Goal: Task Accomplishment & Management: Manage account settings

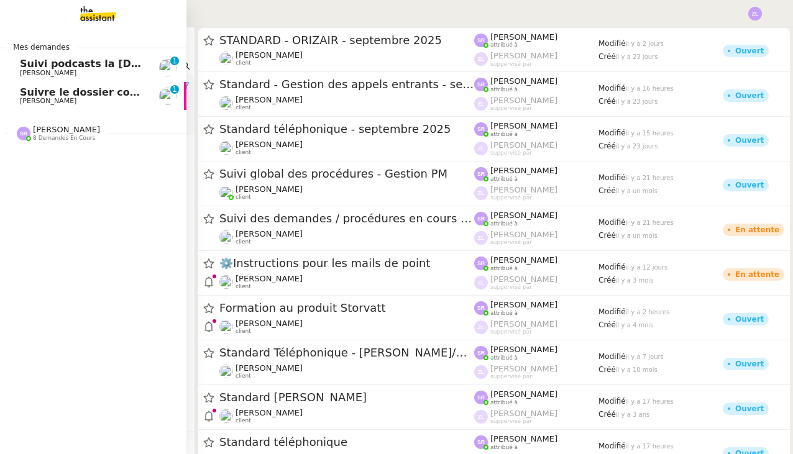
click at [60, 63] on span "Suivi podcasts la chapelle radio 22 septembre 2025" at bounding box center [169, 64] width 298 height 12
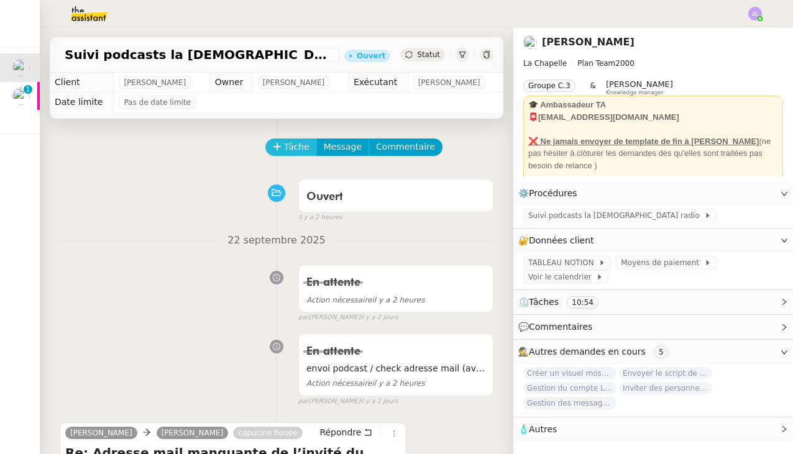
click at [289, 146] on span "Tâche" at bounding box center [296, 147] width 25 height 14
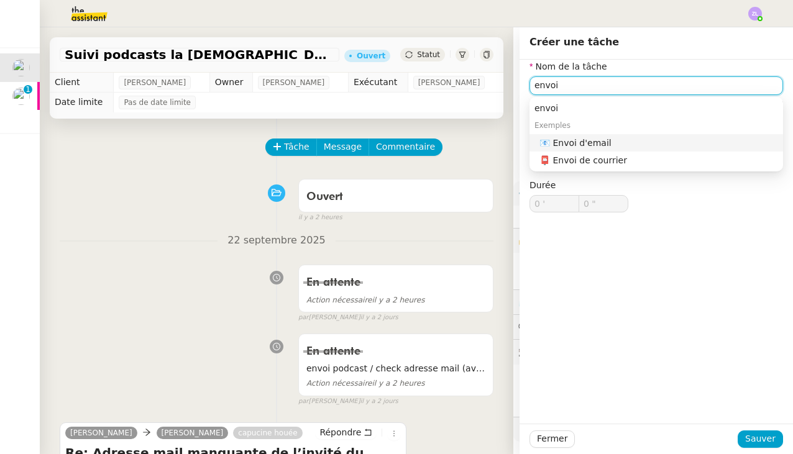
click at [582, 139] on div "📧 Envoi d'email" at bounding box center [658, 142] width 239 height 11
type input "Envoi d'email"
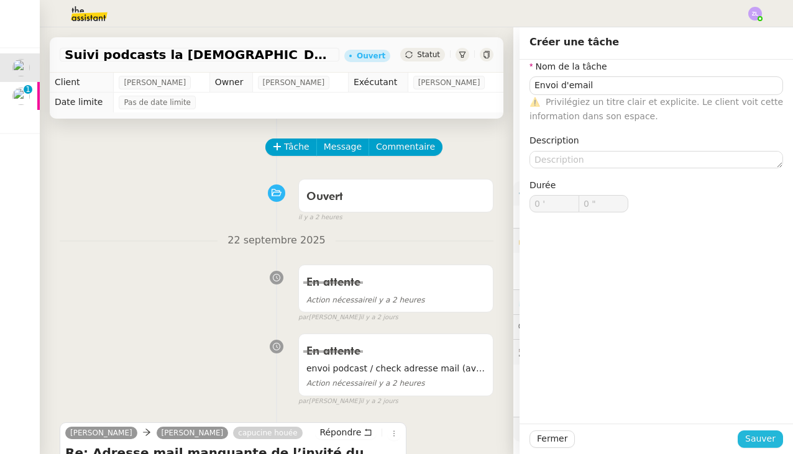
click at [761, 435] on span "Sauver" at bounding box center [760, 439] width 30 height 14
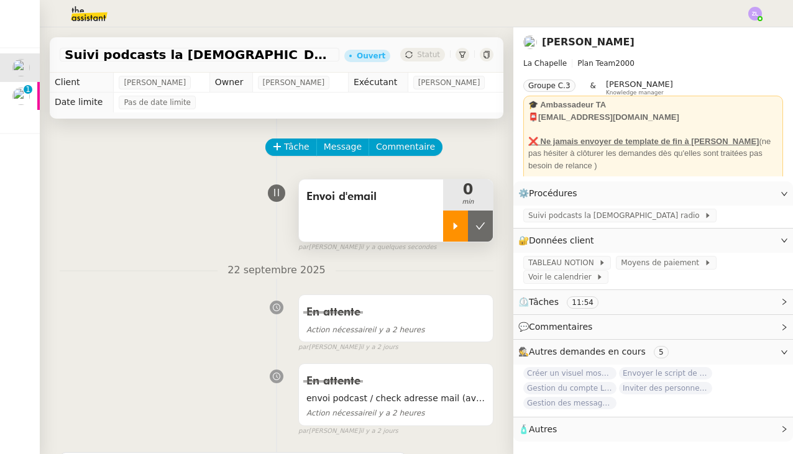
click at [452, 213] on div at bounding box center [455, 226] width 25 height 31
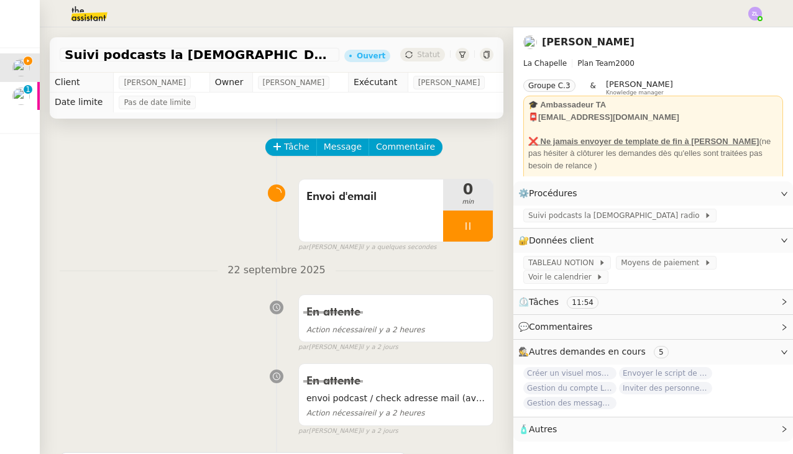
click at [758, 426] on span "🧴 Autres" at bounding box center [643, 429] width 250 height 14
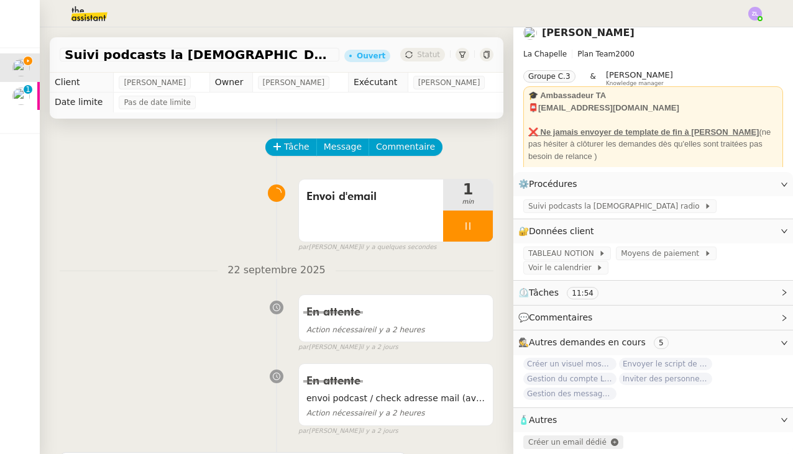
scroll to position [9, 0]
click at [557, 443] on span "Créer un email dédié" at bounding box center [567, 442] width 78 height 9
click at [335, 144] on span "Message" at bounding box center [343, 147] width 38 height 14
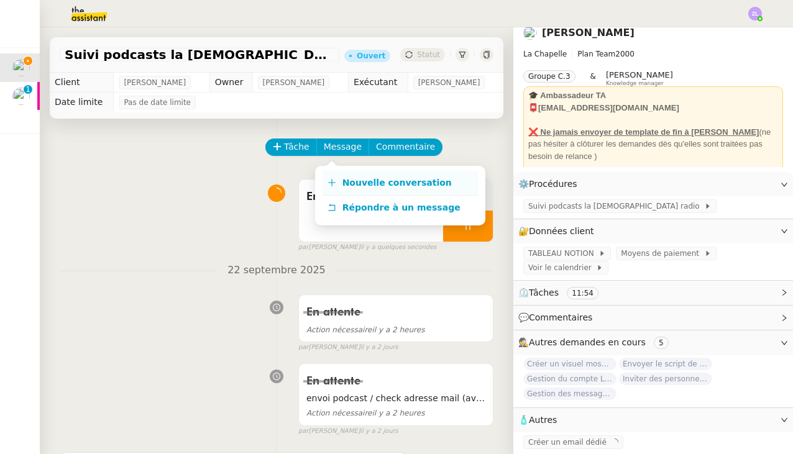
click at [352, 178] on span "Nouvelle conversation" at bounding box center [396, 183] width 109 height 10
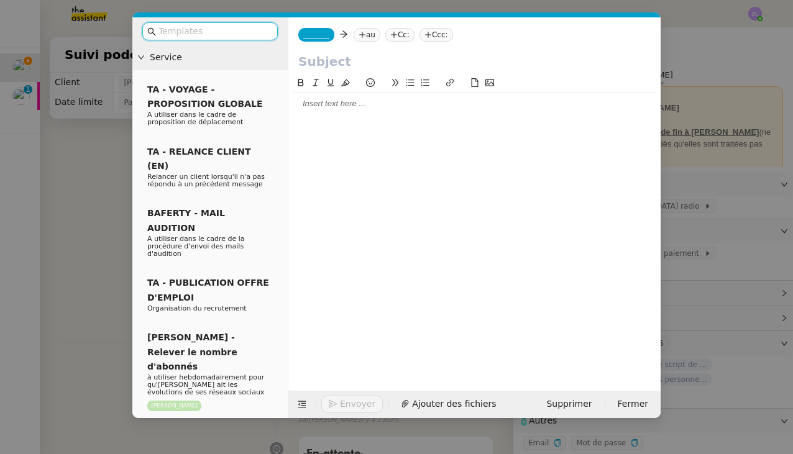
click at [316, 35] on span "_______" at bounding box center [316, 34] width 26 height 9
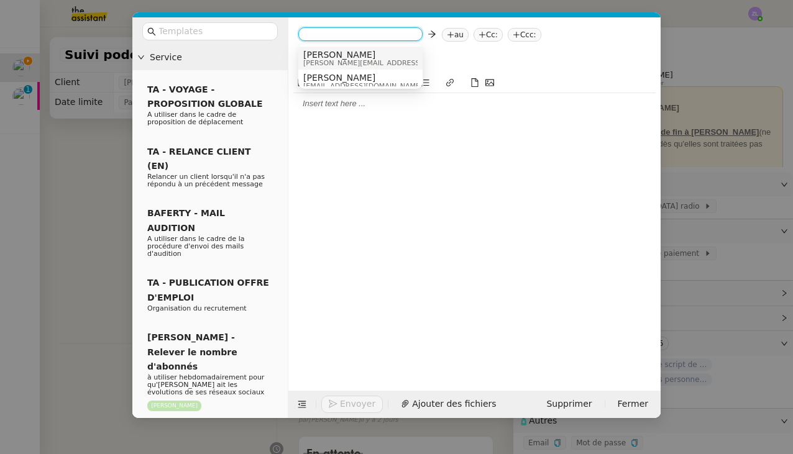
click at [324, 56] on span "[PERSON_NAME]" at bounding box center [391, 55] width 176 height 10
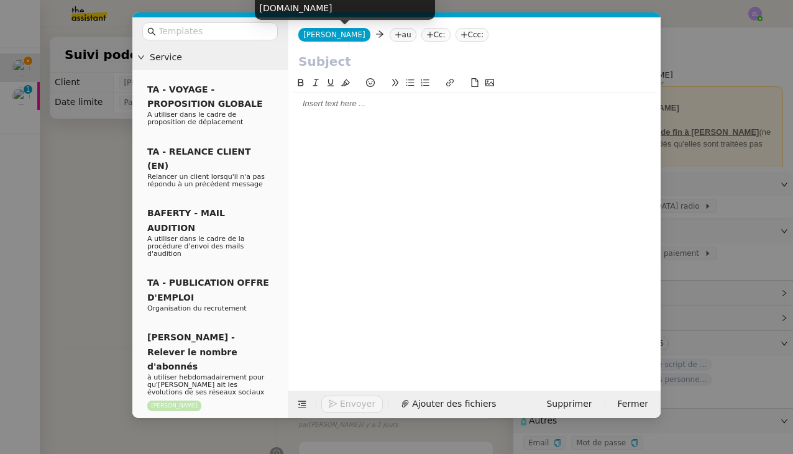
click at [333, 37] on nz-tag "[PERSON_NAME]" at bounding box center [334, 35] width 72 height 14
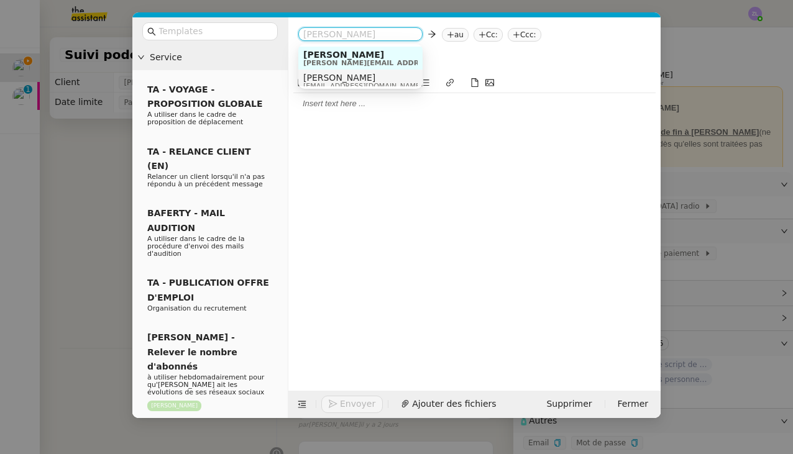
click at [339, 83] on span "camille.t5rm@theassistant.com" at bounding box center [362, 86] width 119 height 7
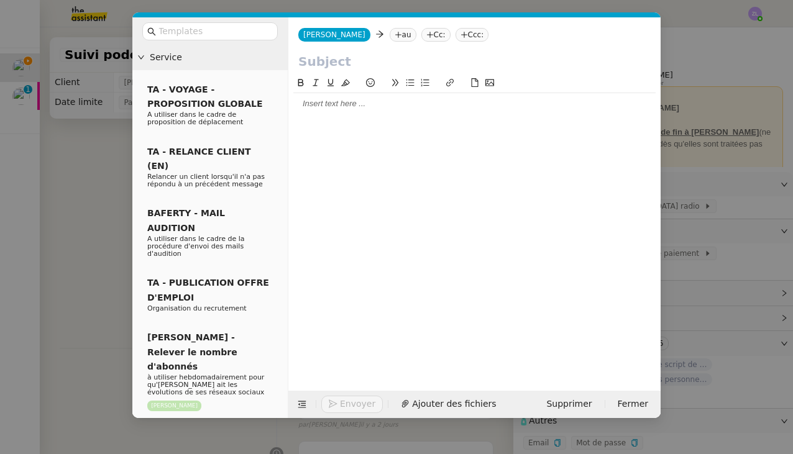
click at [389, 34] on nz-tag "au" at bounding box center [402, 35] width 27 height 14
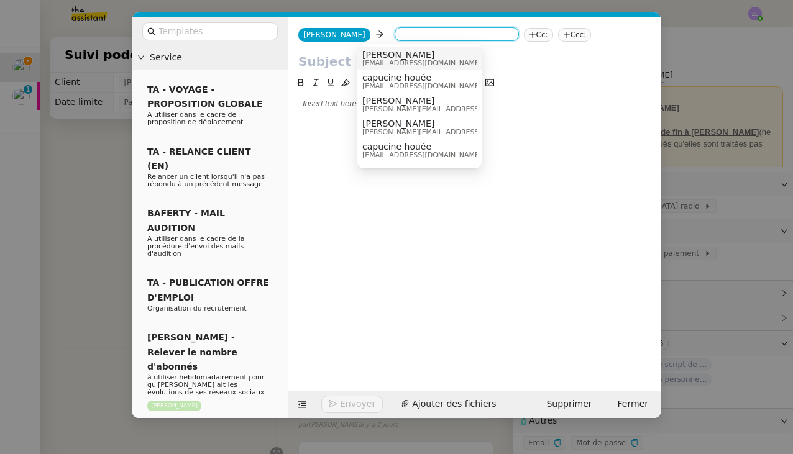
paste input "clementssb@agencepersonnelle.com"
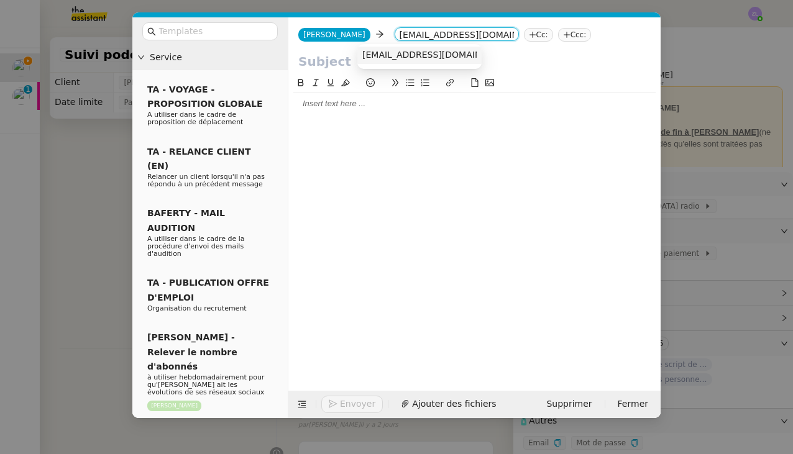
type input "clementssb@agencepersonnelle.com"
click at [399, 52] on span "clementssb@agencepersonnelle.com" at bounding box center [438, 55] width 152 height 10
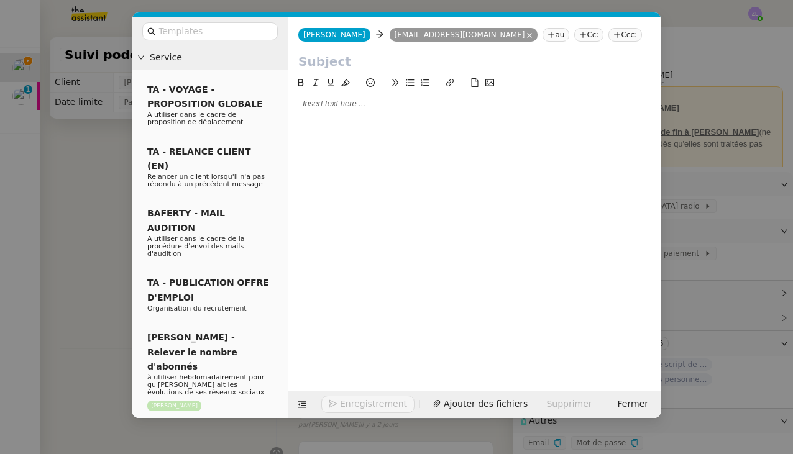
click at [574, 38] on nz-tag "Cc:" at bounding box center [588, 35] width 29 height 14
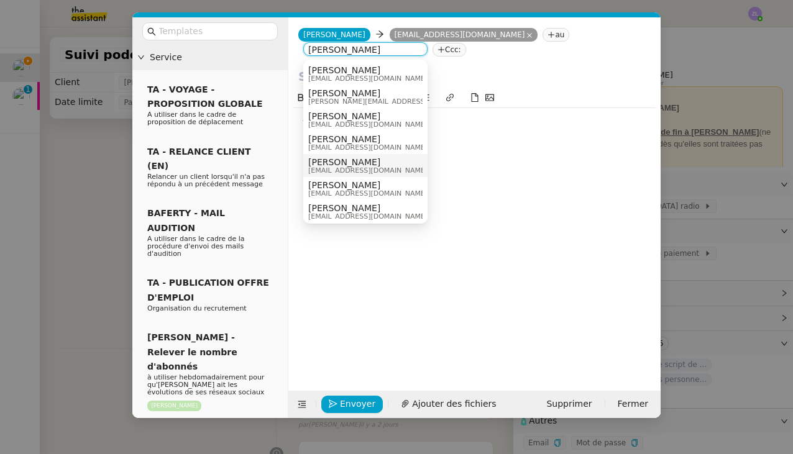
type input "hugo"
click at [345, 160] on span "Hugo Bentz" at bounding box center [367, 162] width 119 height 10
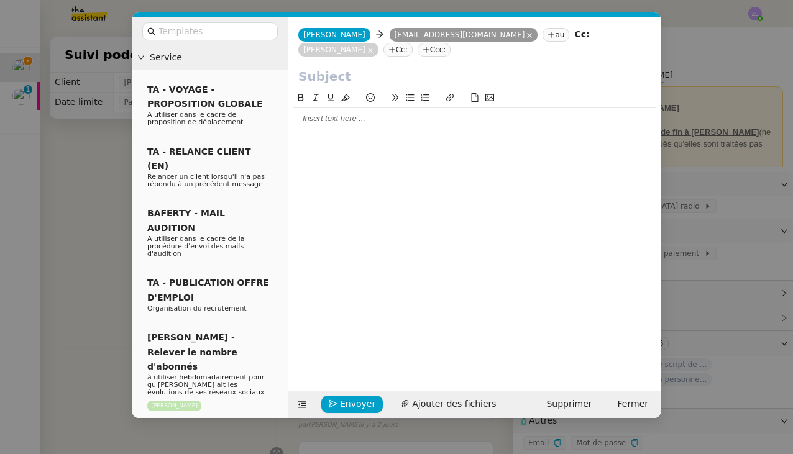
click at [388, 52] on icon at bounding box center [391, 49] width 7 height 7
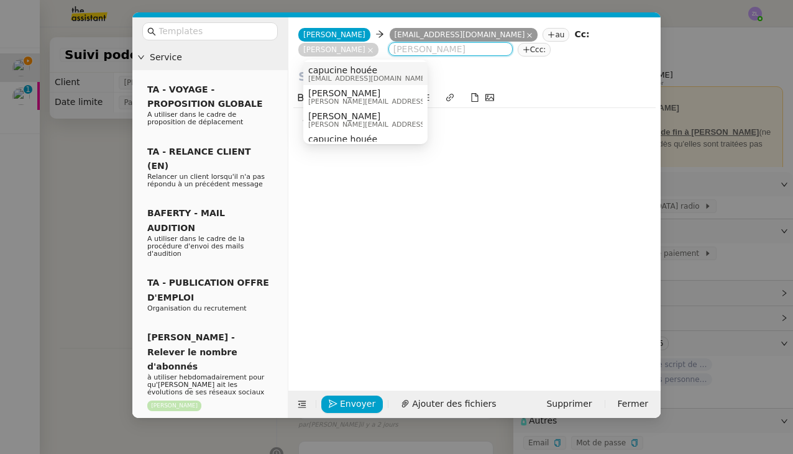
click at [366, 69] on span "capucine houée" at bounding box center [367, 70] width 119 height 10
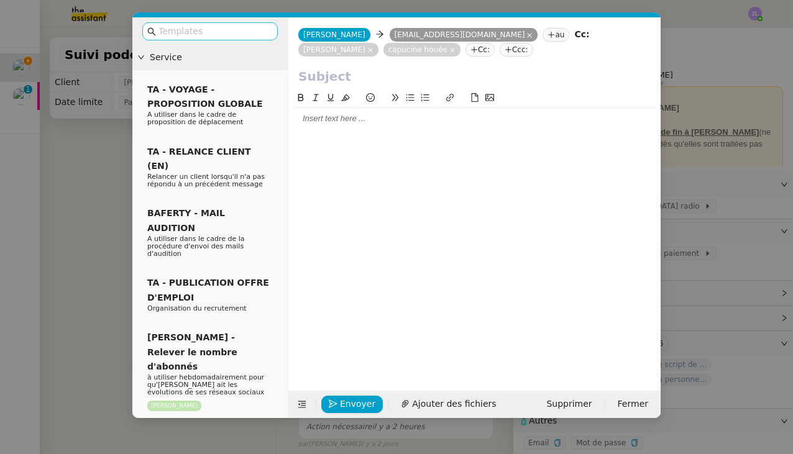
click at [211, 25] on input "text" at bounding box center [214, 31] width 112 height 14
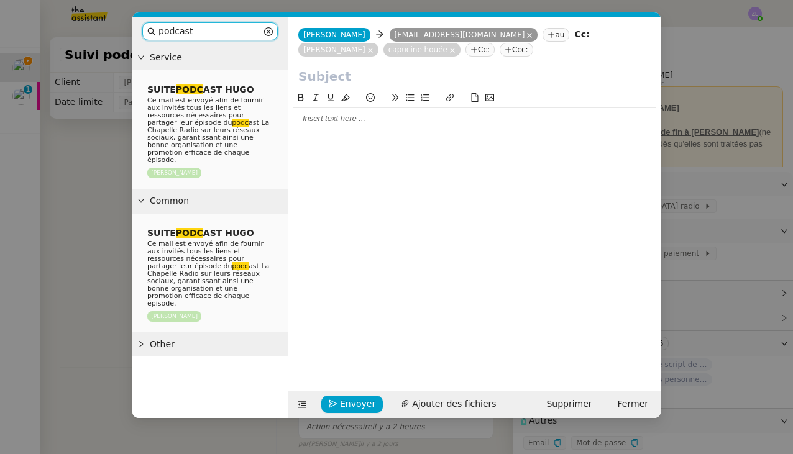
type input "podcast"
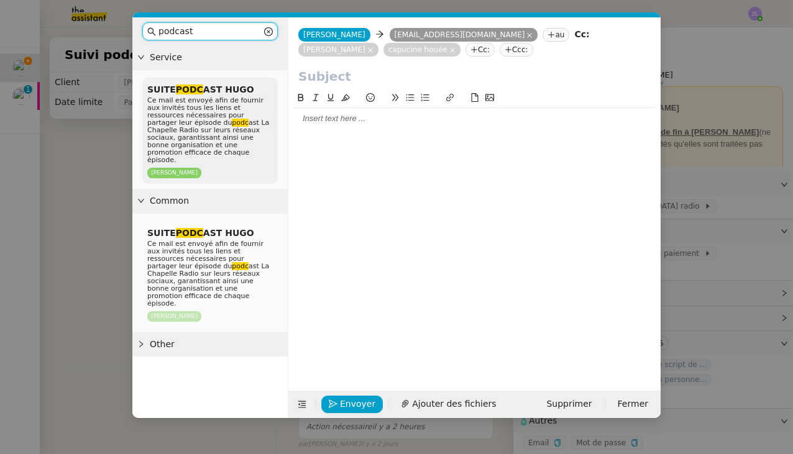
drag, startPoint x: 198, startPoint y: 59, endPoint x: 178, endPoint y: 122, distance: 66.4
click at [178, 122] on span "Ce mail est envoyé afin de fournir aux invités tous les liens et ressources néc…" at bounding box center [208, 130] width 122 height 68
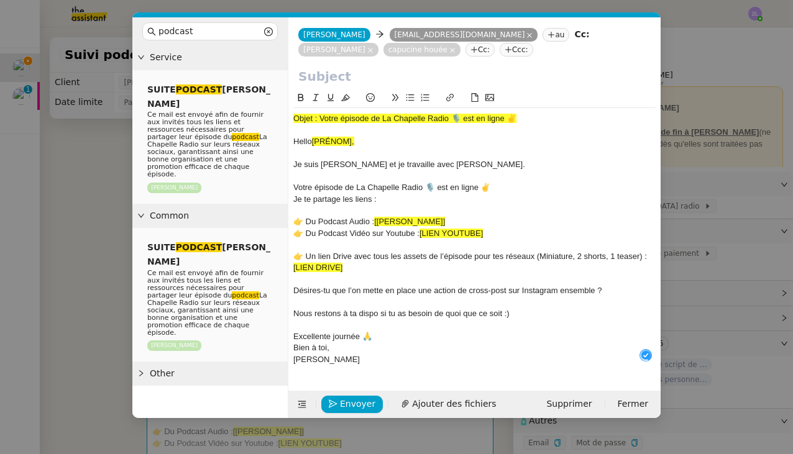
drag, startPoint x: 321, startPoint y: 119, endPoint x: 566, endPoint y: 119, distance: 245.4
click at [566, 119] on div "Objet : Votre épisode de La Chapelle Radio 🎙️ est en ligne ✌️" at bounding box center [474, 118] width 362 height 11
copy span "Votre épisode de La Chapelle Radio 🎙️ est en ligne ✌️"
click at [336, 81] on input "text" at bounding box center [474, 76] width 352 height 19
click at [322, 77] on input "text" at bounding box center [474, 76] width 352 height 19
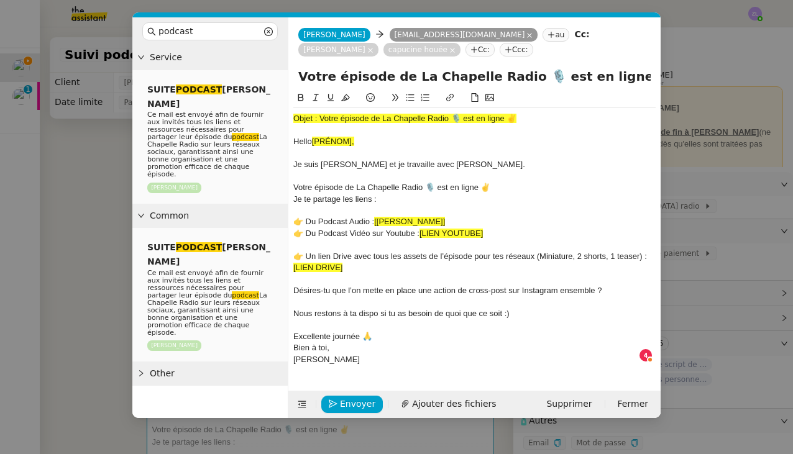
type input "Votre épisode de La Chapelle Radio 🎙️ est en ligne ✌️"
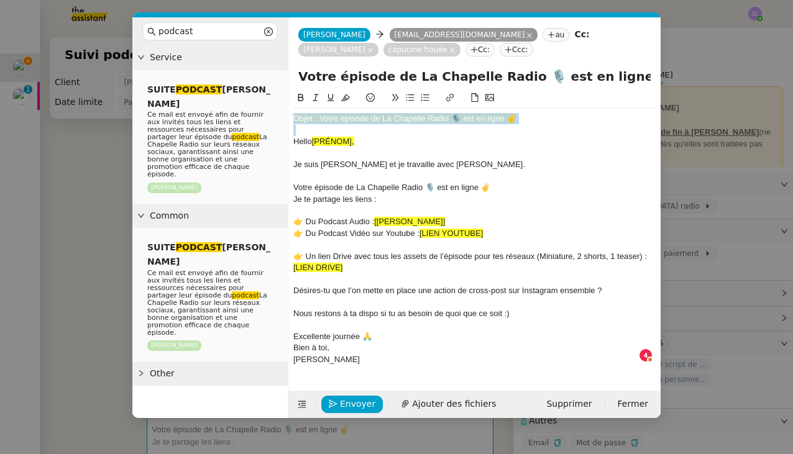
drag, startPoint x: 294, startPoint y: 139, endPoint x: 290, endPoint y: 114, distance: 25.7
click at [290, 114] on nz-spin "Objet : Votre épisode de La Chapelle Radio 🎙️ est en ligne ✌️ Hello [PRÉNOM], J…" at bounding box center [474, 234] width 372 height 286
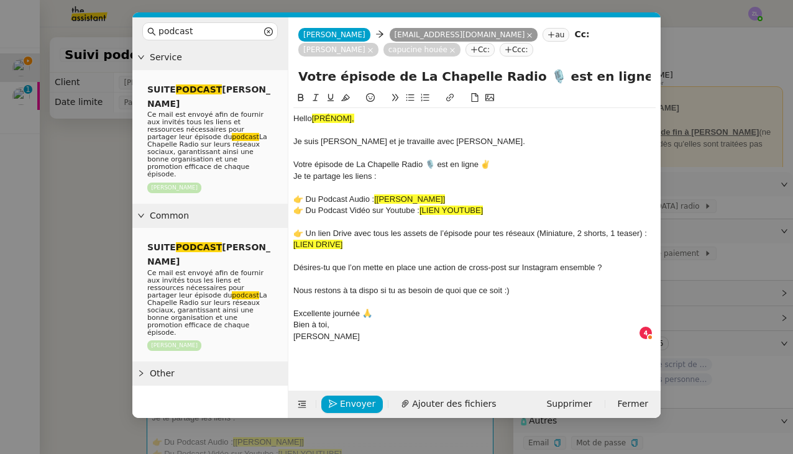
drag, startPoint x: 314, startPoint y: 117, endPoint x: 373, endPoint y: 117, distance: 59.0
drag, startPoint x: 378, startPoint y: 197, endPoint x: 511, endPoint y: 194, distance: 133.6
click at [511, 194] on div "👉 Du Podcast Audio : [LIEN AUSHA]" at bounding box center [474, 199] width 362 height 11
drag, startPoint x: 378, startPoint y: 199, endPoint x: 434, endPoint y: 199, distance: 55.3
click at [434, 199] on div "👉 Du Podcast Audio : Lien Ausha" at bounding box center [474, 199] width 362 height 11
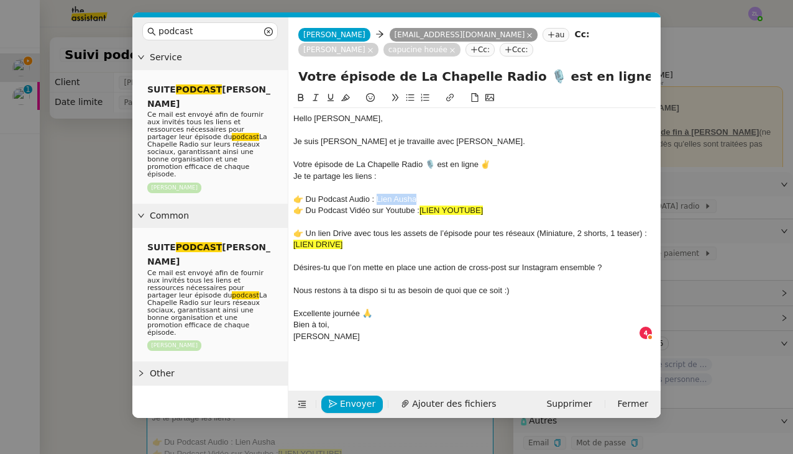
click at [450, 98] on icon at bounding box center [449, 97] width 9 height 9
type input "Lien Ausha"
paste input "https://smartlink.ausha.co/la-chapelle-radio-hugo-bentz"
drag, startPoint x: 422, startPoint y: 209, endPoint x: 505, endPoint y: 209, distance: 82.6
click at [505, 209] on div "👉 Du Podcast Vidéo sur Youtube : [LIEN YOUTUBE]" at bounding box center [474, 210] width 362 height 11
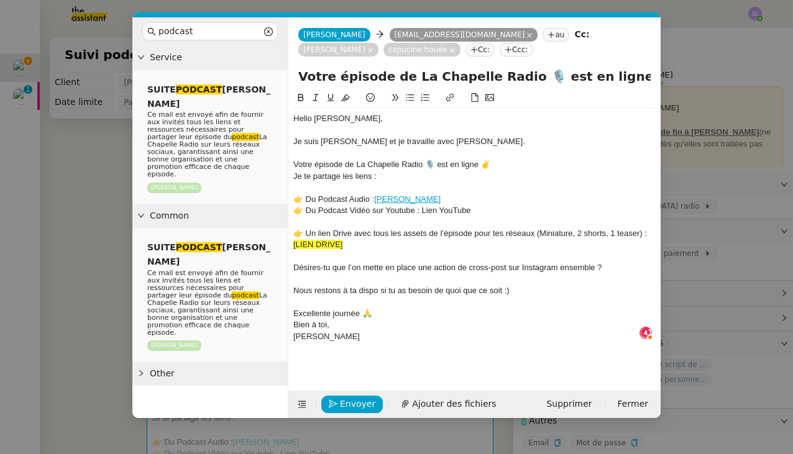
click at [482, 207] on div "👉 Du Podcast Vidéo sur Youtube : Lien YouTube" at bounding box center [474, 210] width 362 height 11
click at [453, 100] on icon at bounding box center [449, 97] width 9 height 9
type input "Lien YouTube"
paste input "https://youtube.com/@lachapelle-radio?si=a6j7Gzfi1wVBiHRl"
click at [472, 230] on div "👉 Un lien Drive avec tous les assets de l’épisode pour tes réseaux (Miniature, …" at bounding box center [474, 239] width 362 height 23
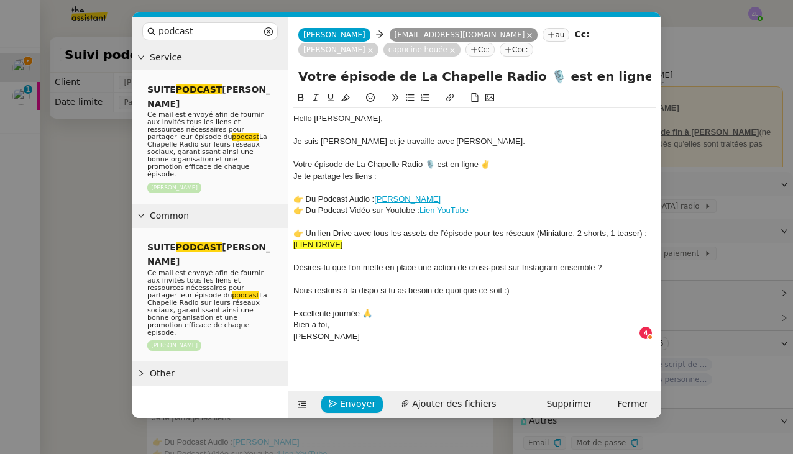
drag, startPoint x: 342, startPoint y: 244, endPoint x: 289, endPoint y: 242, distance: 53.4
click at [289, 242] on nz-spin "Hello Clément, Je suis Camille et je travaille avec Hugo. Votre épisode de La C…" at bounding box center [474, 234] width 372 height 286
click at [332, 243] on div "👉 Un lien Drive avec tous les assets de l’épisode pour tes réseaux (Miniature, …" at bounding box center [474, 239] width 362 height 23
drag, startPoint x: 332, startPoint y: 243, endPoint x: 282, endPoint y: 243, distance: 50.3
click at [282, 243] on nz-layout "podcast Service SUITE PODCAST HUGO Ce mail est envoyé afin de fournir aux invit…" at bounding box center [396, 217] width 528 height 401
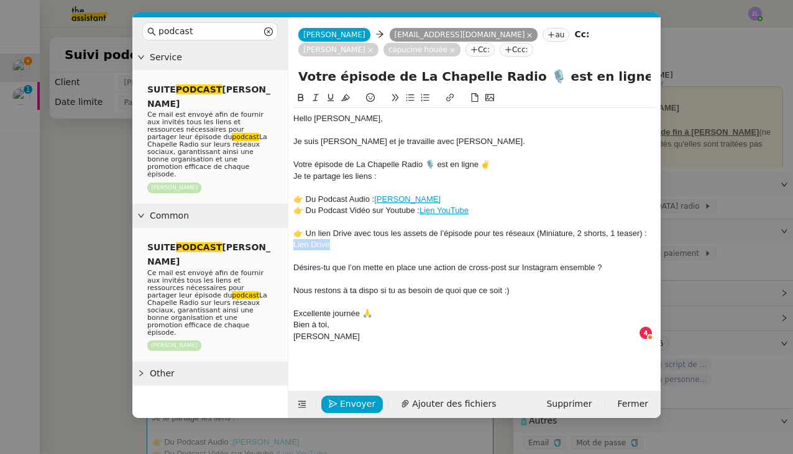
click at [449, 100] on icon at bounding box center [449, 97] width 9 height 9
type input "Lien Drive"
paste input "https://drive.google.com/drive/folders/1EQ4_OvCa8y0BoH3RFoxIXB9ZMeI3_I7O?usp=sh…"
type input "https://drive.google.com/drive/folders/1EQ4_OvCa8y0BoH3RFoxIXB9ZMeI3_I7O?usp=sh…"
click at [508, 251] on div at bounding box center [474, 256] width 362 height 11
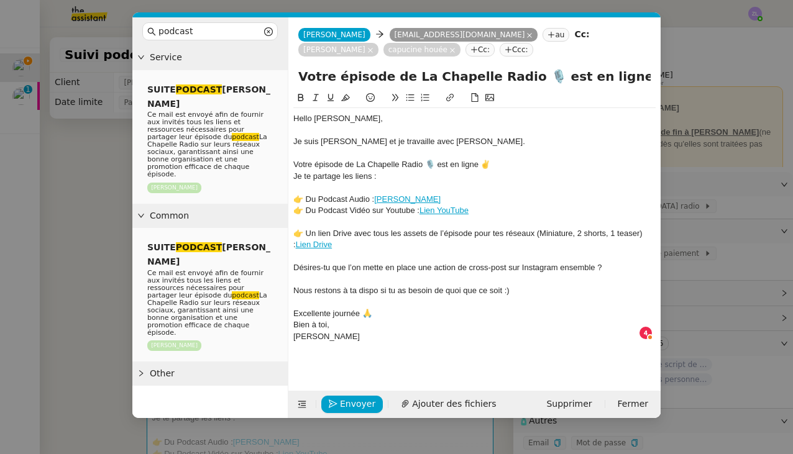
click at [467, 245] on div "👉 Un lien Drive avec tous les assets de l’épisode pour tes réseaux (Miniature, …" at bounding box center [474, 239] width 362 height 23
click at [294, 332] on div "[PERSON_NAME]" at bounding box center [474, 336] width 362 height 11
click at [499, 168] on div "Votre épisode de La Chapelle Radio 🎙️ est en ligne ✌️" at bounding box center [474, 164] width 362 height 11
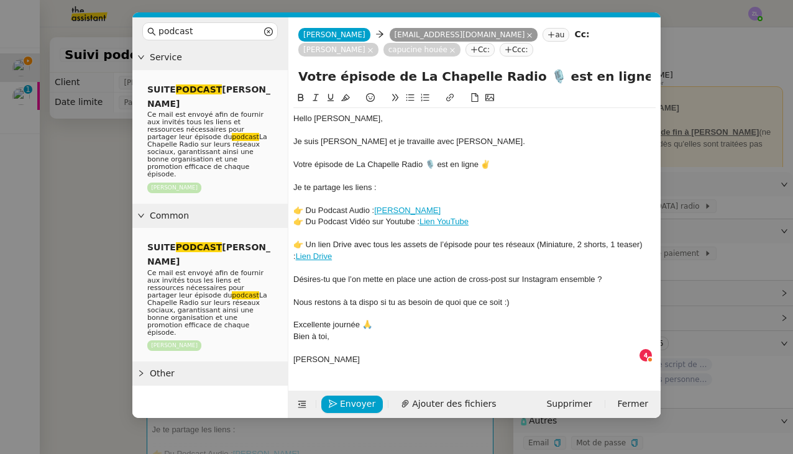
click at [312, 253] on link "Lien Drive" at bounding box center [314, 256] width 37 height 9
click at [436, 278] on link "https://drive.google.com/drive/folders/1EQ4_OvCa8y0BoH3RFoxIXB9ZMeI3_I7O?usp=sh…" at bounding box center [440, 275] width 85 height 16
click at [347, 402] on span "Envoyer" at bounding box center [357, 404] width 35 height 14
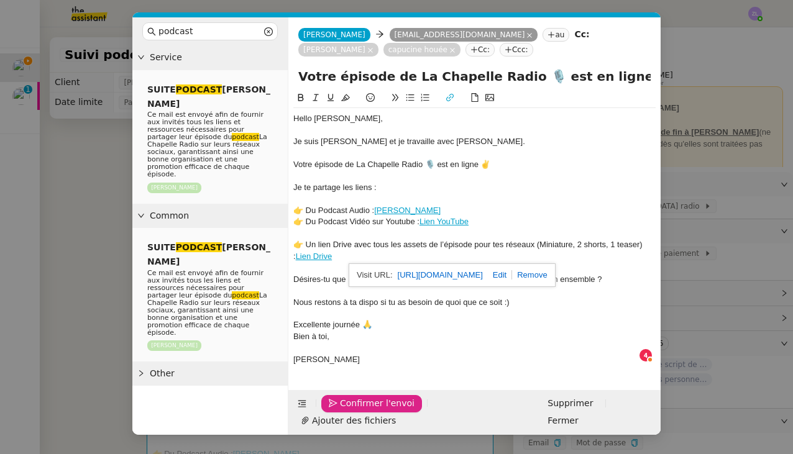
click at [347, 402] on span "Confirmer l'envoi" at bounding box center [377, 403] width 75 height 14
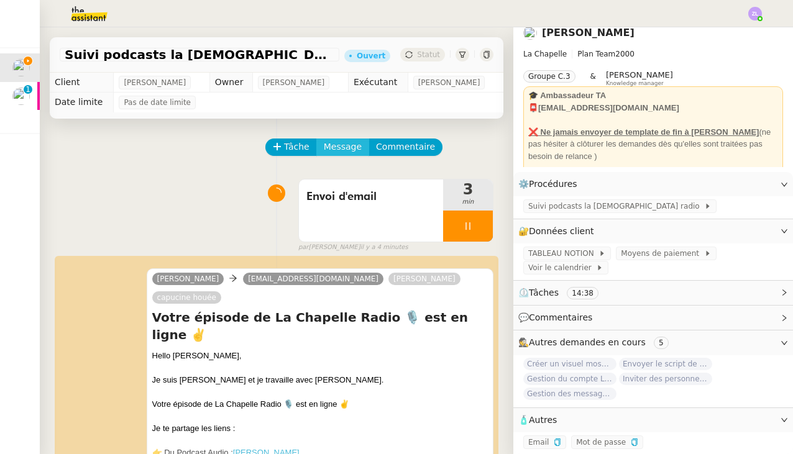
click at [344, 148] on span "Message" at bounding box center [343, 147] width 38 height 14
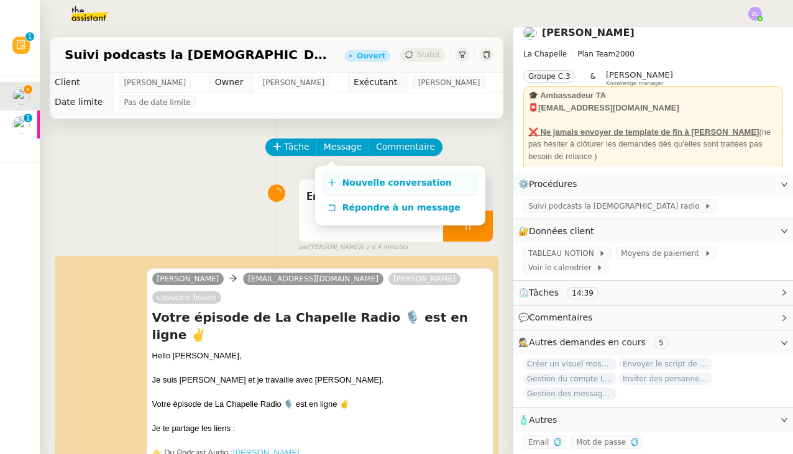
click at [354, 183] on span "Nouvelle conversation" at bounding box center [396, 183] width 109 height 10
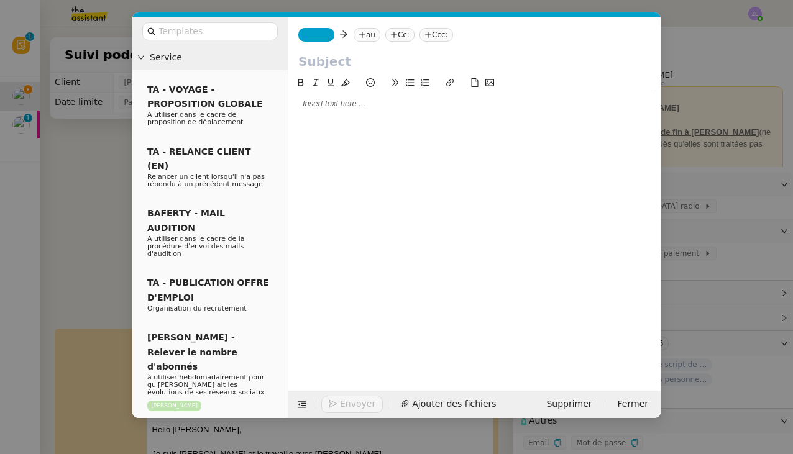
click at [439, 102] on div at bounding box center [474, 103] width 362 height 11
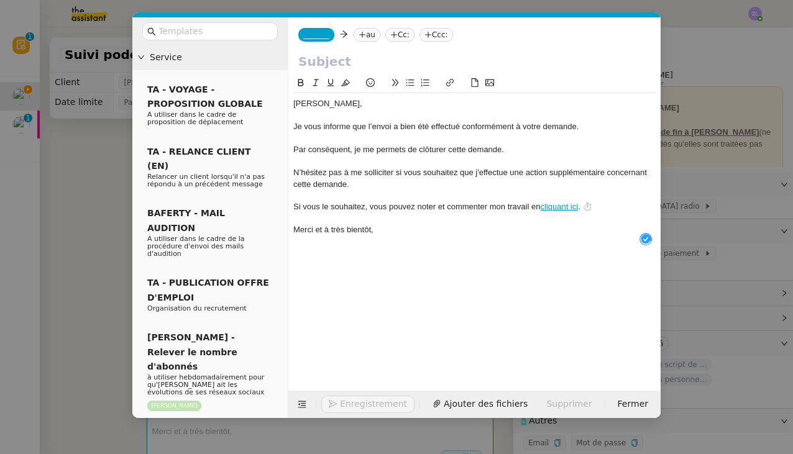
click at [308, 61] on input "text" at bounding box center [474, 61] width 352 height 19
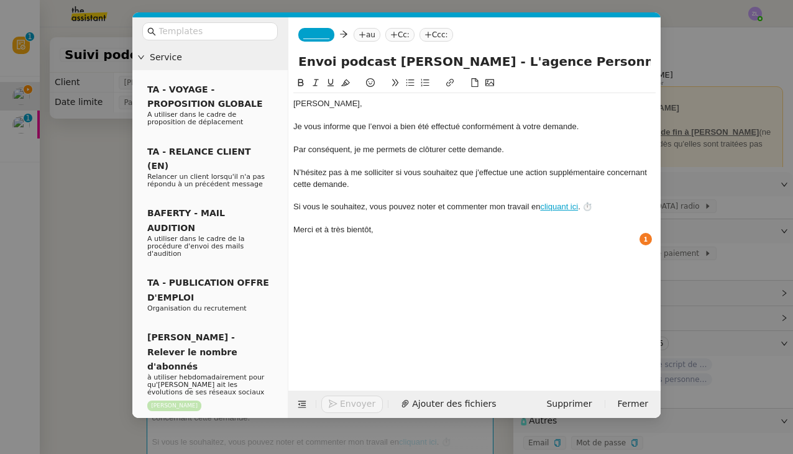
type input "Envoi podcast Clément - L'agence Personnel fait"
click at [322, 40] on nz-tag "_______" at bounding box center [316, 35] width 36 height 14
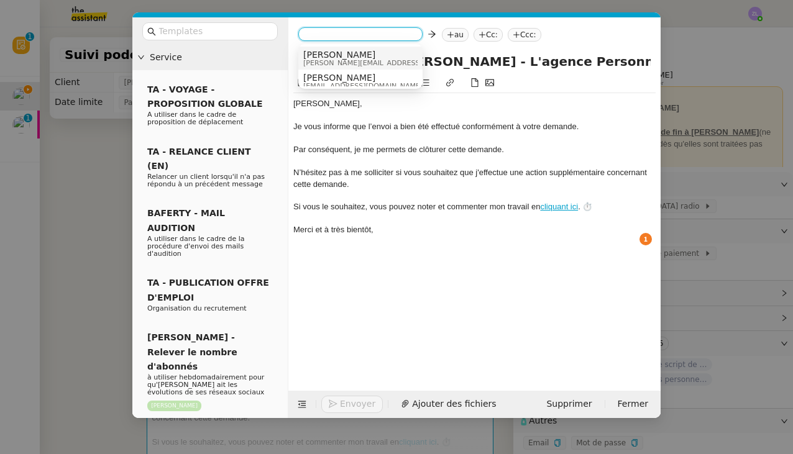
click at [324, 60] on span "[PERSON_NAME][EMAIL_ADDRESS][DOMAIN_NAME]" at bounding box center [391, 63] width 176 height 7
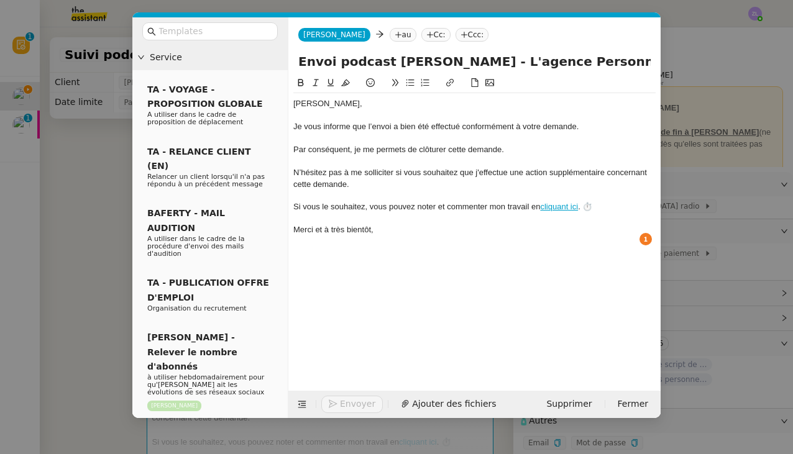
click at [389, 34] on nz-tag "au" at bounding box center [402, 35] width 27 height 14
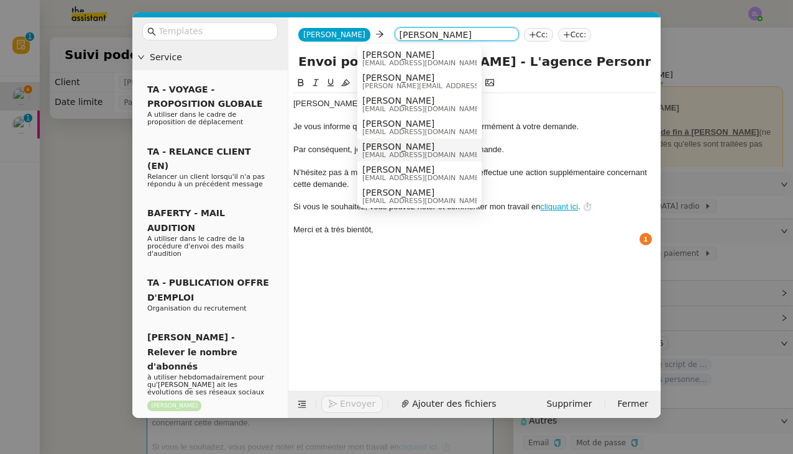
type input "hugo"
click at [398, 152] on span "hugo@lachapelle.club" at bounding box center [421, 155] width 119 height 7
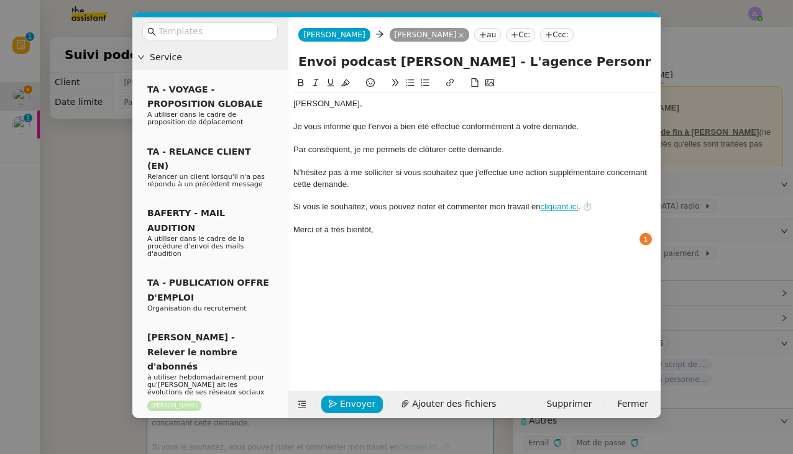
click at [506, 35] on nz-tag "Cc:" at bounding box center [520, 35] width 29 height 14
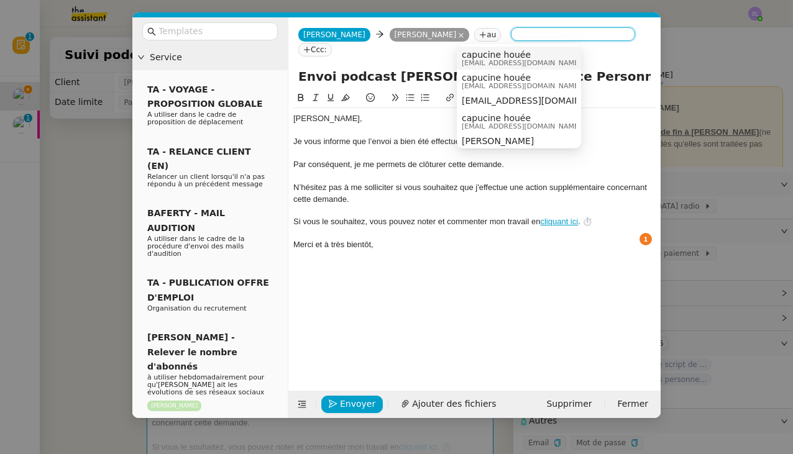
click at [487, 65] on span "capucinehpro@gmail.com" at bounding box center [521, 63] width 119 height 7
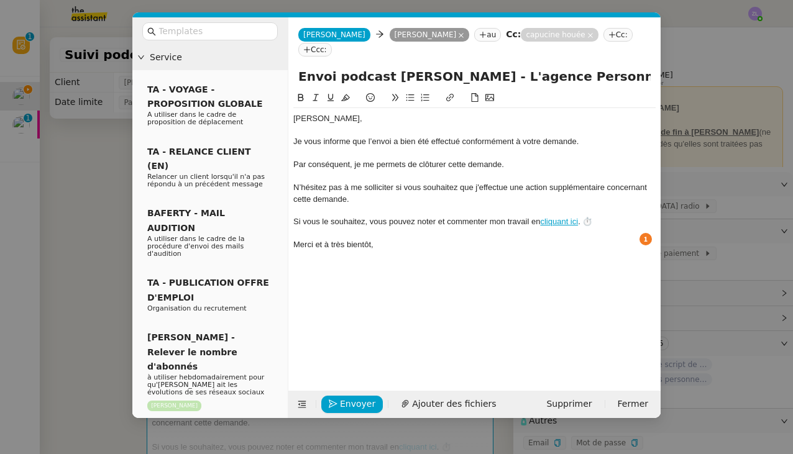
drag, startPoint x: 383, startPoint y: 235, endPoint x: 371, endPoint y: 229, distance: 13.9
click at [383, 251] on div at bounding box center [474, 256] width 362 height 11
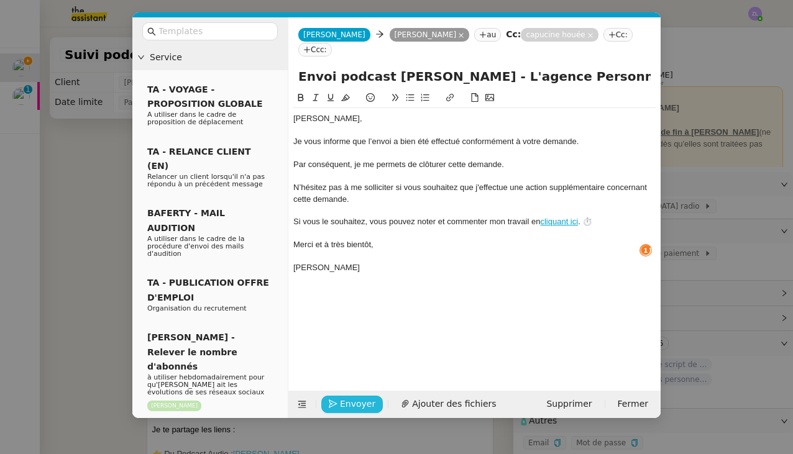
click at [359, 411] on span "Envoyer" at bounding box center [357, 404] width 35 height 14
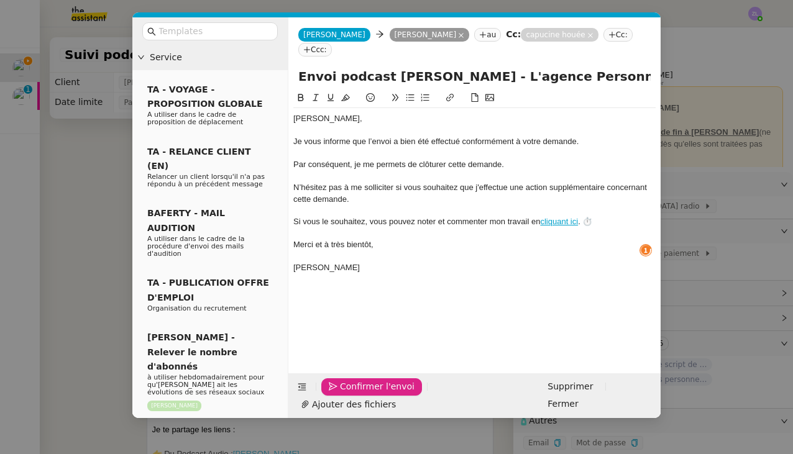
click at [359, 394] on span "Confirmer l'envoi" at bounding box center [377, 387] width 75 height 14
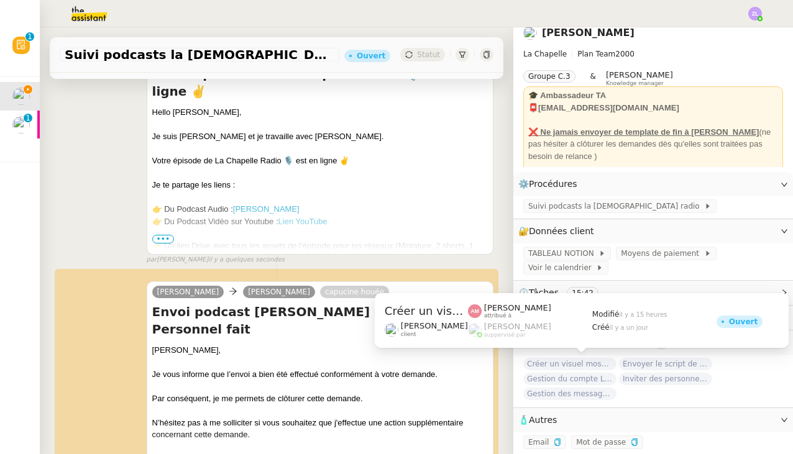
scroll to position [0, 0]
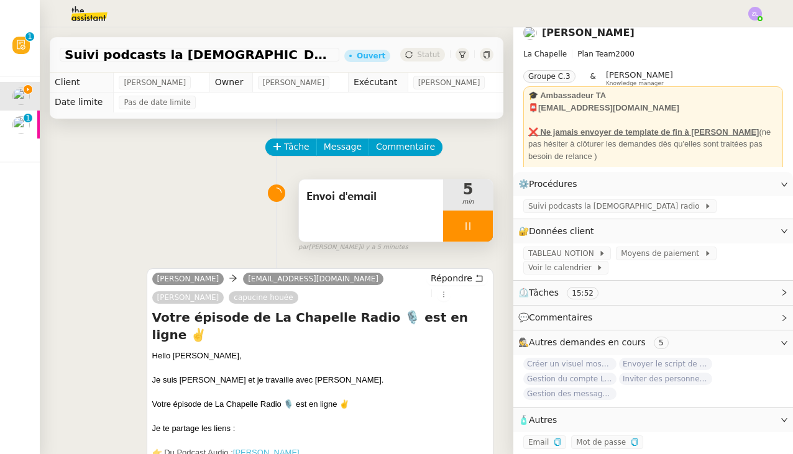
click at [457, 226] on div at bounding box center [468, 226] width 50 height 31
click at [473, 226] on button at bounding box center [480, 226] width 25 height 31
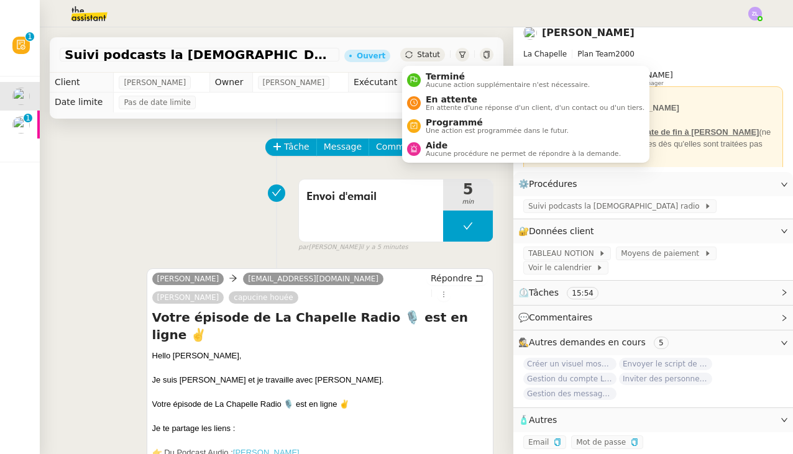
click at [428, 55] on span "Statut" at bounding box center [428, 54] width 23 height 9
click at [437, 79] on span "Terminé" at bounding box center [508, 76] width 164 height 10
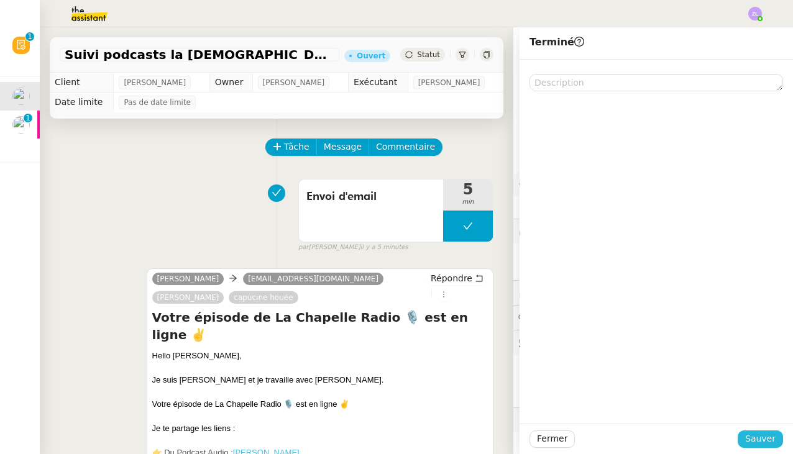
click at [750, 436] on span "Sauver" at bounding box center [760, 439] width 30 height 14
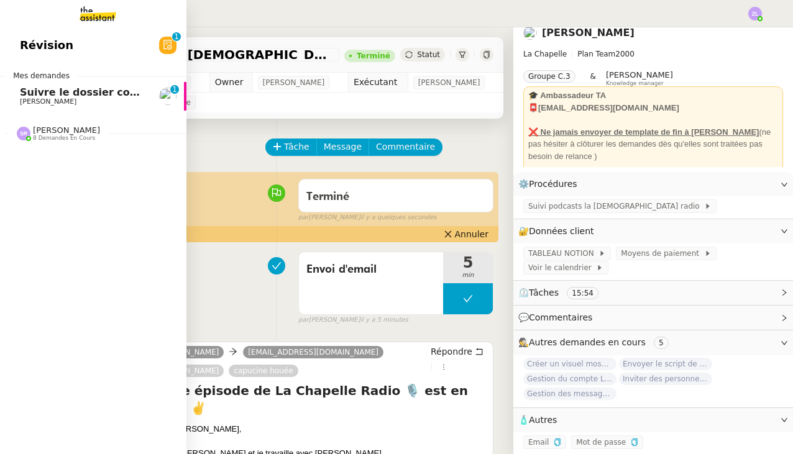
click at [53, 98] on span "Réma Ngaiboye" at bounding box center [48, 102] width 57 height 8
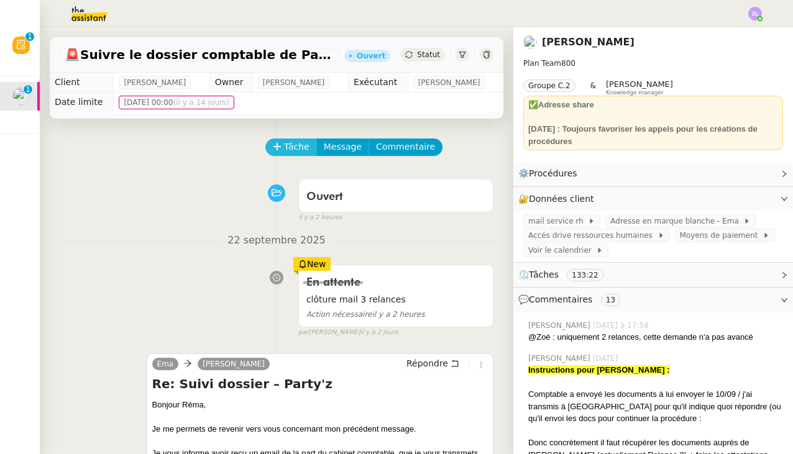
click at [293, 149] on span "Tâche" at bounding box center [296, 147] width 25 height 14
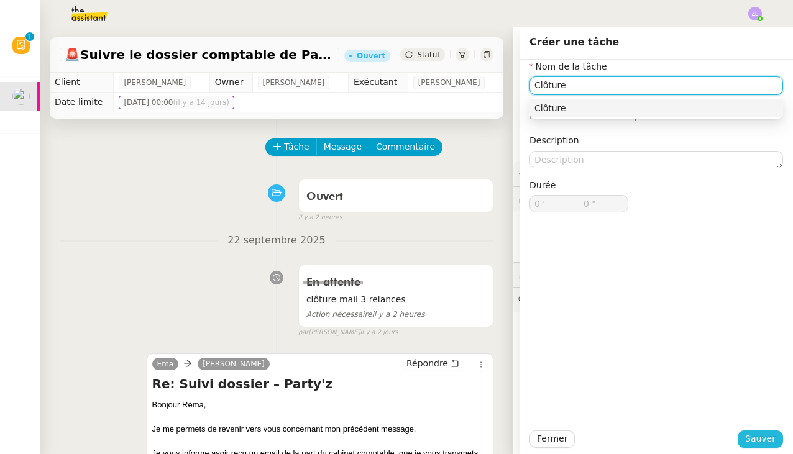
type input "Clôture"
click at [768, 441] on span "Sauver" at bounding box center [760, 439] width 30 height 14
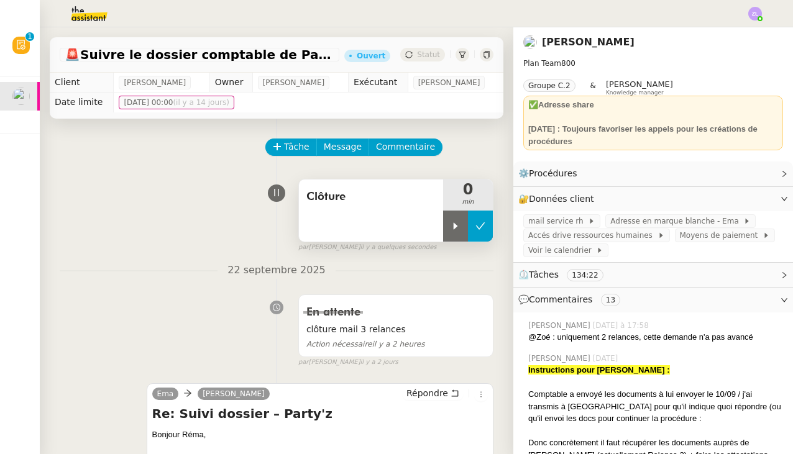
click at [472, 229] on button at bounding box center [480, 226] width 25 height 31
click at [456, 228] on button at bounding box center [468, 226] width 50 height 31
click at [456, 228] on icon at bounding box center [455, 226] width 10 height 10
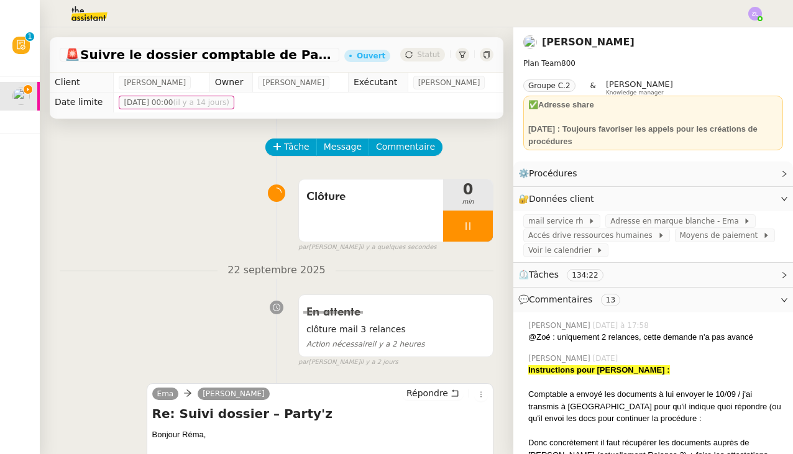
click at [430, 389] on span "Répondre" at bounding box center [427, 393] width 42 height 12
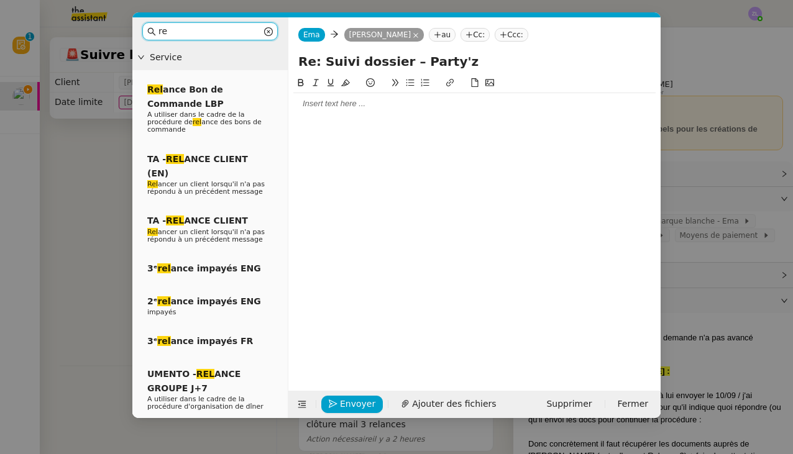
type input "r"
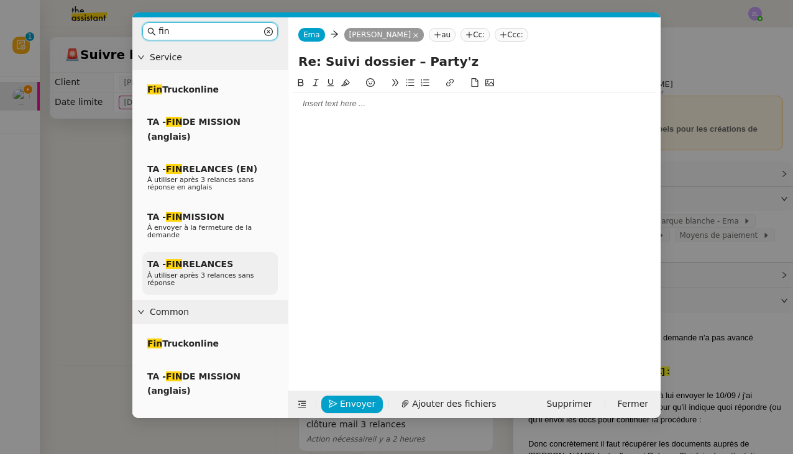
type input "fin"
click at [206, 263] on span "TA - FIN RELANCES" at bounding box center [190, 264] width 86 height 10
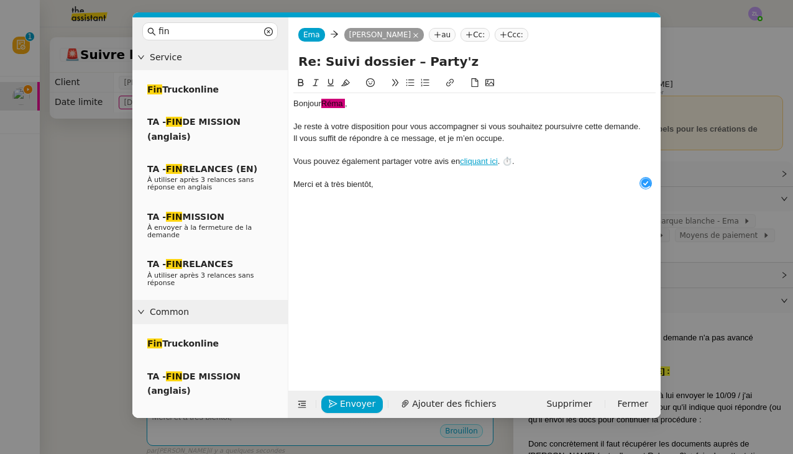
drag, startPoint x: 323, startPoint y: 104, endPoint x: 388, endPoint y: 106, distance: 65.2
click at [388, 106] on div "Bonjour ﻿Réma ﻿ ," at bounding box center [474, 103] width 362 height 11
click at [647, 126] on div "Je reste à votre disposition pour vous accompagner si vous souhaitez poursuivre…" at bounding box center [474, 126] width 362 height 11
click at [643, 128] on div "Je reste à votre disposition pour vous accompagner si vous souhaitez poursuivre…" at bounding box center [474, 126] width 362 height 11
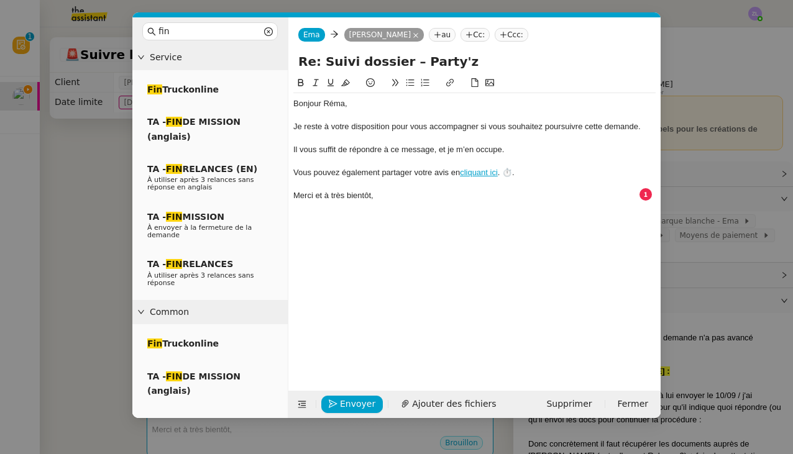
click at [271, 60] on nz-layout "fin Service Fin Truckonline TA - FIN DE MISSION (anglais) TA - FIN RELANCES (EN…" at bounding box center [396, 217] width 528 height 401
click at [306, 61] on input "Côture delmande : Suivi dossier – Party'z" at bounding box center [474, 61] width 352 height 19
click at [362, 62] on input "Clôture delmande : Suivi dossier – Party'z" at bounding box center [474, 61] width 352 height 19
type input "Clôture demande : Suivi dossier – Party'z"
click at [364, 401] on span "Envoyer" at bounding box center [357, 404] width 35 height 14
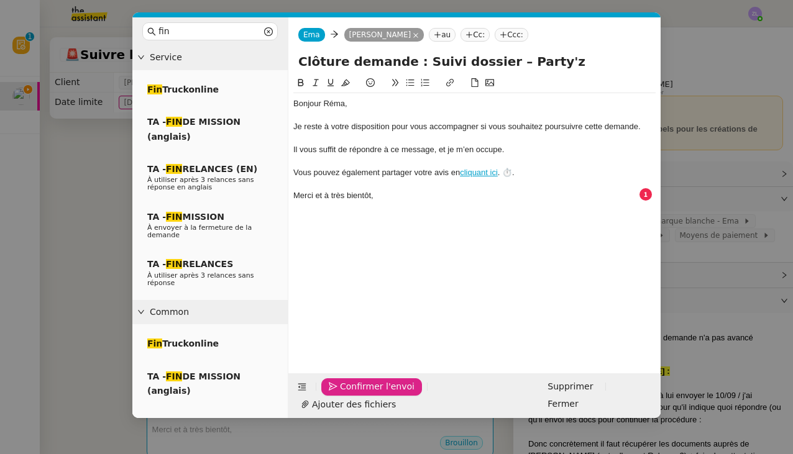
click at [364, 394] on span "Confirmer l'envoi" at bounding box center [377, 387] width 75 height 14
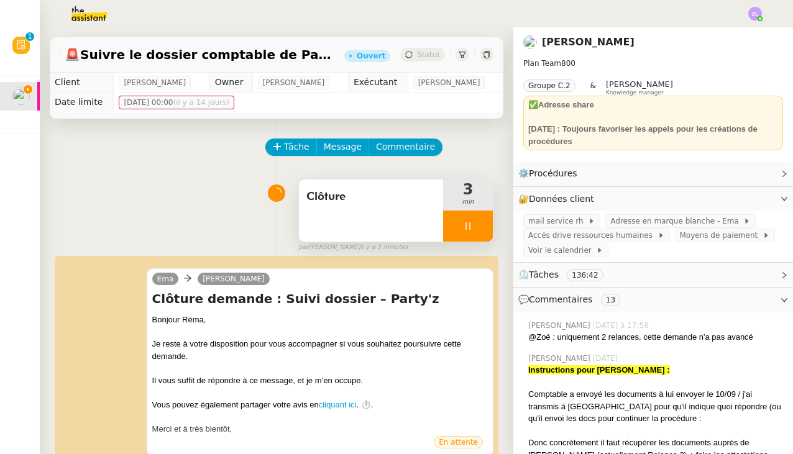
click at [460, 237] on div at bounding box center [468, 226] width 50 height 31
click at [483, 233] on button at bounding box center [480, 226] width 25 height 31
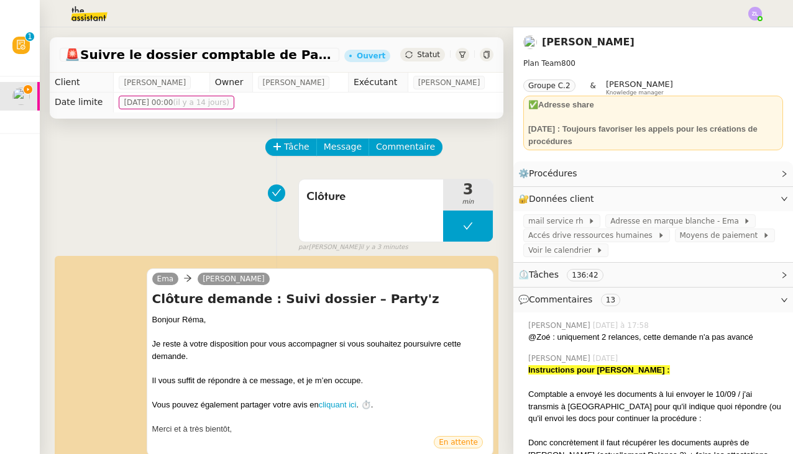
click at [434, 52] on span "Statut" at bounding box center [428, 54] width 23 height 9
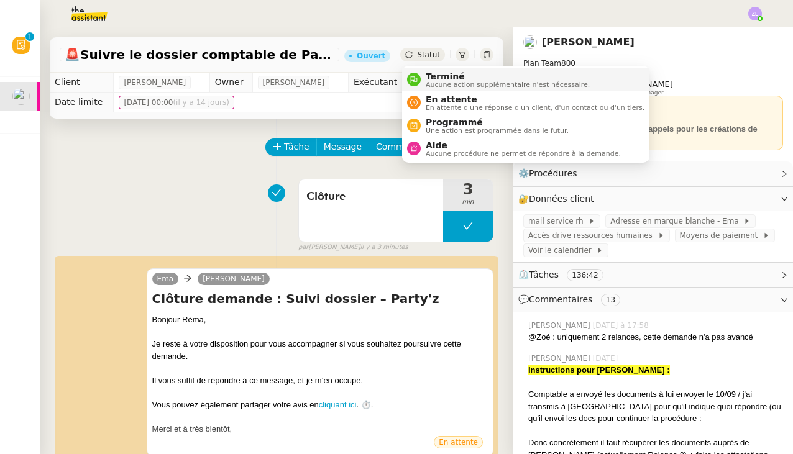
click at [437, 82] on span "Aucune action supplémentaire n'est nécessaire." at bounding box center [508, 84] width 164 height 7
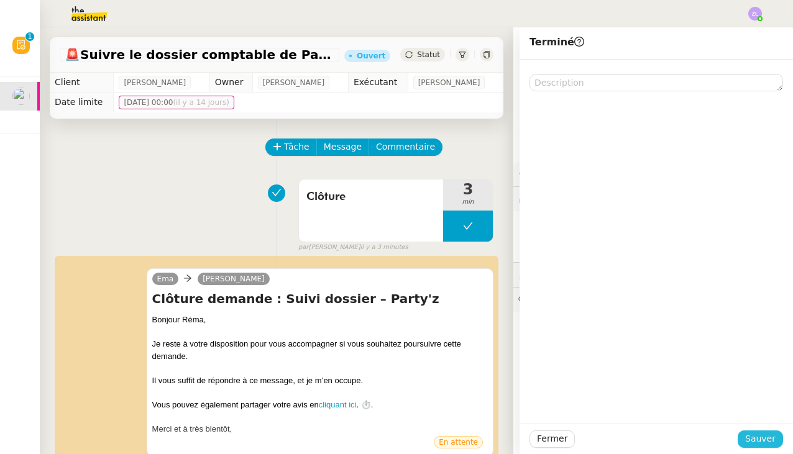
click at [755, 435] on span "Sauver" at bounding box center [760, 439] width 30 height 14
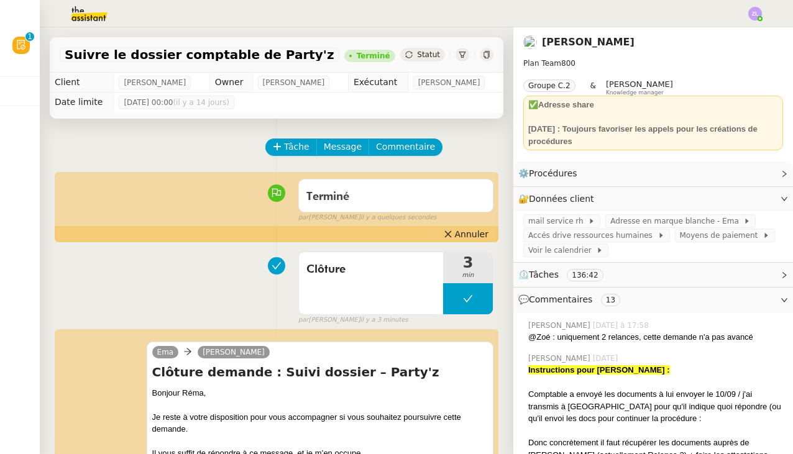
scroll to position [22, 0]
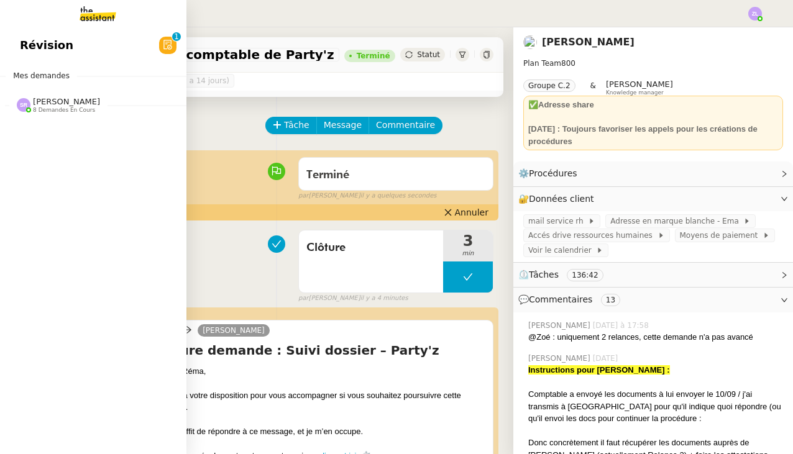
click at [54, 104] on span "[PERSON_NAME]" at bounding box center [66, 101] width 67 height 9
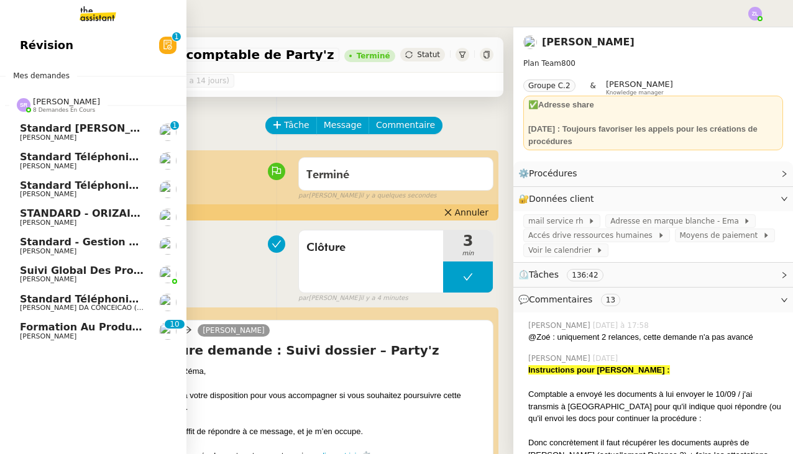
click at [93, 186] on span "Standard téléphonique - septembre 2025" at bounding box center [137, 186] width 234 height 12
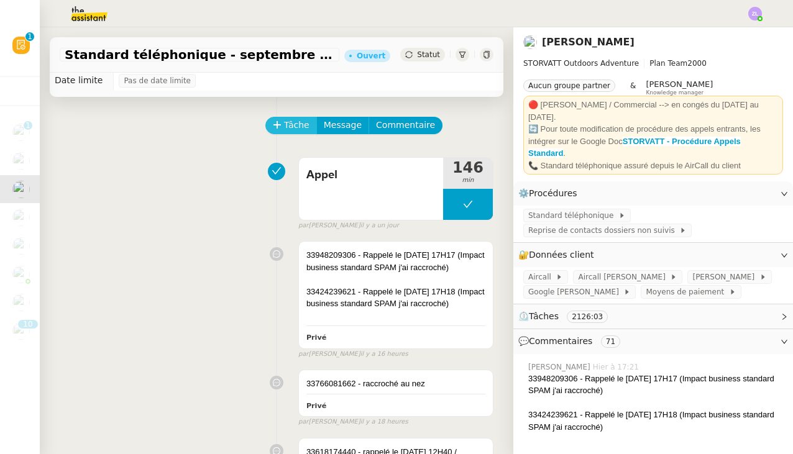
click at [293, 127] on span "Tâche" at bounding box center [296, 125] width 25 height 14
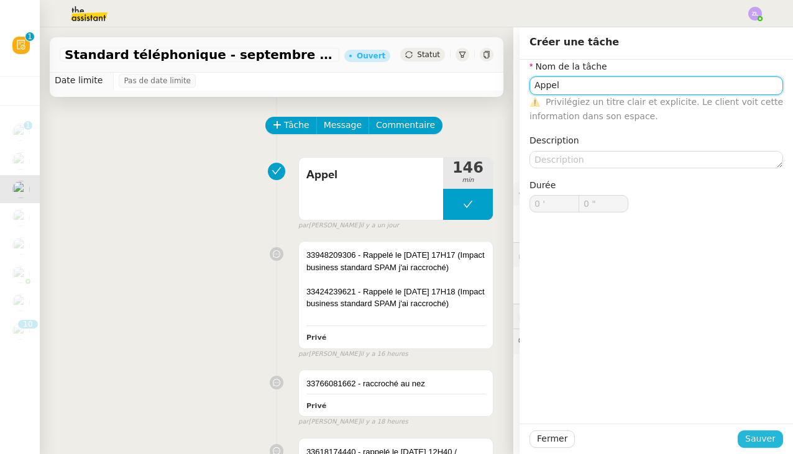
type input "Appel"
click at [744, 437] on button "Sauver" at bounding box center [759, 438] width 45 height 17
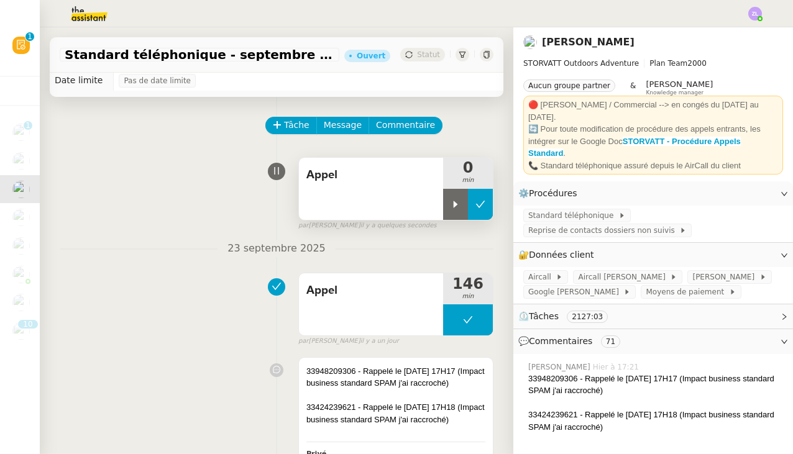
click at [487, 204] on button at bounding box center [480, 204] width 25 height 31
click at [757, 18] on div at bounding box center [755, 14] width 14 height 14
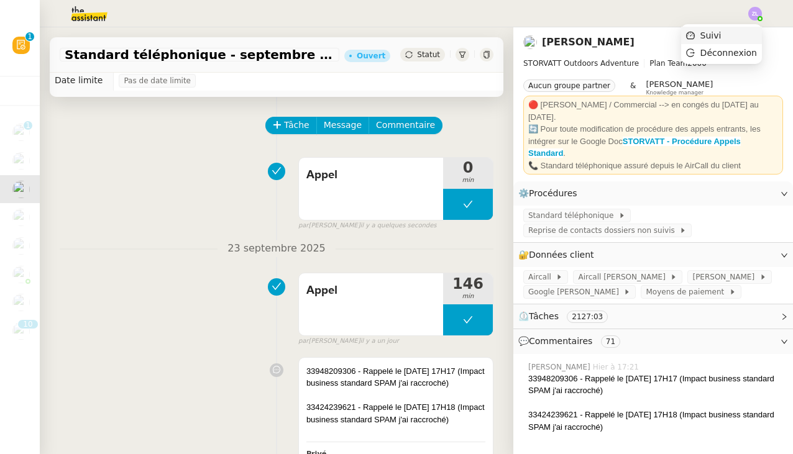
click at [742, 31] on li "Suivi" at bounding box center [721, 35] width 81 height 17
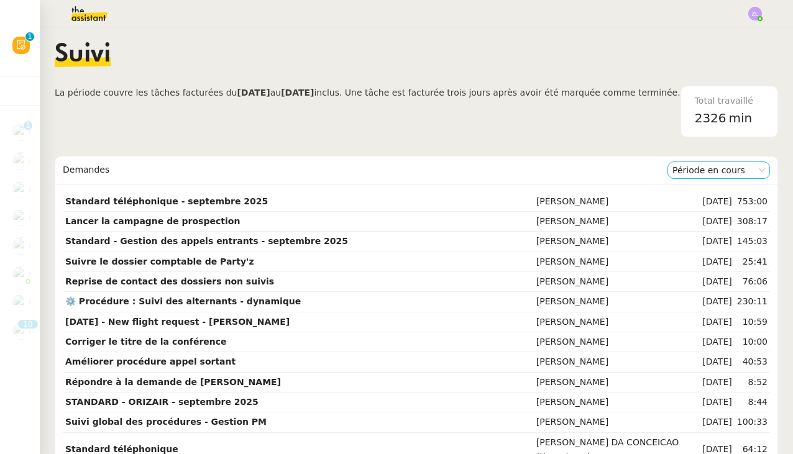
click at [737, 165] on nz-select-item "Période en cours" at bounding box center [718, 170] width 93 height 16
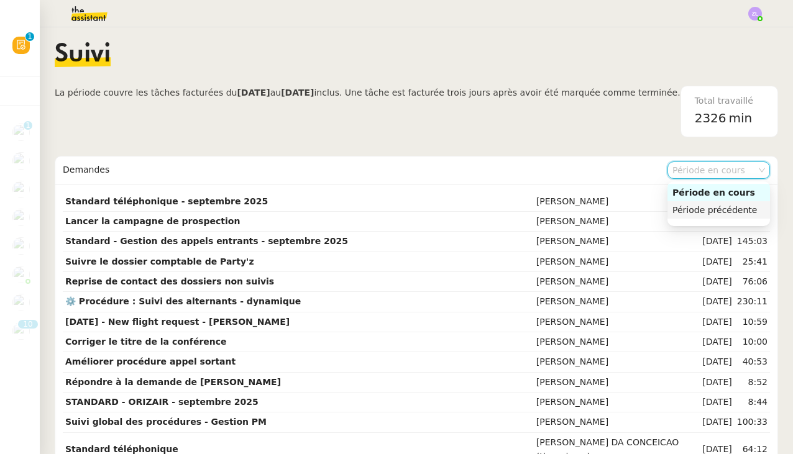
click at [737, 209] on div "Période précédente" at bounding box center [718, 209] width 93 height 11
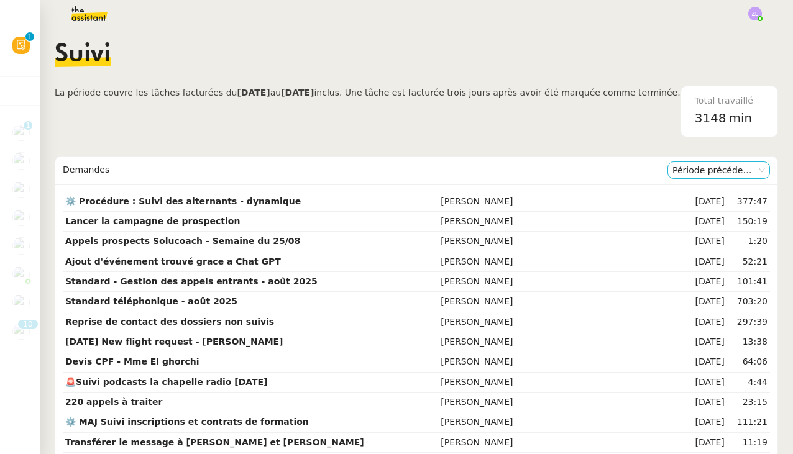
click at [715, 170] on nz-select-item "Période précédente" at bounding box center [718, 170] width 93 height 16
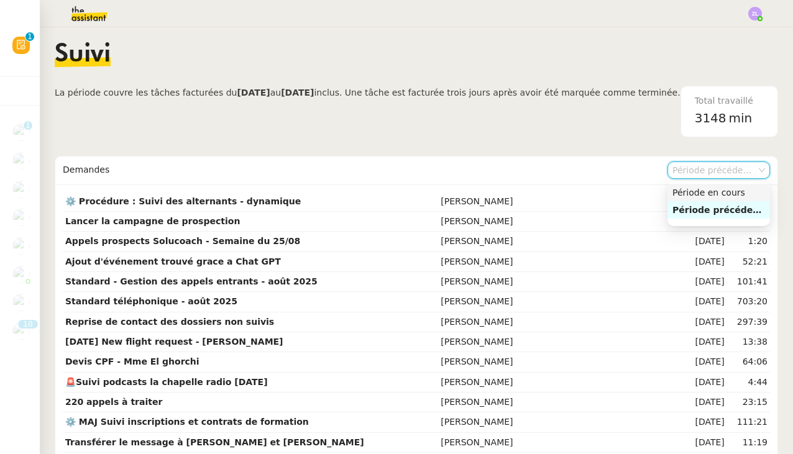
click at [714, 188] on div "Période en cours" at bounding box center [718, 192] width 93 height 11
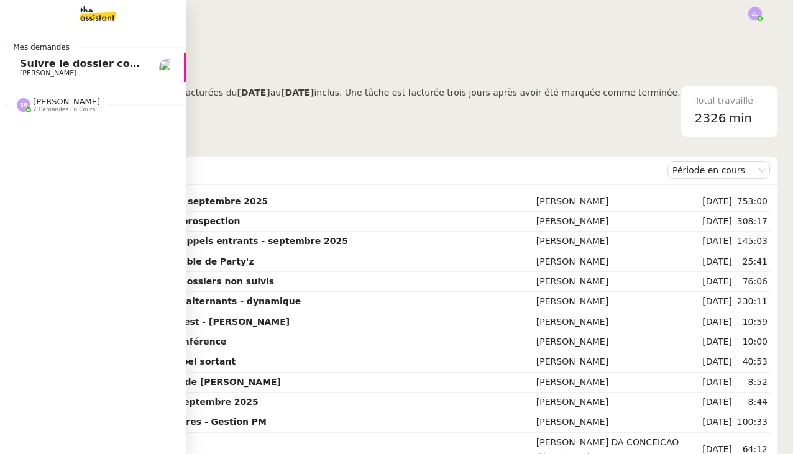
click at [39, 103] on span "[PERSON_NAME]" at bounding box center [66, 101] width 67 height 9
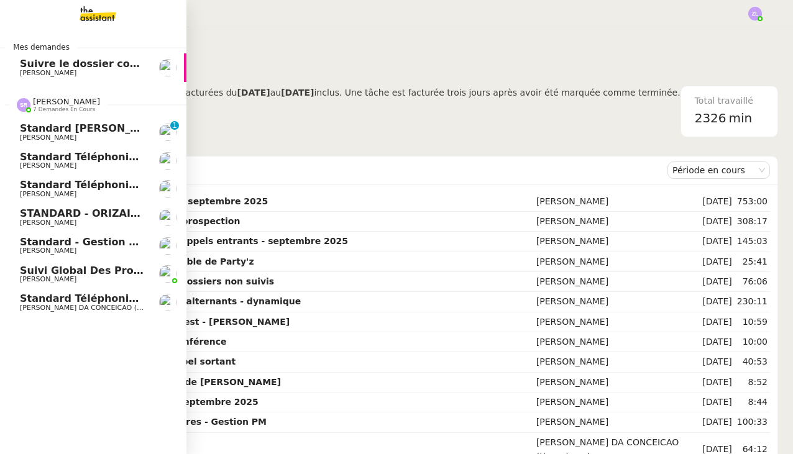
click at [109, 185] on span "Standard téléphonique - septembre 2025" at bounding box center [137, 185] width 234 height 12
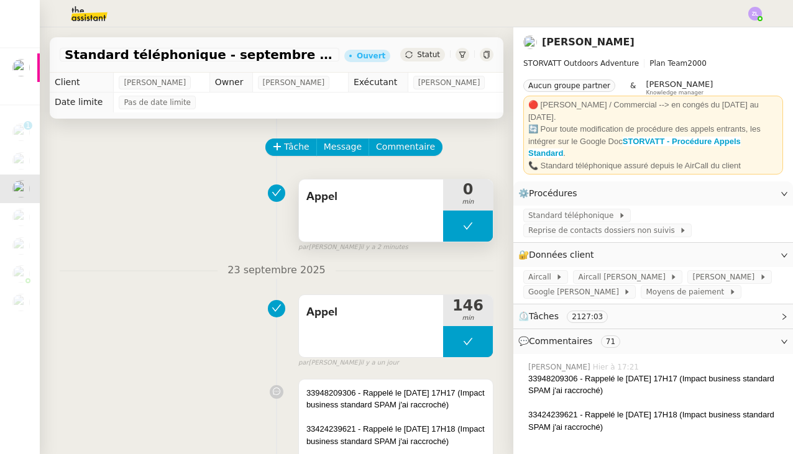
click at [456, 222] on button at bounding box center [468, 226] width 50 height 31
click at [456, 222] on icon at bounding box center [455, 226] width 10 height 10
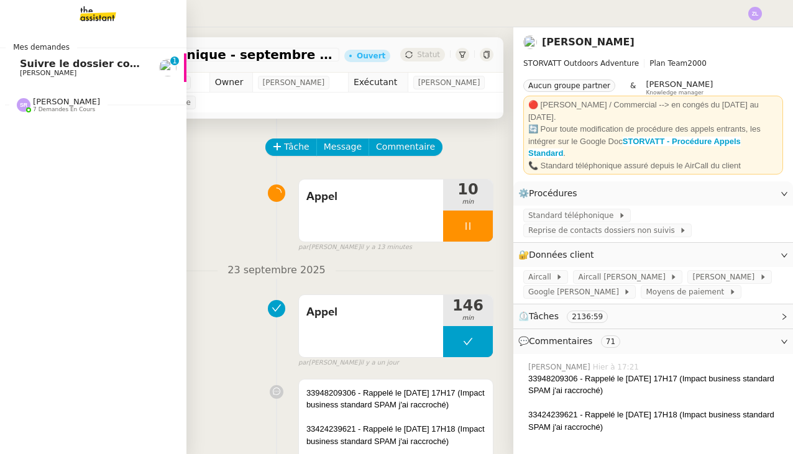
click at [59, 66] on span "Suivre le dossier comptable de Party'z" at bounding box center [128, 64] width 216 height 12
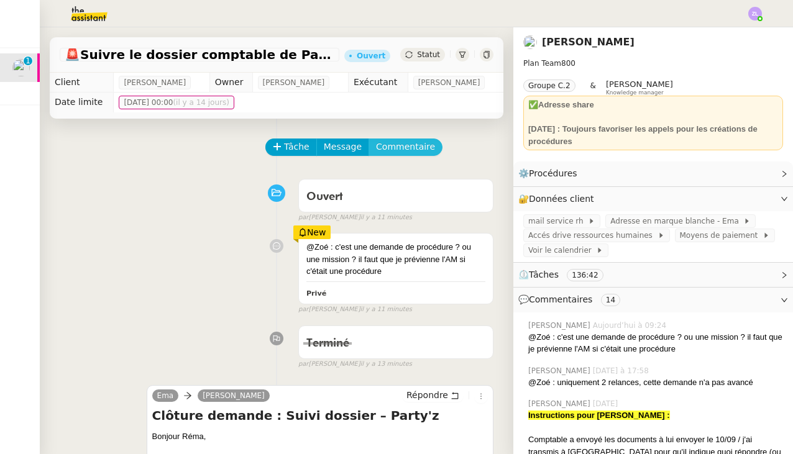
click at [391, 155] on button "Commentaire" at bounding box center [405, 147] width 74 height 17
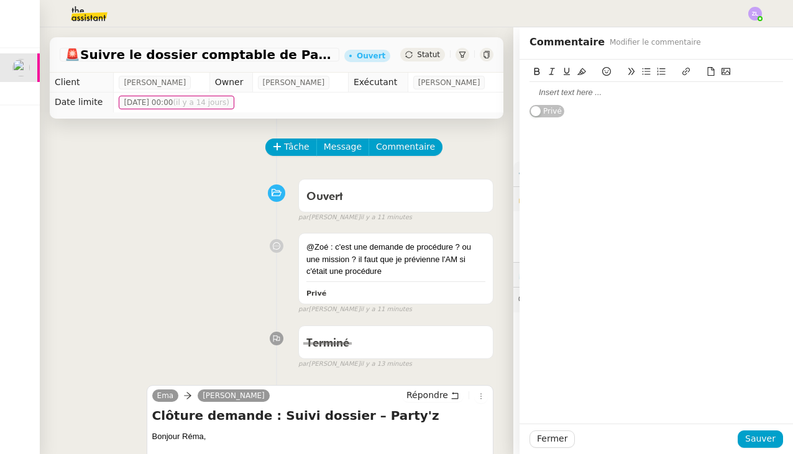
click at [532, 92] on div at bounding box center [655, 92] width 253 height 11
click at [754, 437] on span "Sauver" at bounding box center [760, 439] width 30 height 14
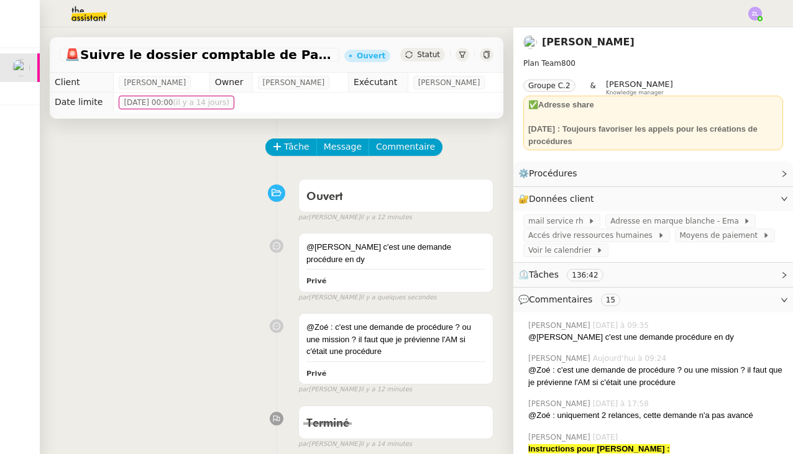
click at [760, 437] on div "Zoé Lachambre 10/09/2025" at bounding box center [655, 437] width 255 height 11
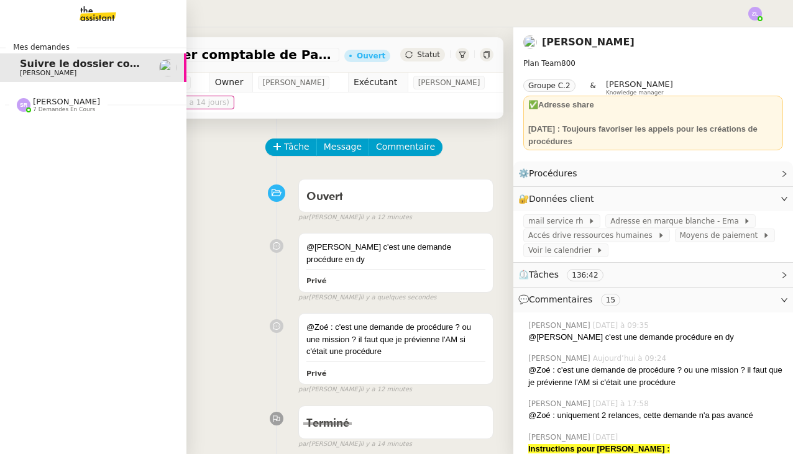
click at [32, 109] on nz-divider "Stéphanie Rakotosalama 7 demandes en cours" at bounding box center [98, 105] width 186 height 16
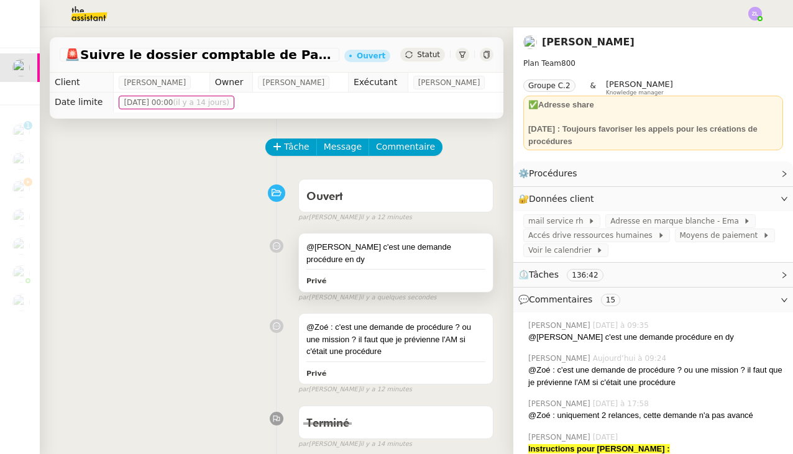
click at [449, 244] on div "@frederique c'est une demande procédure en dy" at bounding box center [395, 253] width 179 height 24
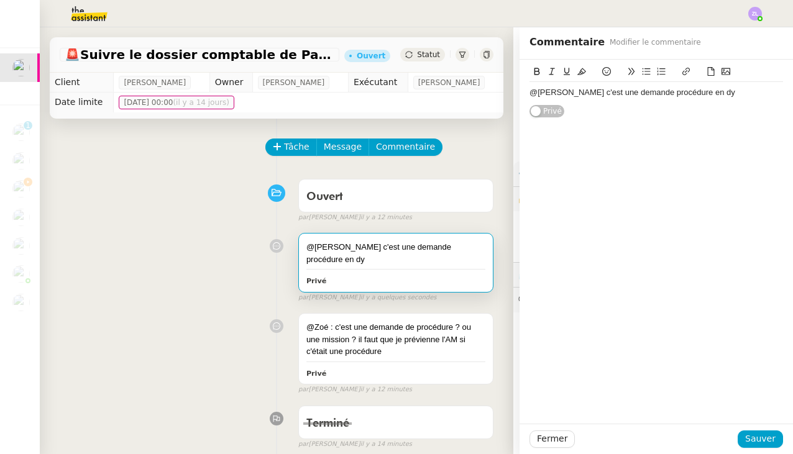
click at [710, 91] on div "@frederique c'est une demande procédure en dy" at bounding box center [655, 92] width 253 height 11
click at [768, 444] on span "Sauver" at bounding box center [760, 439] width 30 height 14
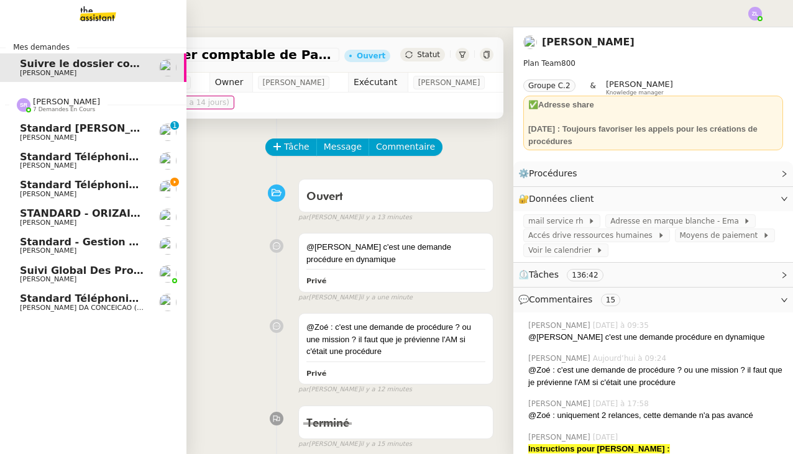
click at [159, 185] on img at bounding box center [167, 188] width 17 height 17
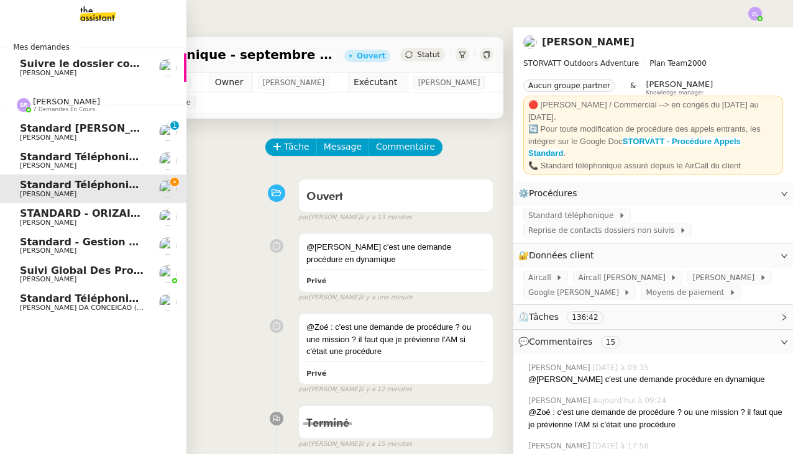
click at [20, 185] on span "Standard téléphonique - septembre 2025" at bounding box center [137, 185] width 234 height 12
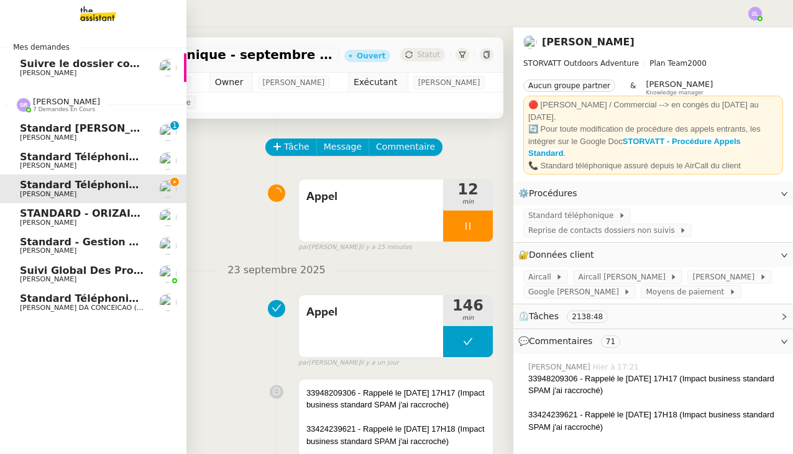
click at [20, 182] on span "Standard téléphonique - septembre 2025" at bounding box center [137, 185] width 234 height 12
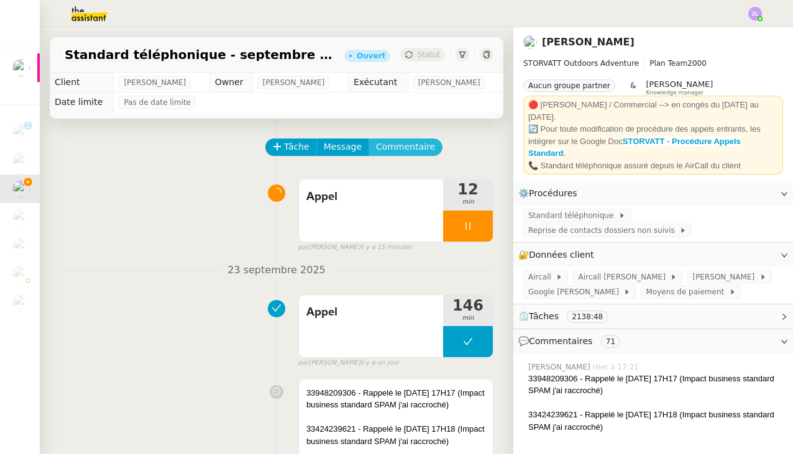
click at [392, 140] on span "Commentaire" at bounding box center [405, 147] width 59 height 14
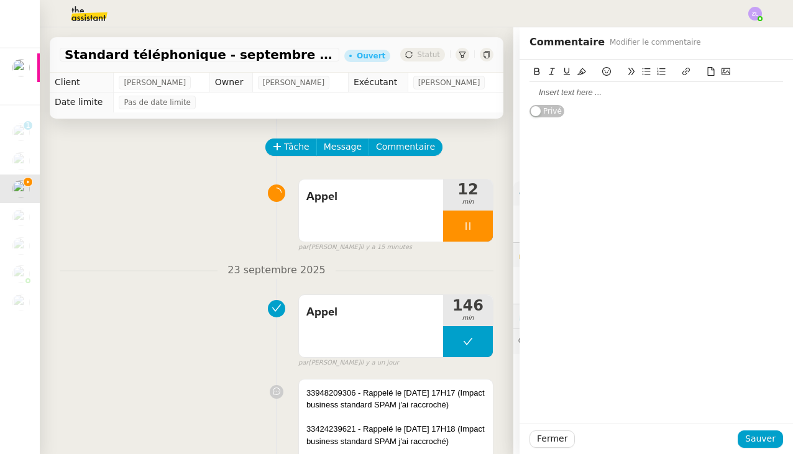
click at [542, 90] on div at bounding box center [655, 92] width 253 height 11
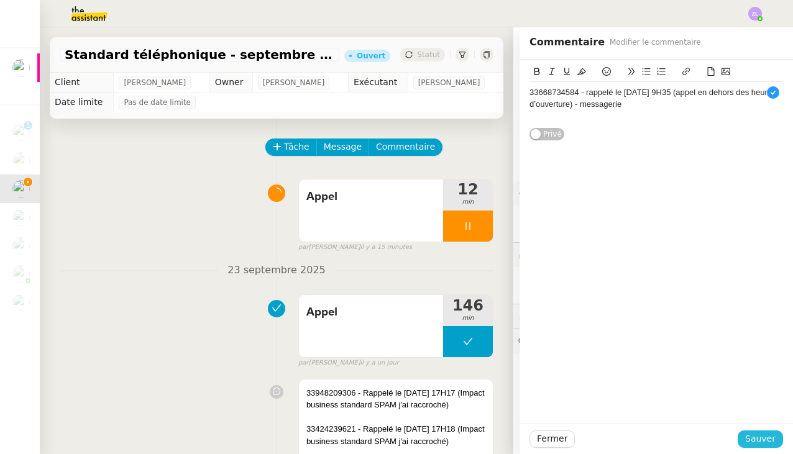
scroll to position [7, 0]
click at [765, 437] on span "Sauver" at bounding box center [760, 439] width 30 height 14
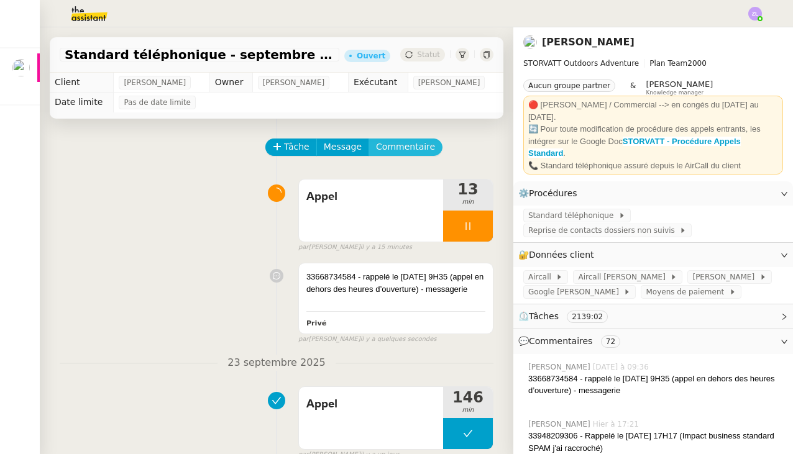
click at [385, 148] on span "Commentaire" at bounding box center [405, 147] width 59 height 14
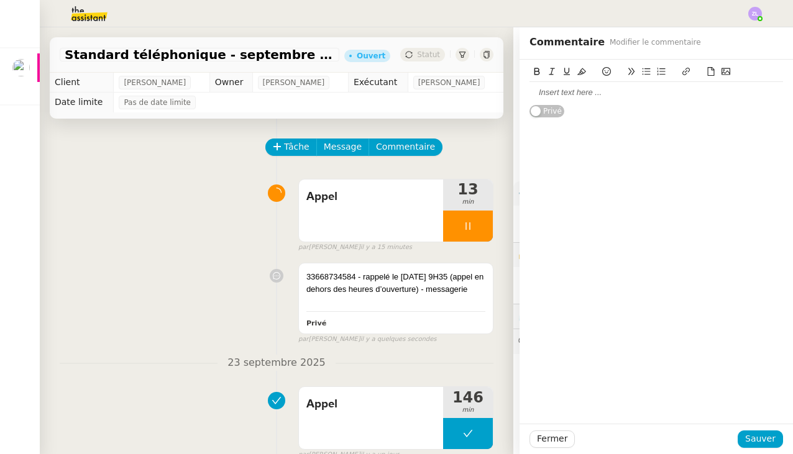
click at [546, 97] on div at bounding box center [655, 92] width 253 height 11
click at [452, 222] on div at bounding box center [468, 226] width 50 height 31
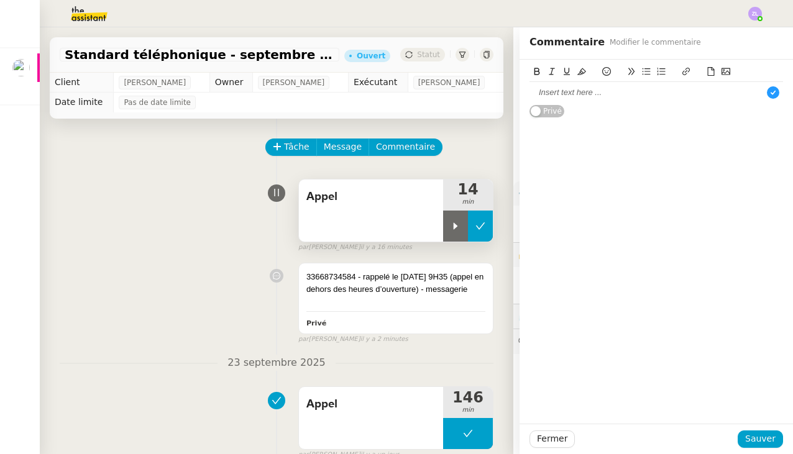
click at [481, 222] on icon at bounding box center [480, 226] width 10 height 10
click at [548, 91] on div at bounding box center [655, 92] width 253 height 11
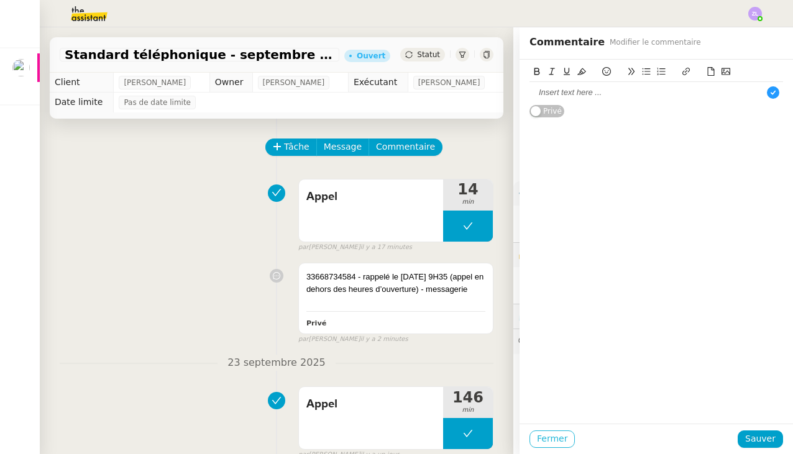
click at [547, 440] on span "Fermer" at bounding box center [552, 439] width 30 height 14
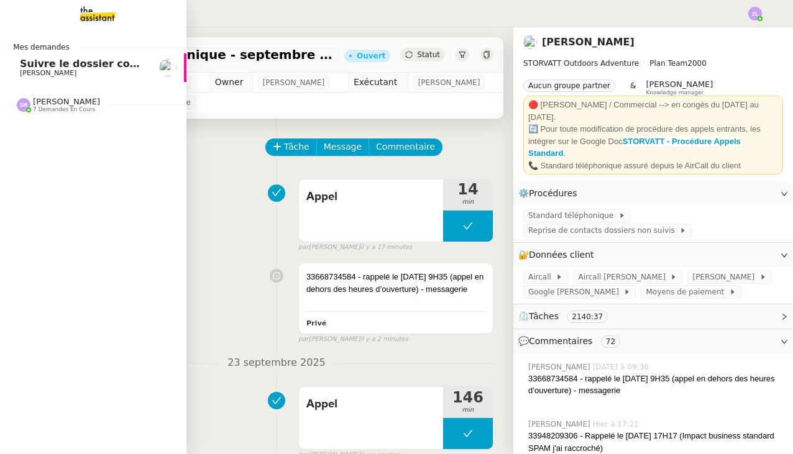
drag, startPoint x: 16, startPoint y: 100, endPoint x: 22, endPoint y: 106, distance: 8.8
click at [17, 100] on img at bounding box center [24, 105] width 14 height 14
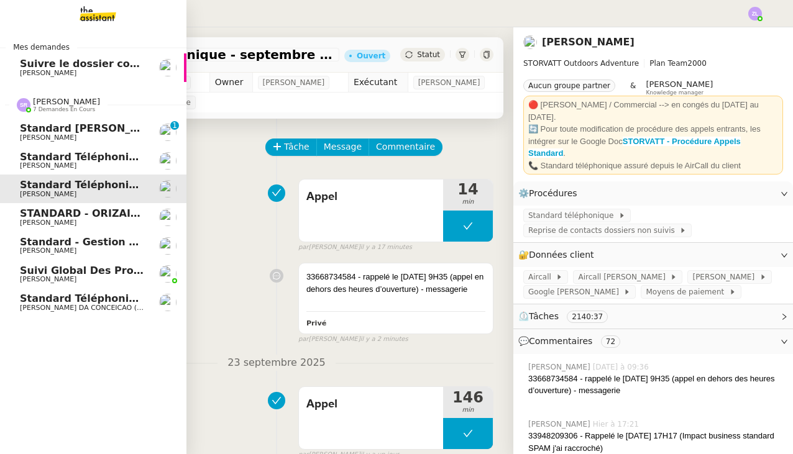
click at [22, 106] on img at bounding box center [24, 105] width 14 height 14
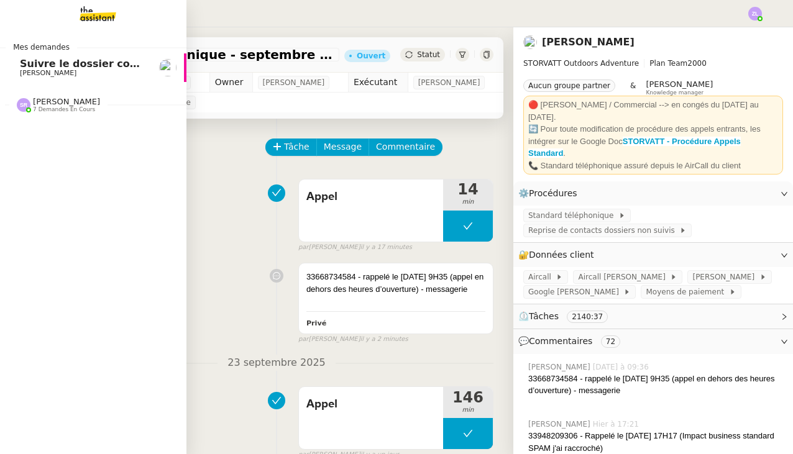
click at [54, 105] on span "[PERSON_NAME]" at bounding box center [66, 101] width 67 height 9
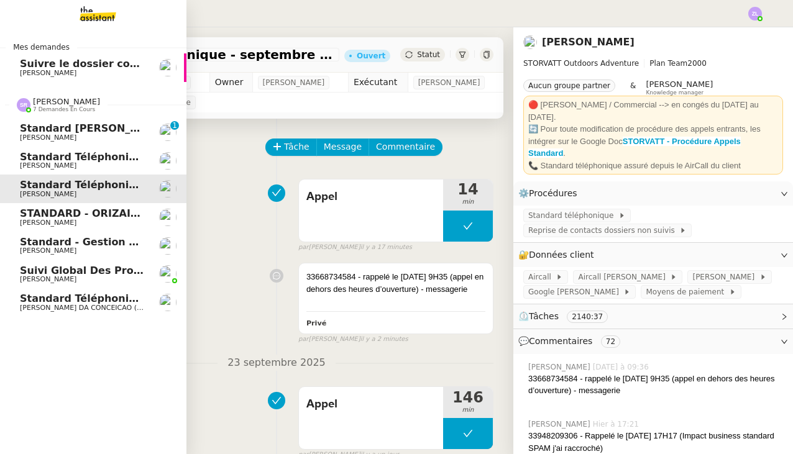
click at [114, 241] on span "Standard - Gestion des appels entrants - septembre 2025" at bounding box center [183, 242] width 327 height 12
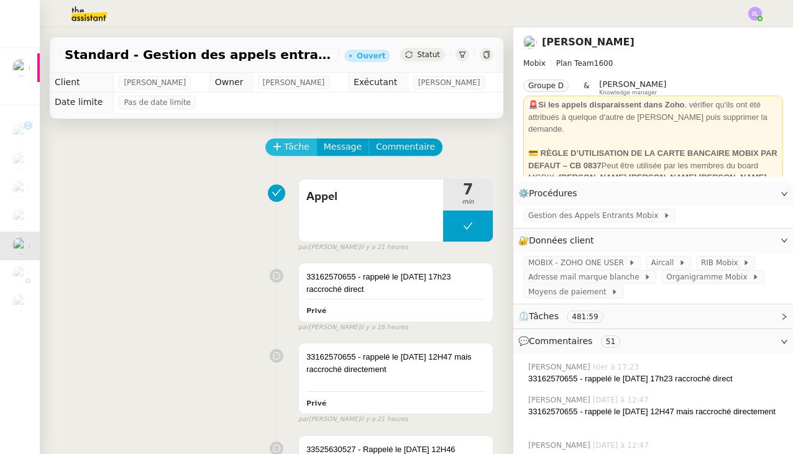
click at [293, 145] on span "Tâche" at bounding box center [296, 147] width 25 height 14
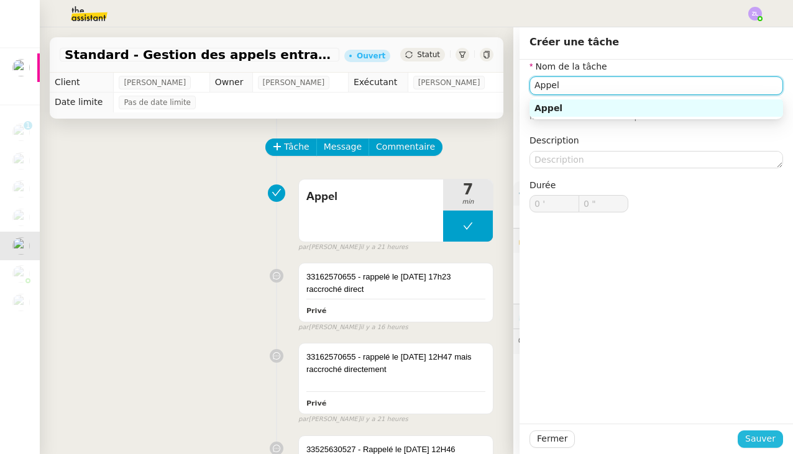
type input "Appel"
click at [765, 444] on span "Sauver" at bounding box center [760, 439] width 30 height 14
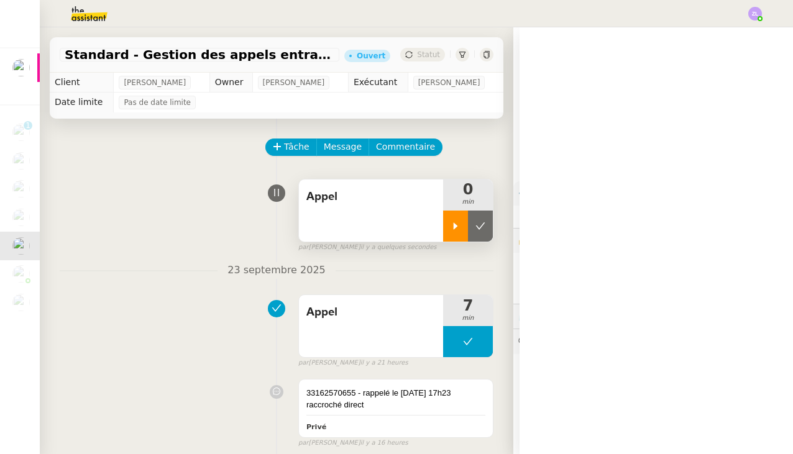
click at [458, 232] on div at bounding box center [455, 226] width 25 height 31
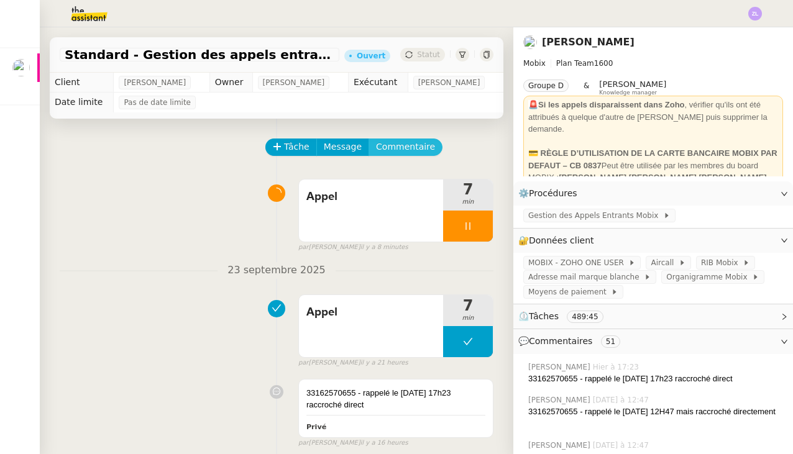
click at [398, 150] on span "Commentaire" at bounding box center [405, 147] width 59 height 14
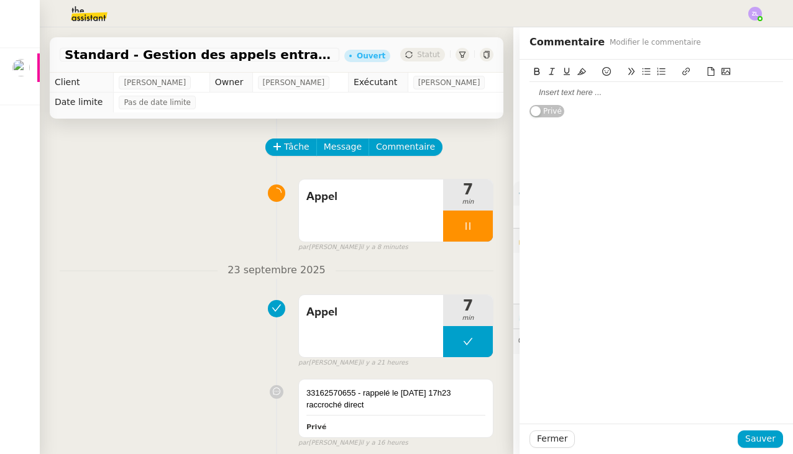
click at [545, 86] on div at bounding box center [655, 92] width 253 height 21
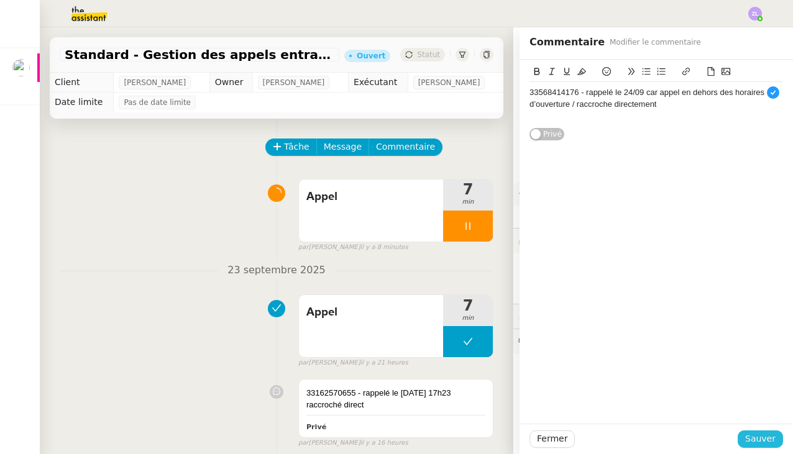
scroll to position [7, 0]
click at [762, 439] on span "Sauver" at bounding box center [760, 439] width 30 height 14
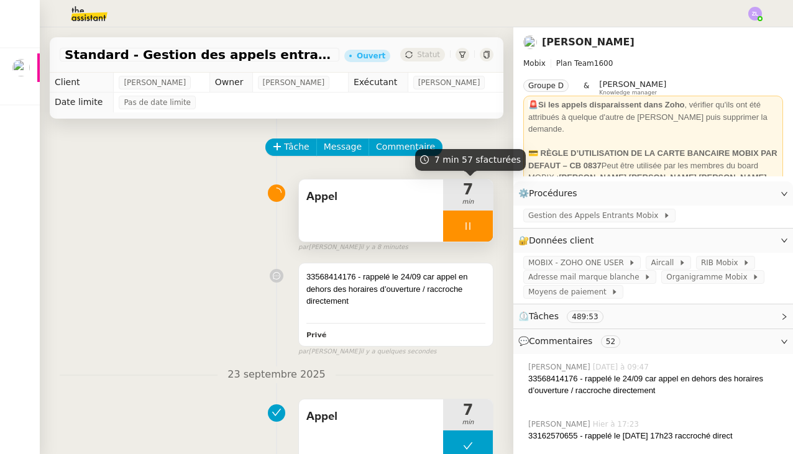
drag, startPoint x: 467, startPoint y: 193, endPoint x: 464, endPoint y: 184, distance: 9.2
click at [467, 193] on span "7" at bounding box center [468, 189] width 50 height 15
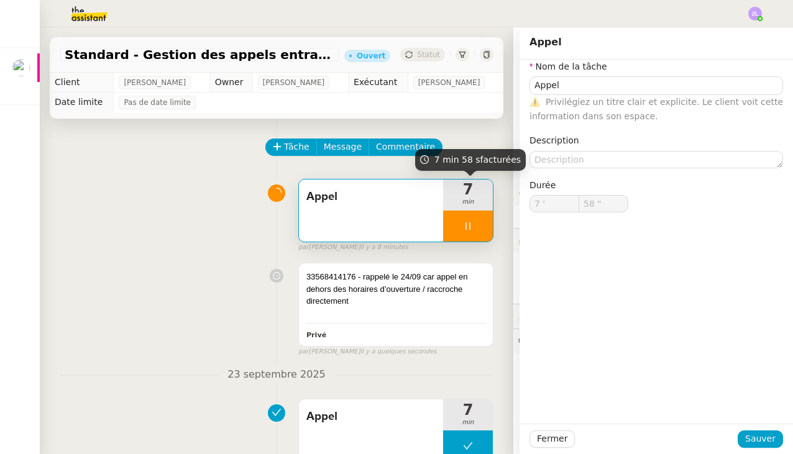
type input "59 ""
type input "8 '"
type input "1 ""
click at [452, 234] on div at bounding box center [468, 226] width 50 height 31
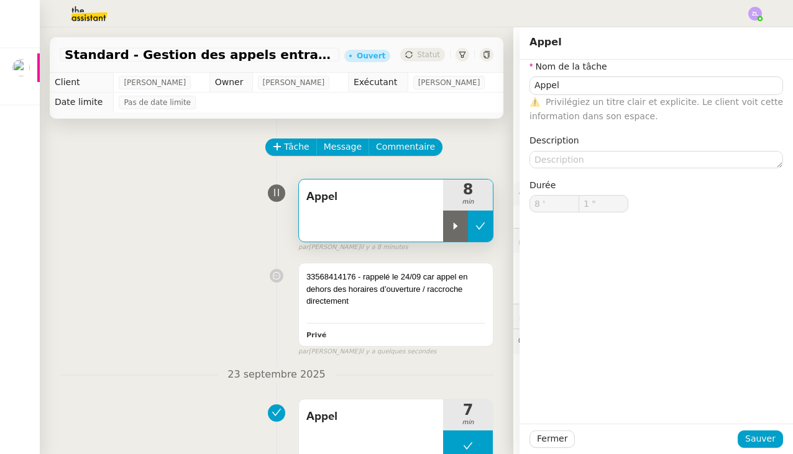
type input "Appel"
type input "8 '"
type input "1 ""
click at [478, 230] on icon at bounding box center [480, 226] width 10 height 10
type input "Appel"
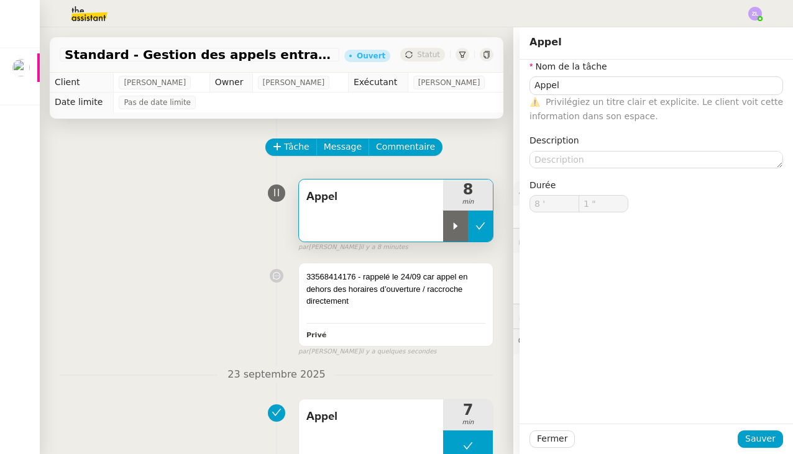
type input "8 '"
type input "1 ""
type input "Appel"
type input "8 '"
type input "1 ""
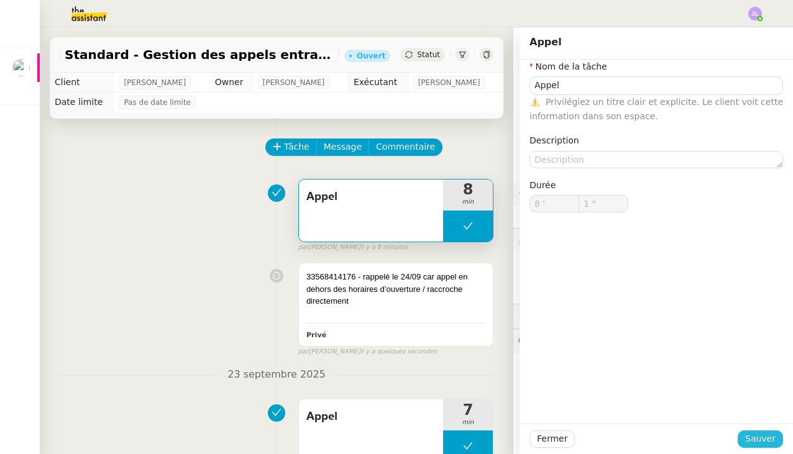
type input "Appel"
type input "8 '"
type input "1 ""
click at [757, 445] on span "Sauver" at bounding box center [760, 439] width 30 height 14
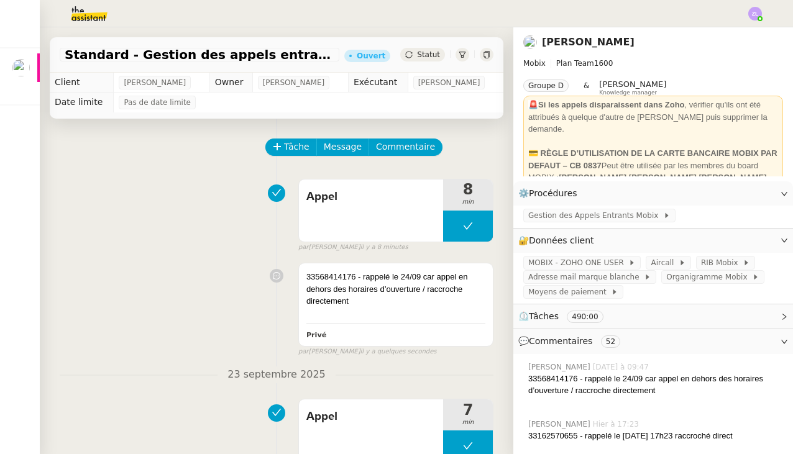
click at [754, 12] on img at bounding box center [755, 14] width 14 height 14
click at [744, 33] on li "Suivi" at bounding box center [721, 35] width 81 height 17
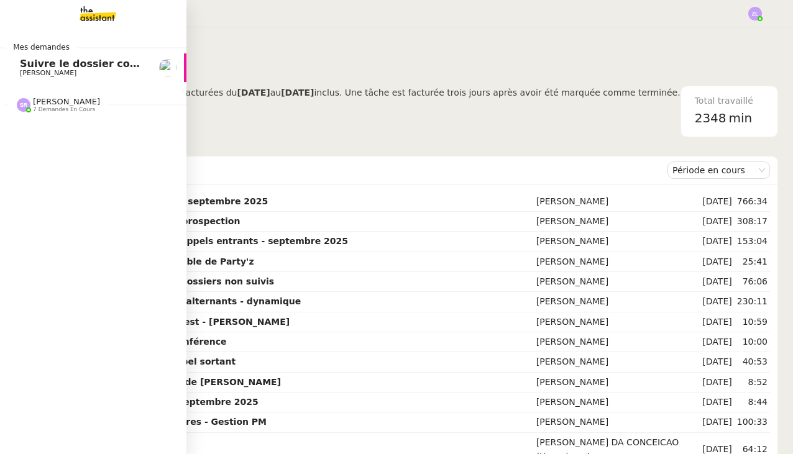
click at [88, 15] on img at bounding box center [88, 13] width 96 height 27
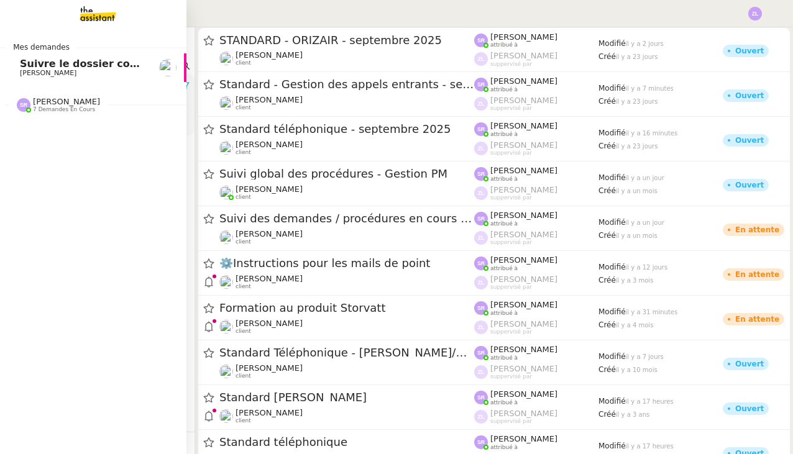
click at [40, 102] on span "[PERSON_NAME]" at bounding box center [66, 101] width 67 height 9
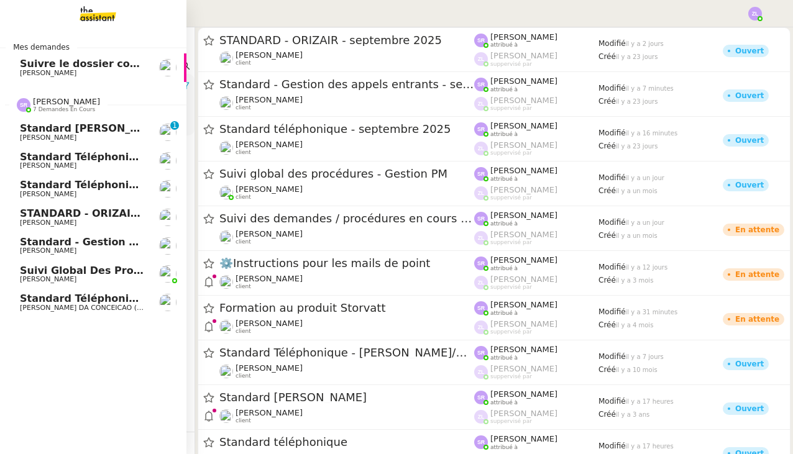
click at [76, 190] on span "[PERSON_NAME]" at bounding box center [48, 194] width 57 height 8
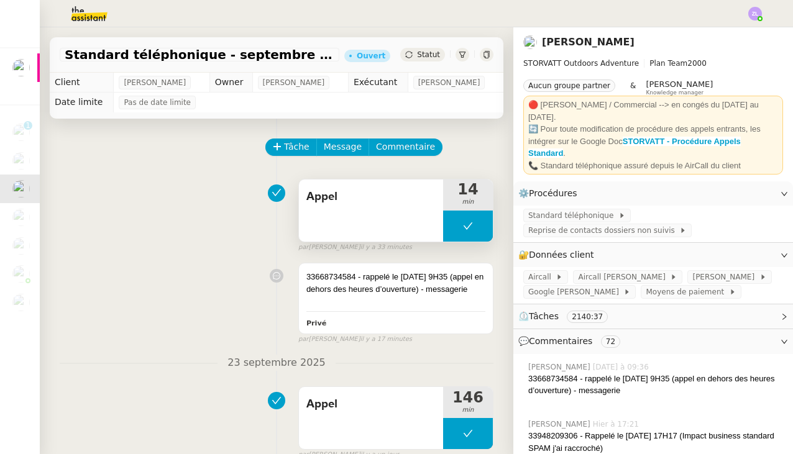
click at [453, 227] on button at bounding box center [468, 226] width 50 height 31
click at [453, 227] on icon at bounding box center [455, 226] width 10 height 10
click at [460, 221] on div at bounding box center [468, 226] width 50 height 31
click at [485, 225] on button at bounding box center [480, 226] width 25 height 31
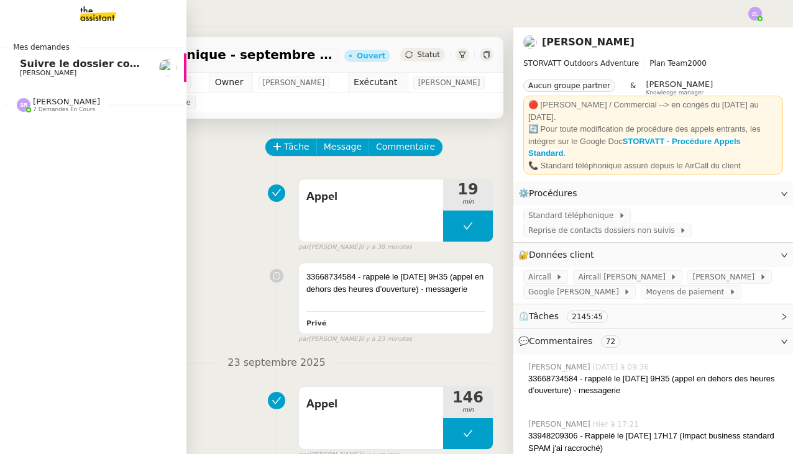
click at [34, 109] on span "7 demandes en cours" at bounding box center [64, 109] width 62 height 7
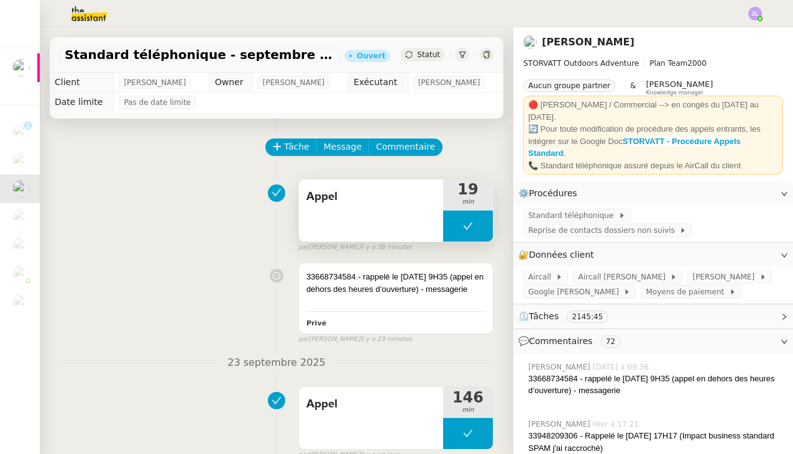
click at [456, 219] on button at bounding box center [468, 226] width 50 height 31
click at [456, 219] on div at bounding box center [455, 226] width 25 height 31
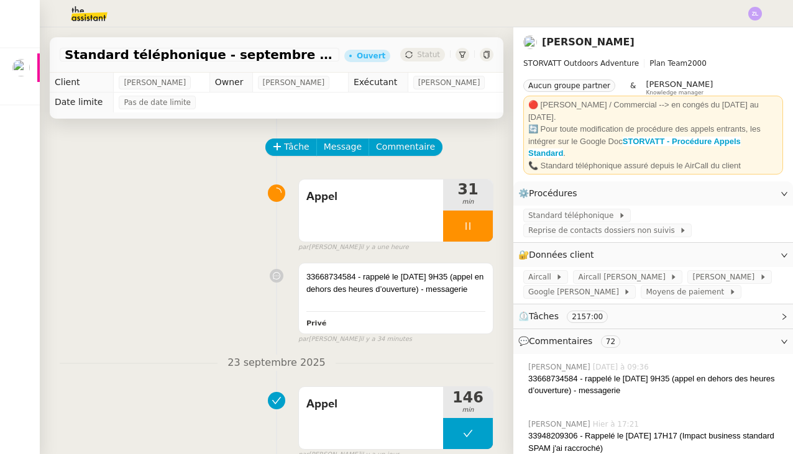
click at [412, 157] on div "Tâche Message Commentaire" at bounding box center [379, 154] width 227 height 30
click at [410, 150] on span "Commentaire" at bounding box center [405, 147] width 59 height 14
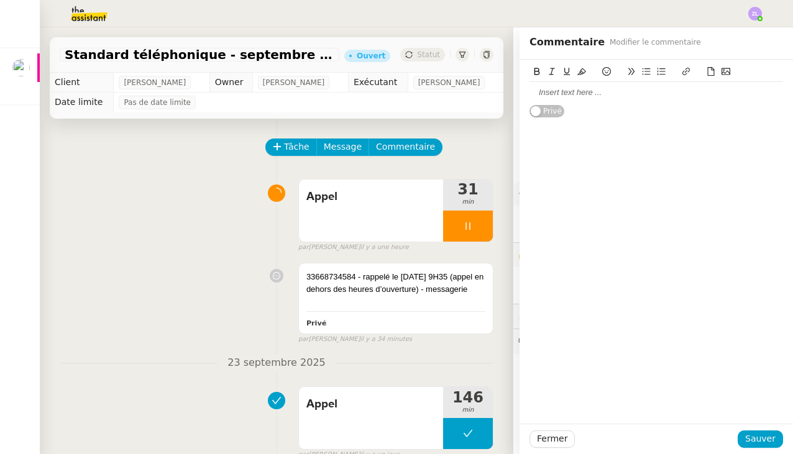
click at [548, 96] on div at bounding box center [655, 92] width 253 height 11
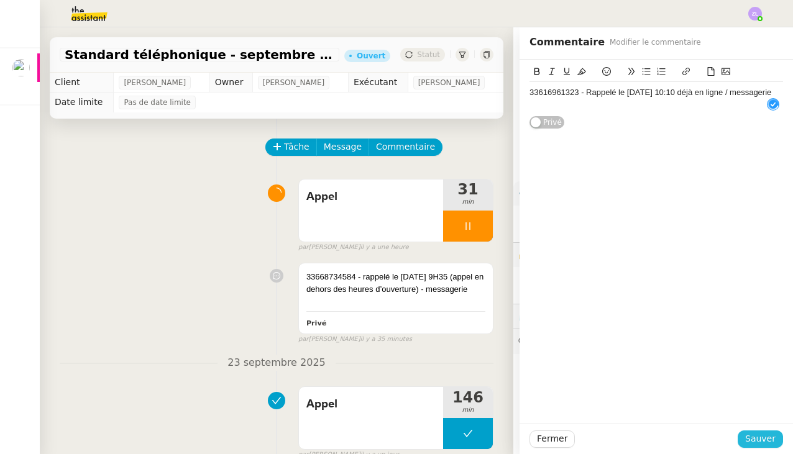
click at [749, 436] on span "Sauver" at bounding box center [760, 439] width 30 height 14
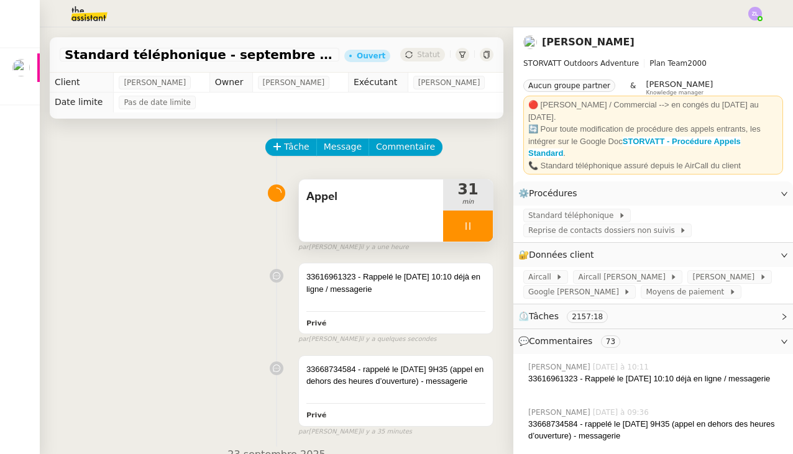
click at [450, 221] on div at bounding box center [468, 226] width 50 height 31
click at [457, 228] on icon at bounding box center [455, 226] width 10 height 10
click at [461, 228] on div at bounding box center [468, 226] width 50 height 31
click at [477, 226] on icon at bounding box center [480, 226] width 10 height 10
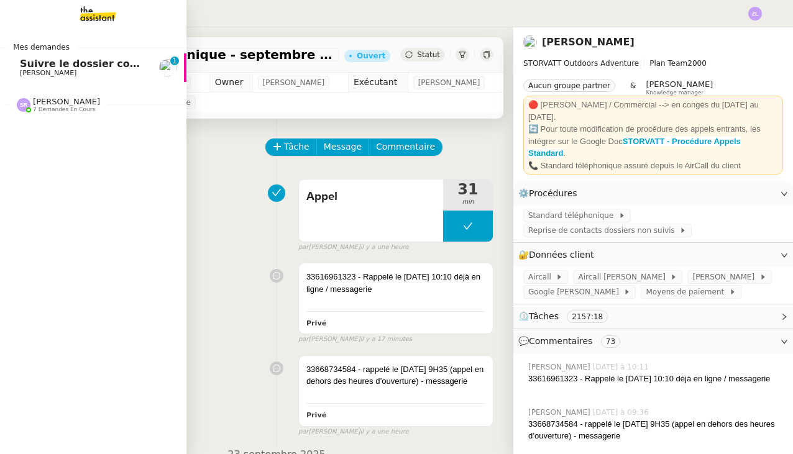
click at [96, 68] on span "Suivre le dossier comptable de Party'z" at bounding box center [128, 64] width 216 height 12
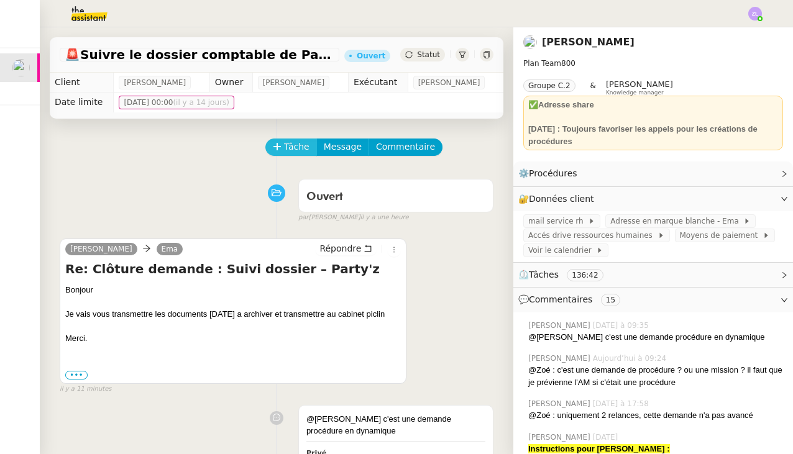
click at [285, 149] on span "Tâche" at bounding box center [296, 147] width 25 height 14
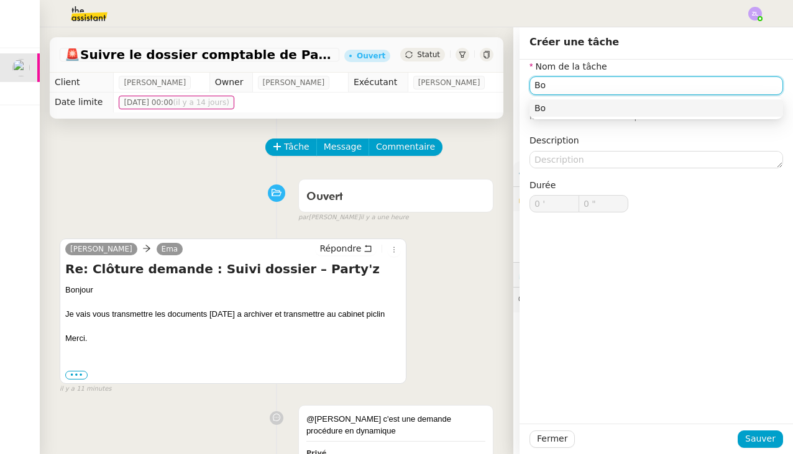
type input "B"
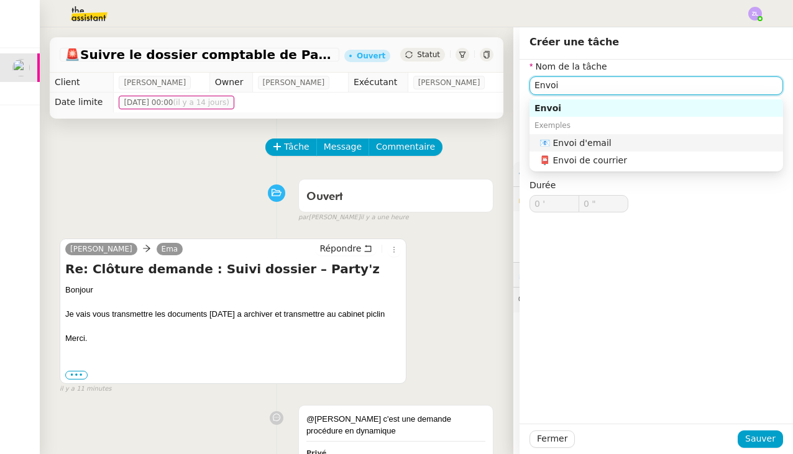
click at [627, 143] on div "📧 Envoi d'email" at bounding box center [658, 142] width 239 height 11
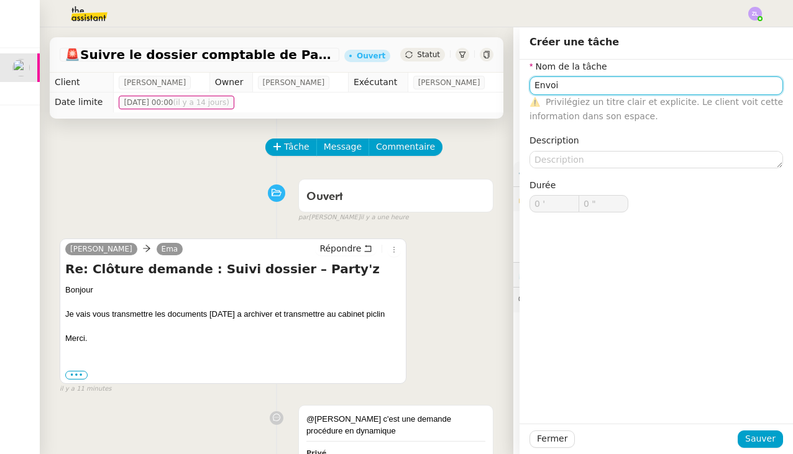
type input "Envoi d'email"
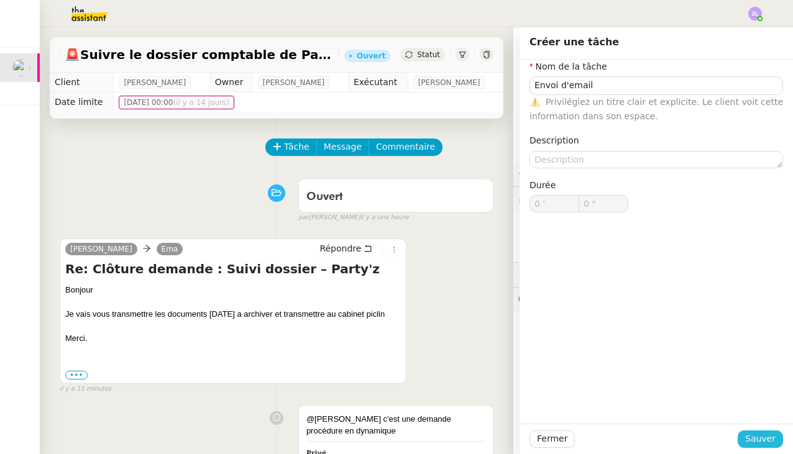
click at [749, 442] on span "Sauver" at bounding box center [760, 439] width 30 height 14
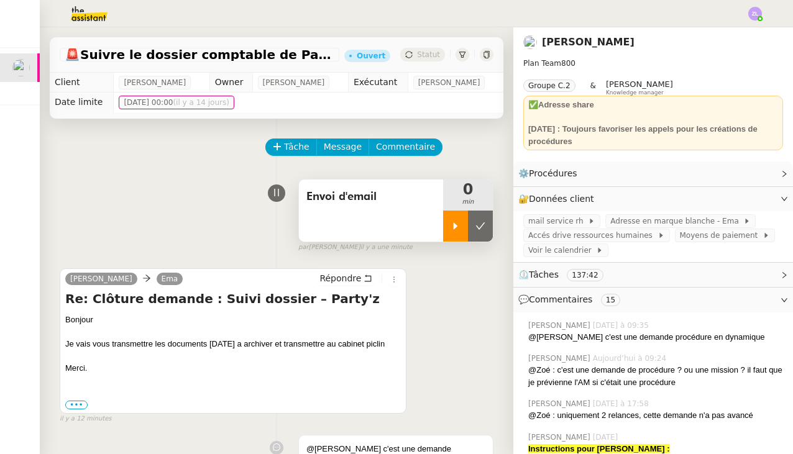
click at [460, 225] on icon at bounding box center [455, 226] width 10 height 10
click at [353, 271] on div "Répondre" at bounding box center [358, 278] width 86 height 15
click at [353, 276] on span "Répondre" at bounding box center [340, 278] width 42 height 12
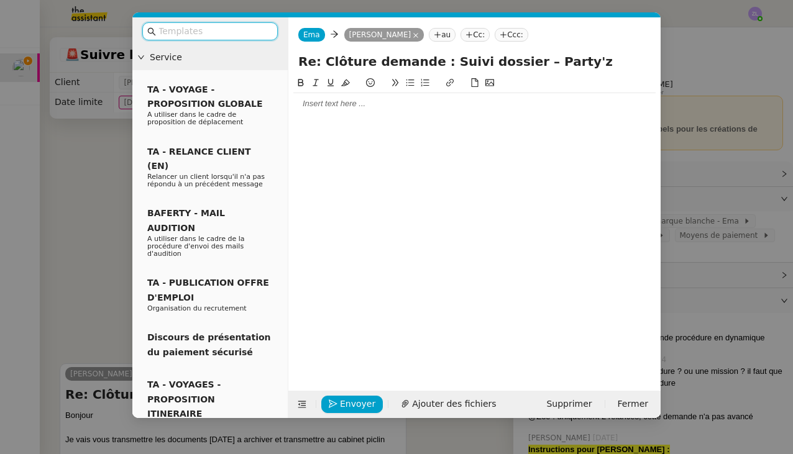
click at [316, 111] on div at bounding box center [474, 103] width 362 height 21
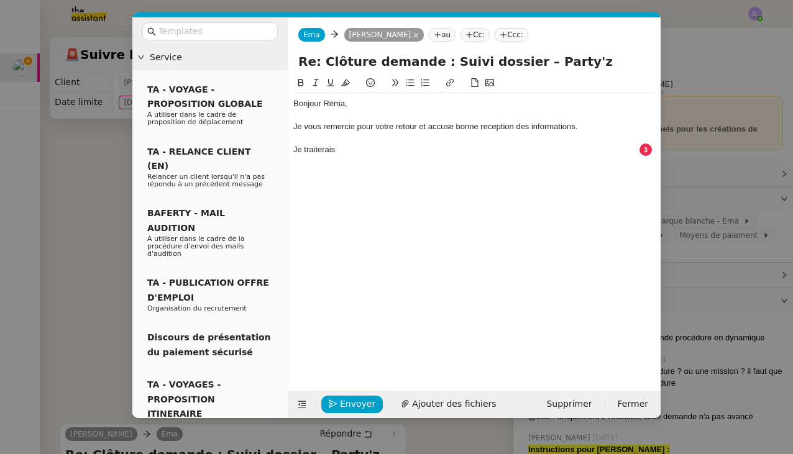
click at [350, 144] on div "Je traiterais" at bounding box center [474, 149] width 362 height 11
click at [68, 242] on nz-modal-container "Service TA - VOYAGE - PROPOSITION GLOBALE A utiliser dans le cadre de propositi…" at bounding box center [396, 227] width 793 height 454
click at [72, 252] on nz-modal-container "Service TA - VOYAGE - PROPOSITION GLOBALE A utiliser dans le cadre de propositi…" at bounding box center [396, 227] width 793 height 454
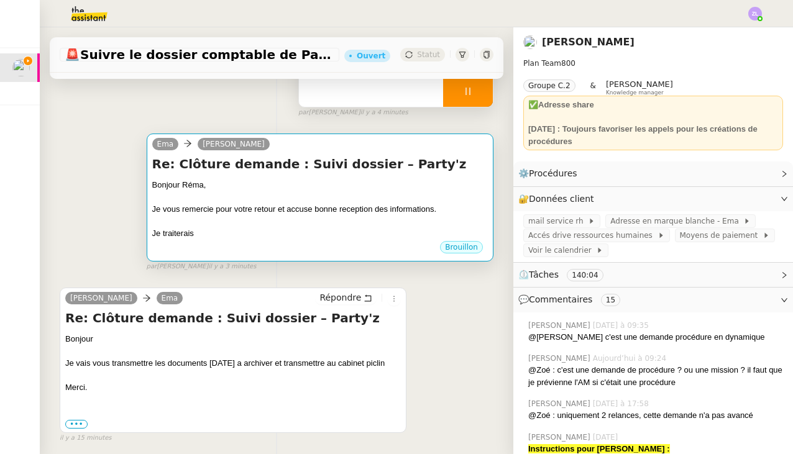
scroll to position [165, 0]
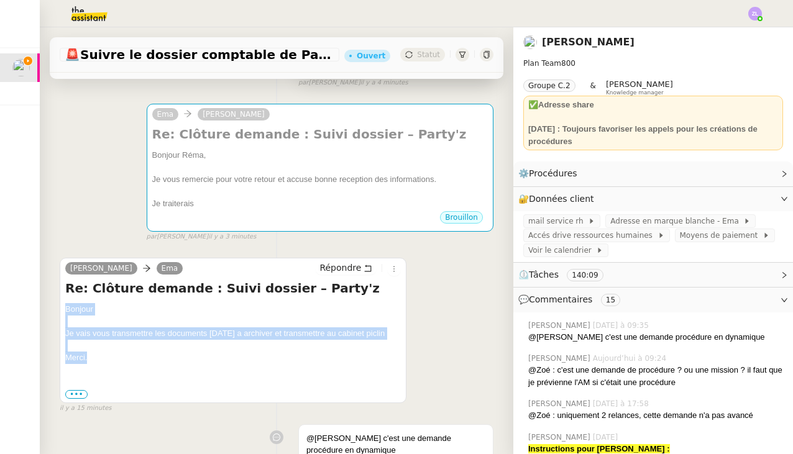
drag, startPoint x: 107, startPoint y: 355, endPoint x: 46, endPoint y: 307, distance: 77.9
copy div "Bonjour Je vais vous transmettre les documents aujourd'hui a archiver et transm…"
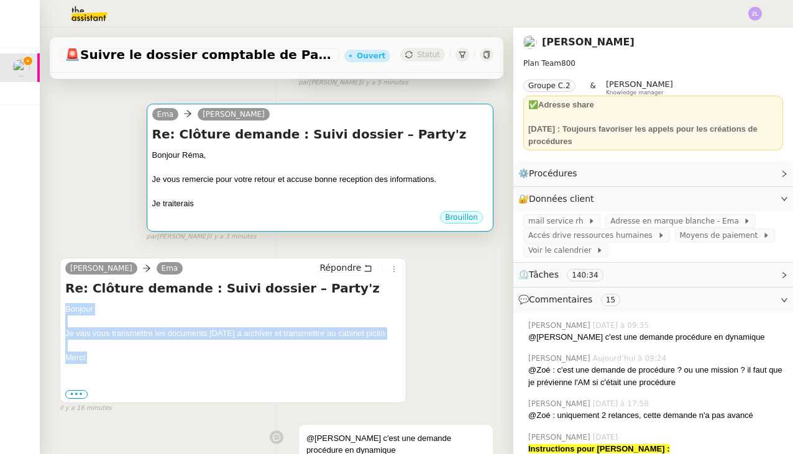
click at [251, 143] on h4 "Re: Clôture demande : Suivi dossier – Party'z" at bounding box center [319, 133] width 335 height 17
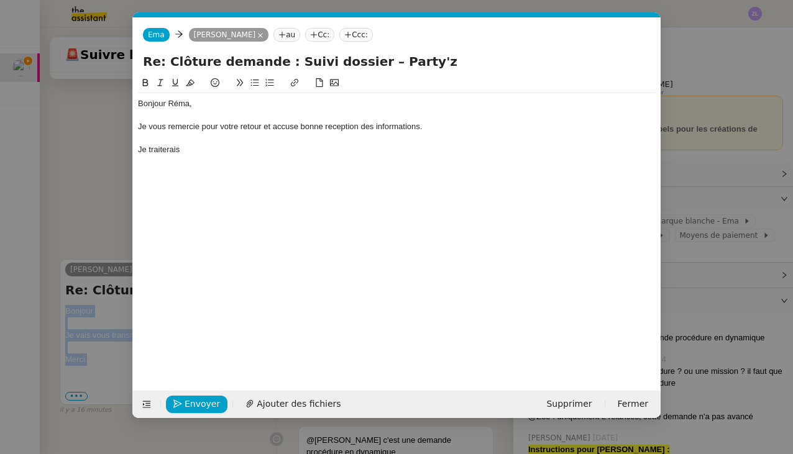
click at [251, 143] on nz-modal-container "Service TA - VOYAGE - PROPOSITION GLOBALE A utiliser dans le cadre de propositi…" at bounding box center [396, 227] width 793 height 454
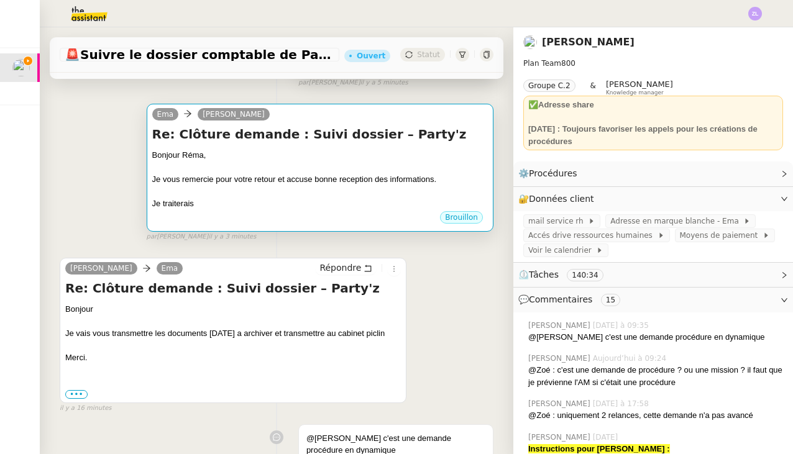
click at [258, 163] on div at bounding box center [319, 168] width 335 height 12
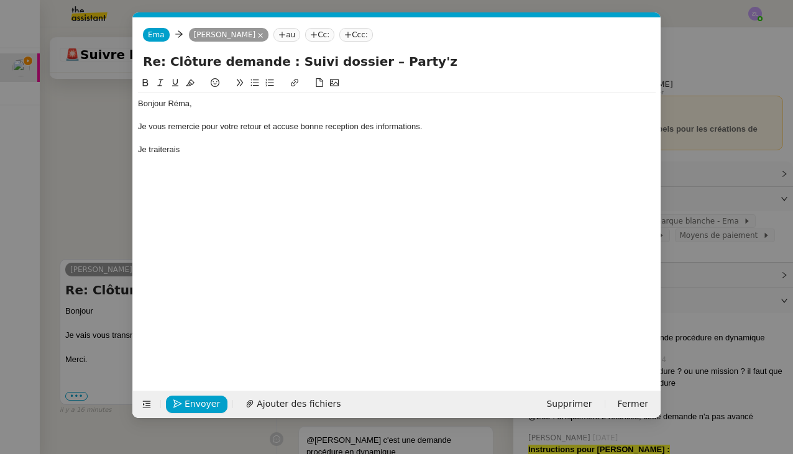
click at [198, 149] on div "Je traiterais" at bounding box center [396, 149] width 517 height 11
drag, startPoint x: 198, startPoint y: 149, endPoint x: 84, endPoint y: 145, distance: 113.7
click at [84, 145] on nz-modal-container "Service TA - VOYAGE - PROPOSITION GLOBALE A utiliser dans le cadre de propositi…" at bounding box center [396, 227] width 793 height 454
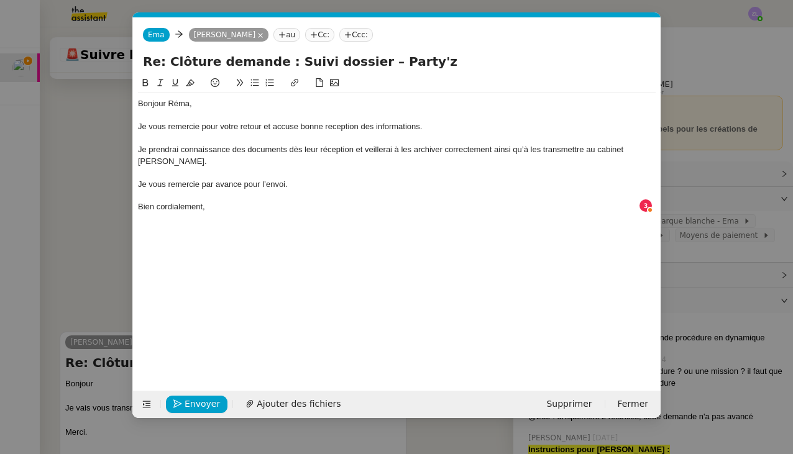
drag, startPoint x: 292, startPoint y: 171, endPoint x: 202, endPoint y: 173, distance: 90.1
click at [199, 179] on div "Je vous remercie par avance pour l’envoi." at bounding box center [396, 184] width 517 height 11
click at [253, 213] on div at bounding box center [396, 218] width 517 height 11
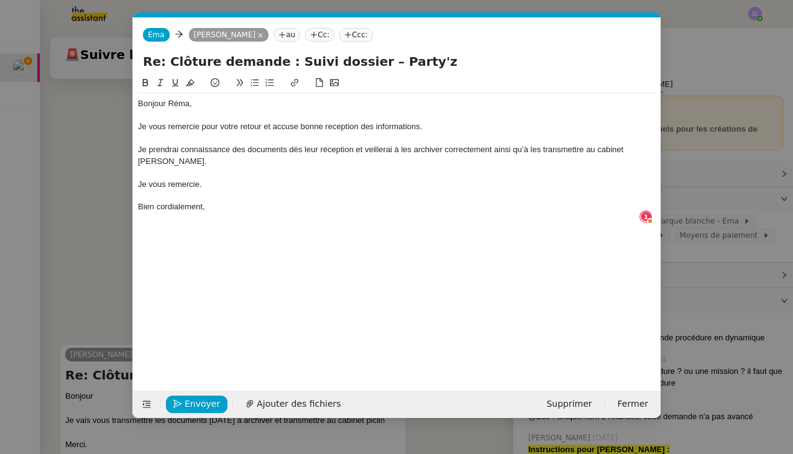
click at [213, 201] on div "Bien cordialement," at bounding box center [396, 206] width 517 height 11
click at [205, 201] on div "Bien cordialement,Ema" at bounding box center [396, 206] width 517 height 11
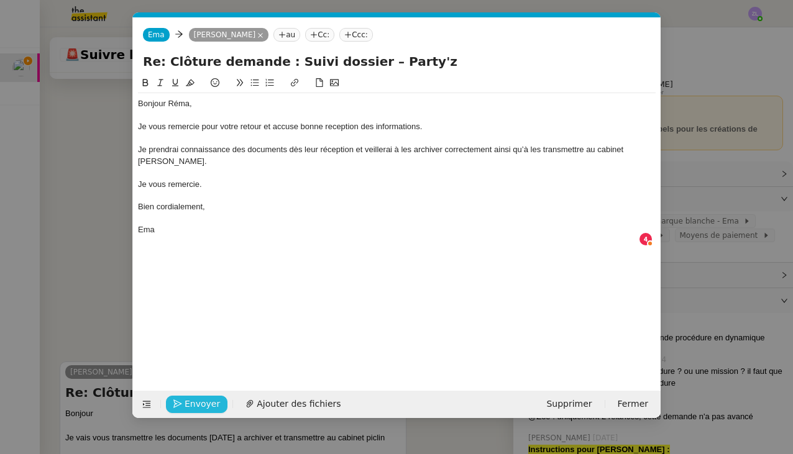
click at [198, 405] on span "Envoyer" at bounding box center [201, 404] width 35 height 14
click at [198, 405] on span "Confirmer l'envoi" at bounding box center [221, 404] width 75 height 14
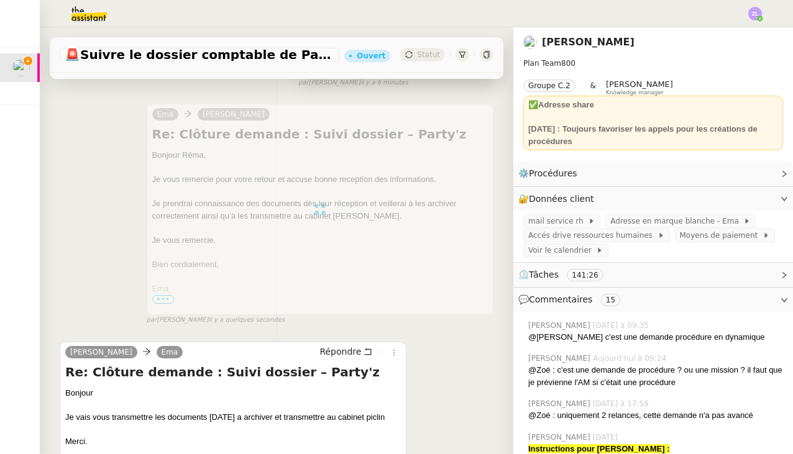
click at [198, 405] on div "Re: Clôture demande : Suivi dossier – Party'z Bonjour Je vais vous transmettre …" at bounding box center [232, 423] width 335 height 121
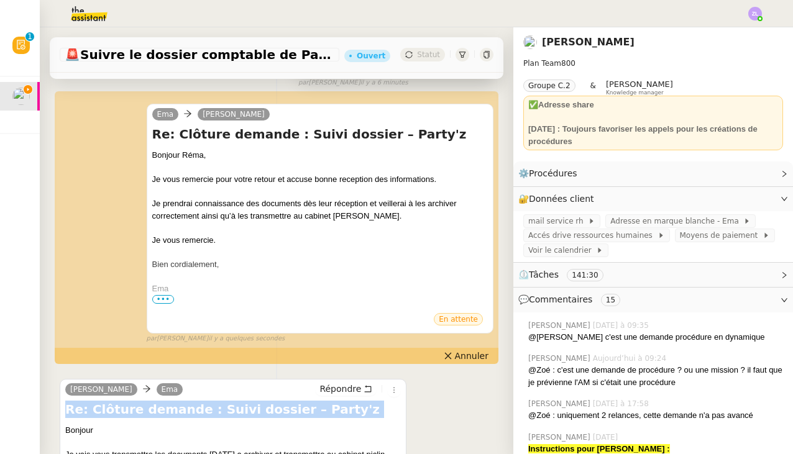
drag, startPoint x: 86, startPoint y: 336, endPoint x: 355, endPoint y: 274, distance: 276.7
click at [86, 336] on div "Ema Réma Ngaiboye Re: Clôture demande : Suivi dossier – Party'z Bonjour Réma, J…" at bounding box center [277, 219] width 434 height 252
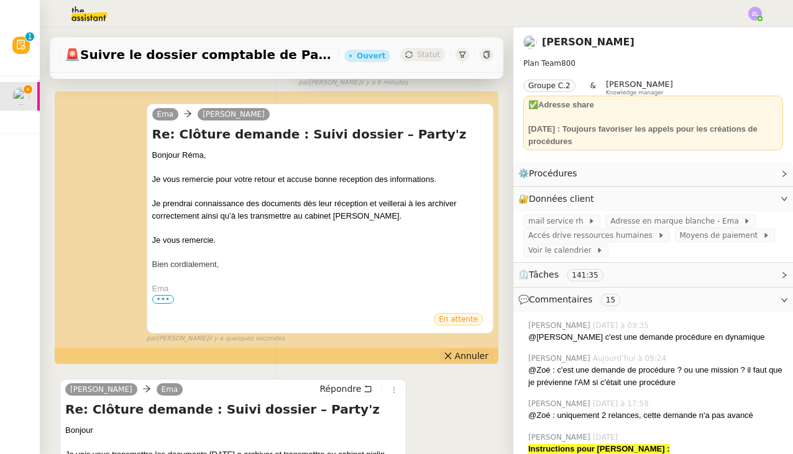
click at [452, 358] on icon at bounding box center [448, 356] width 9 height 9
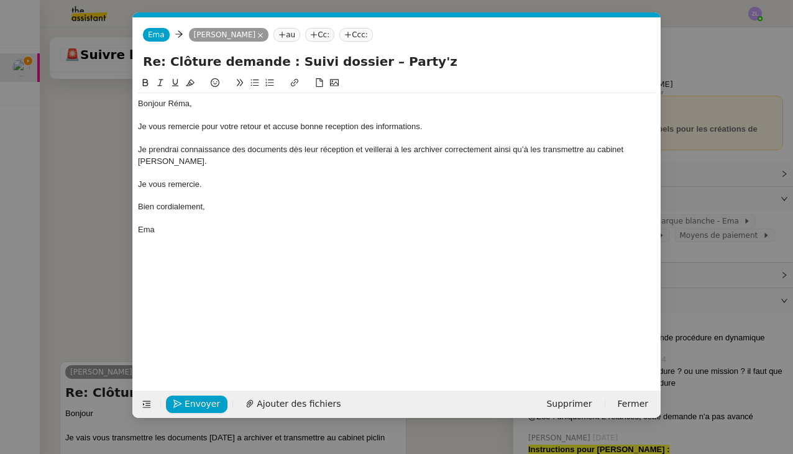
scroll to position [0, 27]
drag, startPoint x: 208, startPoint y: 61, endPoint x: 95, endPoint y: 61, distance: 113.1
click at [95, 61] on nz-modal-container "Service TA - VOYAGE - PROPOSITION GLOBALE A utiliser dans le cadre de propositi…" at bounding box center [396, 227] width 793 height 454
type input "Reprise demande : Suivi dossier – Party'z"
click at [204, 403] on span "Envoyer" at bounding box center [201, 404] width 35 height 14
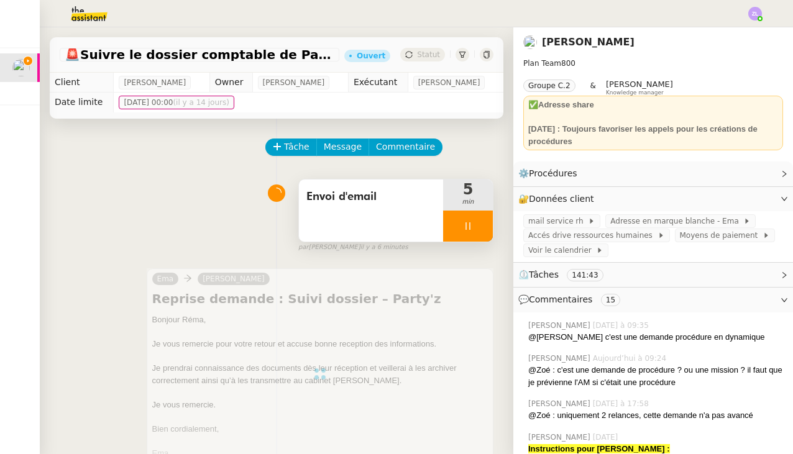
scroll to position [0, 0]
click at [453, 222] on div at bounding box center [468, 226] width 50 height 31
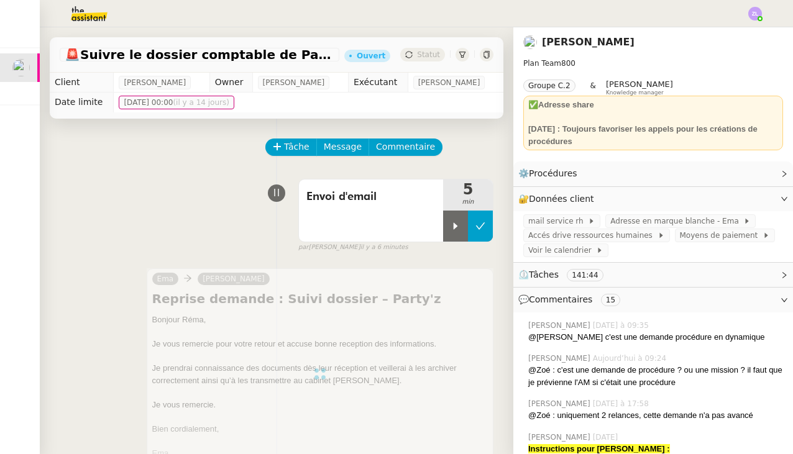
click at [486, 226] on button at bounding box center [480, 226] width 25 height 31
click at [426, 60] on div "Statut" at bounding box center [422, 55] width 45 height 14
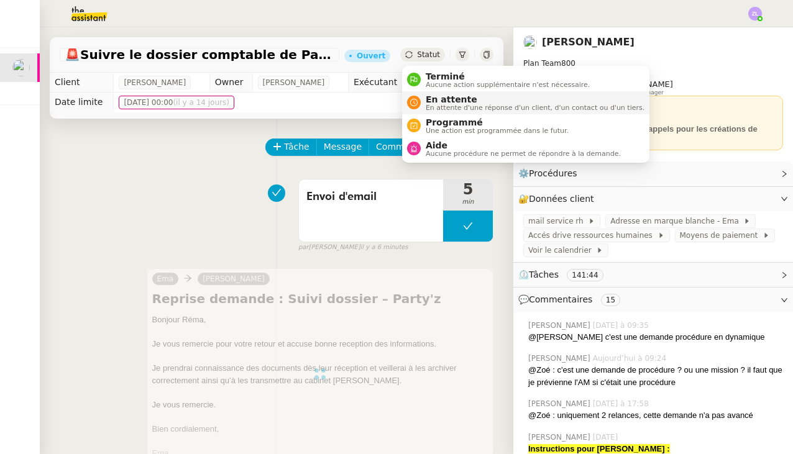
click at [433, 104] on span "En attente d'une réponse d'un client, d'un contact ou d'un tiers." at bounding box center [535, 107] width 219 height 7
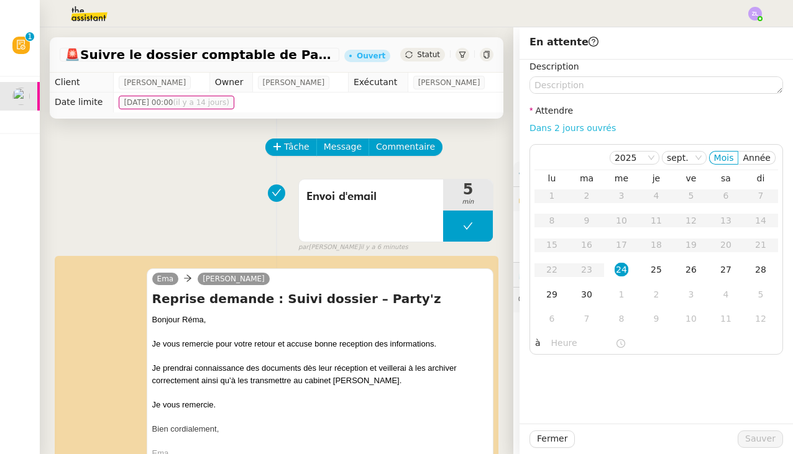
click at [562, 127] on link "Dans 2 jours ouvrés" at bounding box center [572, 128] width 86 height 10
type input "07:00"
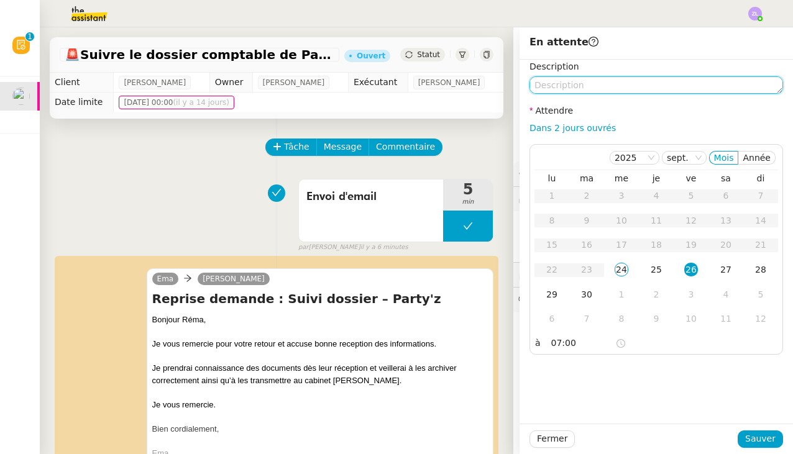
click at [546, 88] on textarea at bounding box center [655, 84] width 253 height 17
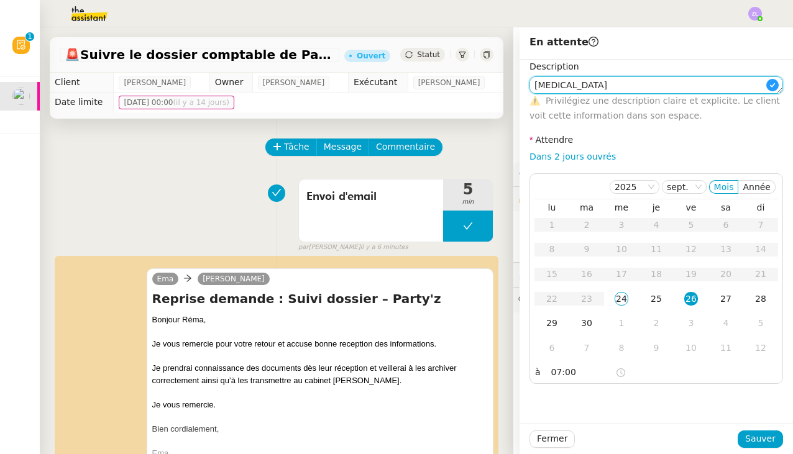
type textarea "rela"
click at [758, 445] on span "Sauver" at bounding box center [760, 439] width 30 height 14
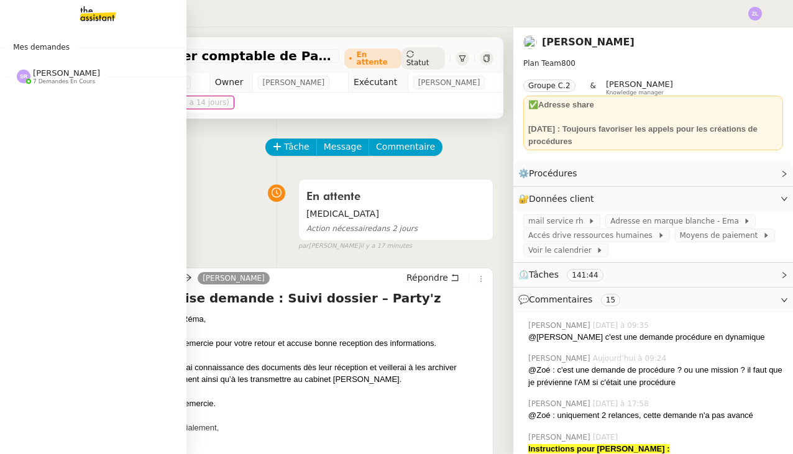
click at [60, 79] on span "7 demandes en cours" at bounding box center [64, 81] width 62 height 7
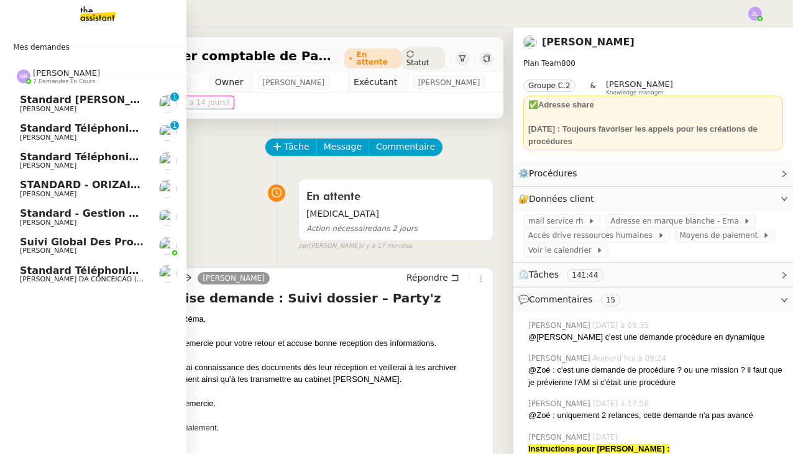
click at [60, 79] on span "7 demandes en cours" at bounding box center [64, 81] width 62 height 7
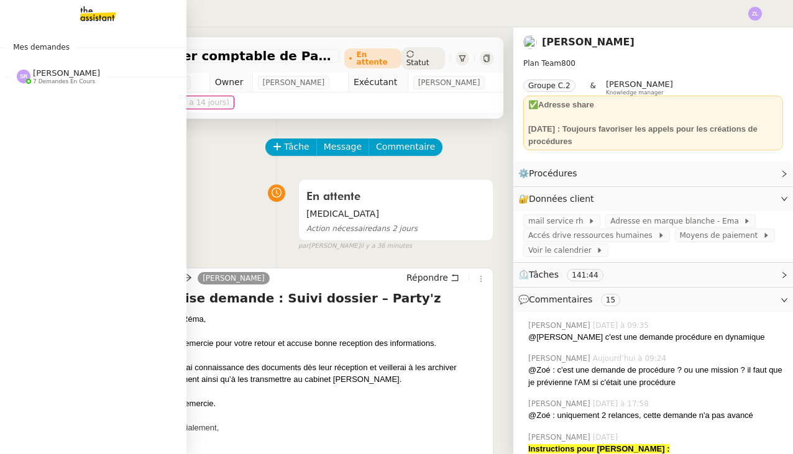
click at [70, 81] on span "7 demandes en cours" at bounding box center [64, 81] width 62 height 7
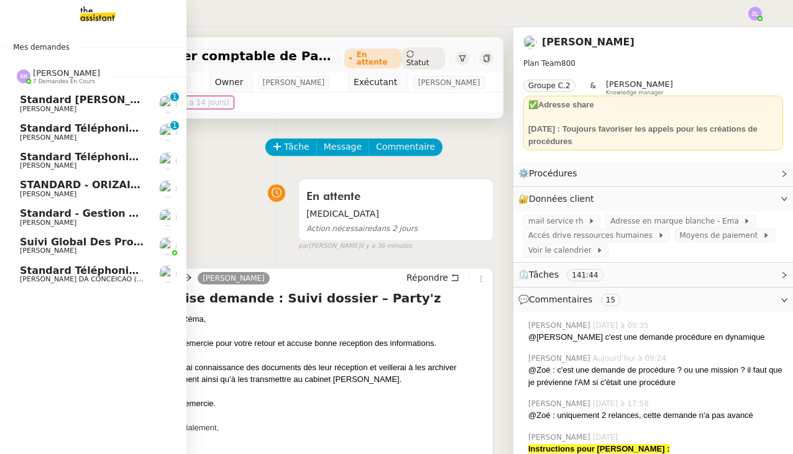
click at [111, 209] on span "Standard - Gestion des appels entrants - septembre 2025" at bounding box center [183, 213] width 327 height 12
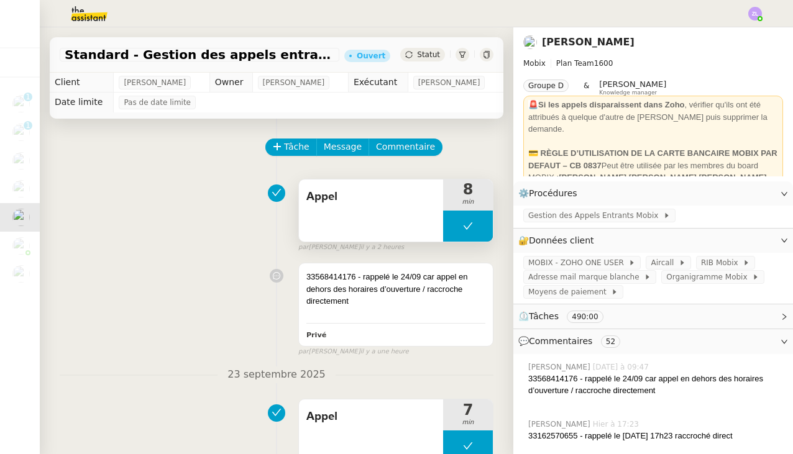
click at [463, 225] on icon at bounding box center [468, 226] width 10 height 10
click at [463, 225] on div at bounding box center [455, 226] width 25 height 31
click at [463, 229] on icon at bounding box center [468, 226] width 10 height 10
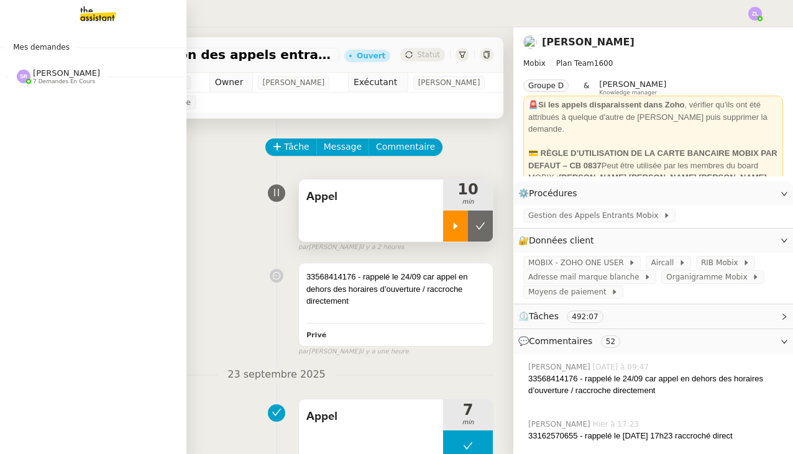
click at [69, 81] on span "7 demandes en cours" at bounding box center [64, 81] width 62 height 7
click at [78, 83] on span "7 demandes en cours" at bounding box center [64, 81] width 62 height 7
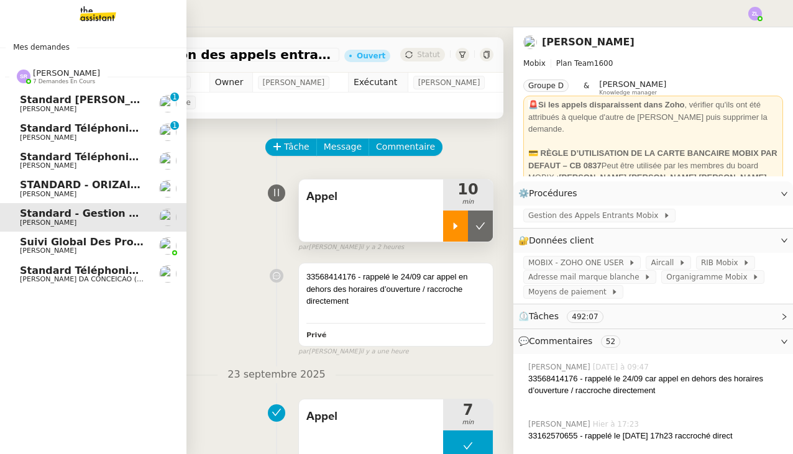
click at [96, 153] on span "Standard téléphonique - septembre 2025" at bounding box center [137, 157] width 234 height 12
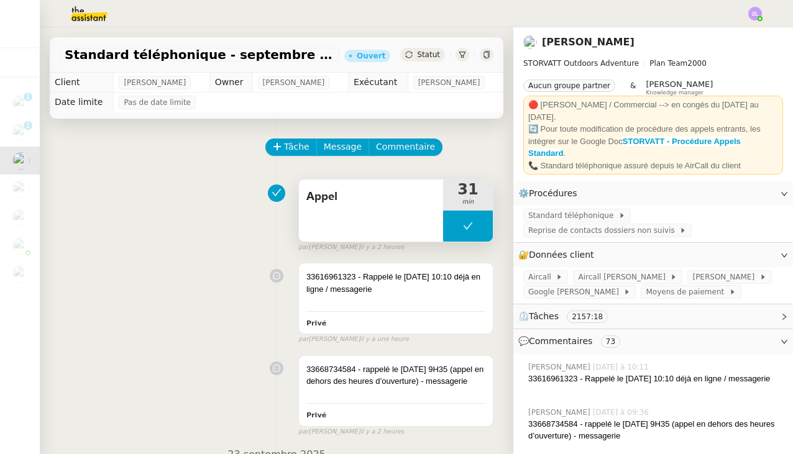
click at [461, 228] on button at bounding box center [468, 226] width 50 height 31
click at [461, 228] on div at bounding box center [455, 226] width 25 height 31
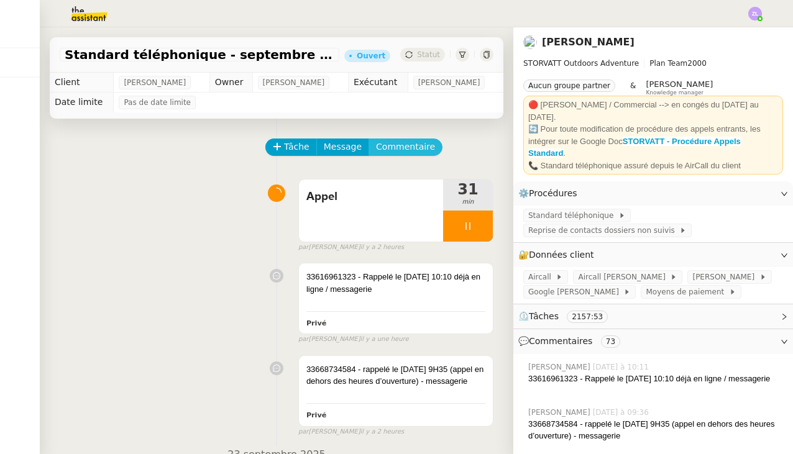
click at [389, 150] on span "Commentaire" at bounding box center [405, 147] width 59 height 14
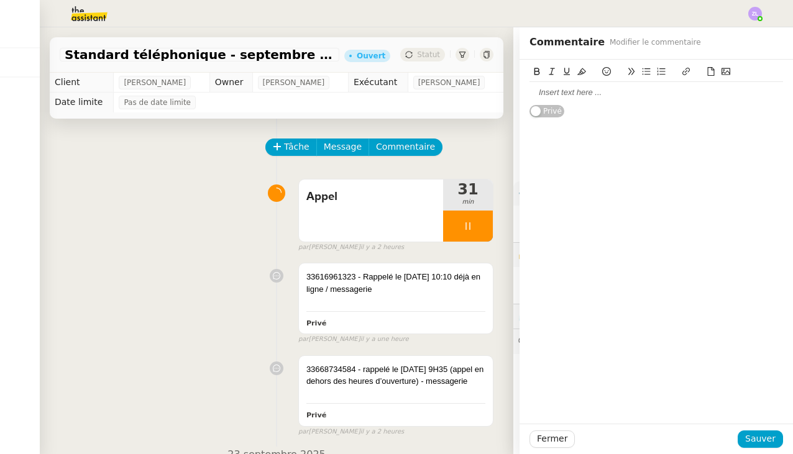
click at [549, 91] on div at bounding box center [655, 92] width 253 height 11
click at [765, 437] on span "Sauver" at bounding box center [760, 439] width 30 height 14
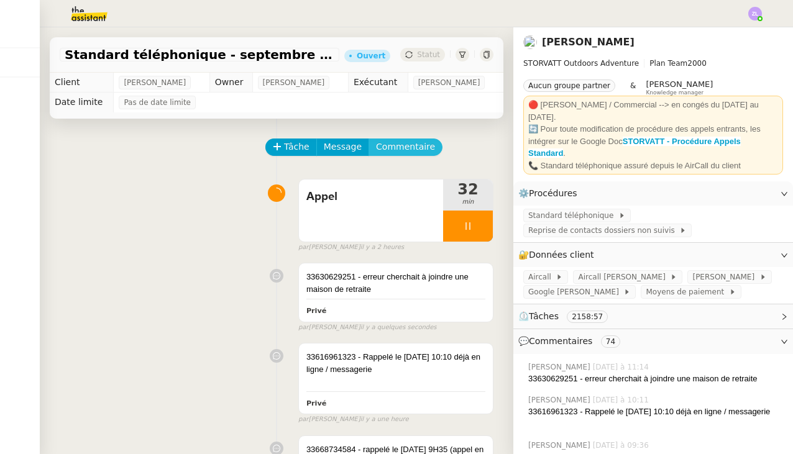
click at [389, 150] on span "Commentaire" at bounding box center [405, 147] width 59 height 14
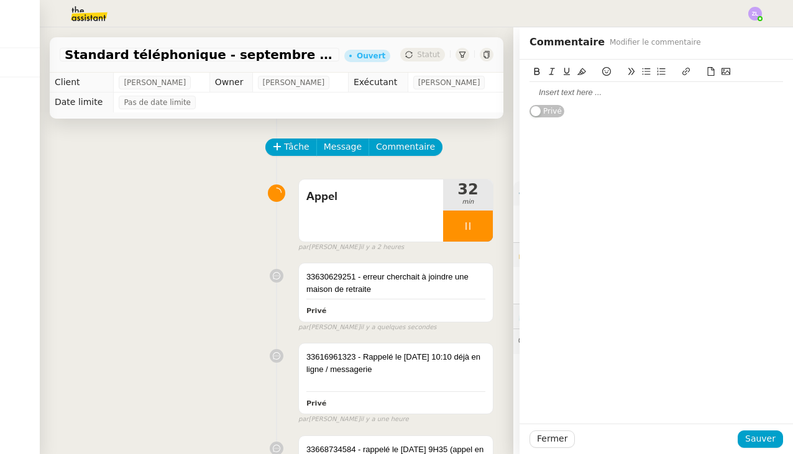
click at [572, 88] on div at bounding box center [655, 92] width 253 height 11
drag, startPoint x: 592, startPoint y: 90, endPoint x: 506, endPoint y: 90, distance: 85.7
click at [506, 90] on app-ticket "Standard téléphonique - septembre 2025 Ouvert Statut Client Franck MUFFAT-JEAND…" at bounding box center [416, 240] width 753 height 427
click at [458, 230] on div at bounding box center [468, 226] width 50 height 31
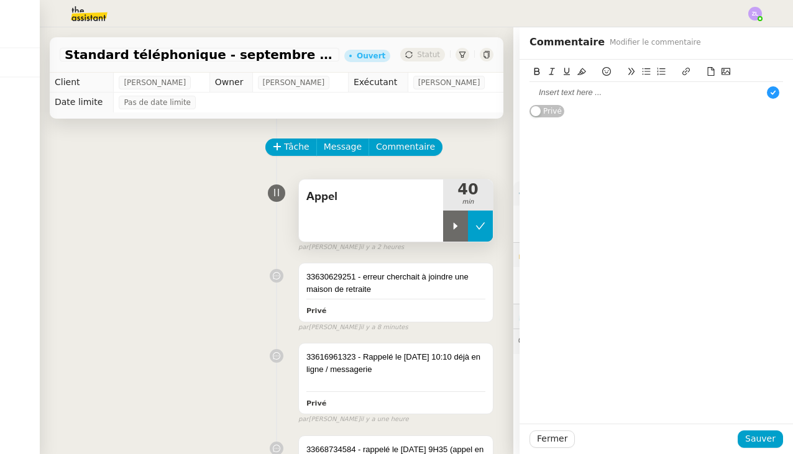
click at [487, 232] on button at bounding box center [480, 226] width 25 height 31
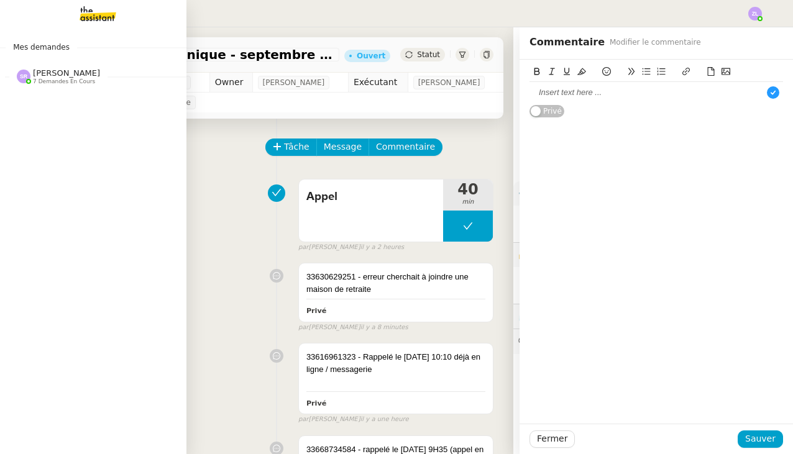
click at [40, 76] on span "[PERSON_NAME]" at bounding box center [66, 72] width 67 height 9
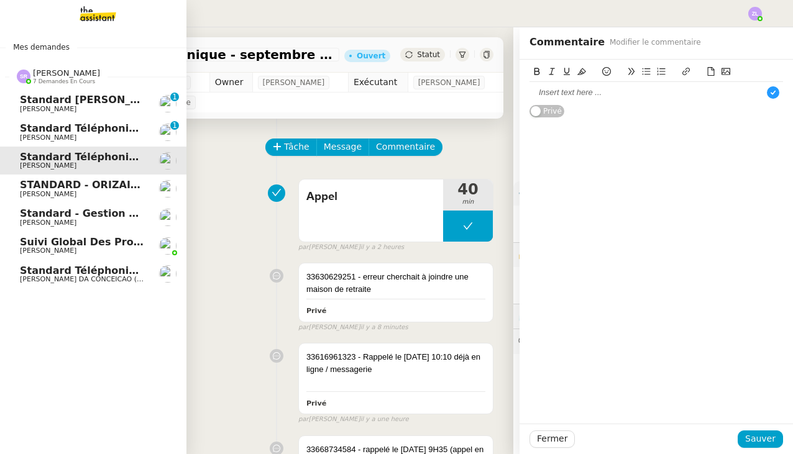
click at [65, 227] on link "Standard - Gestion des appels entrants - septembre 2025 Florian Parant" at bounding box center [93, 217] width 186 height 29
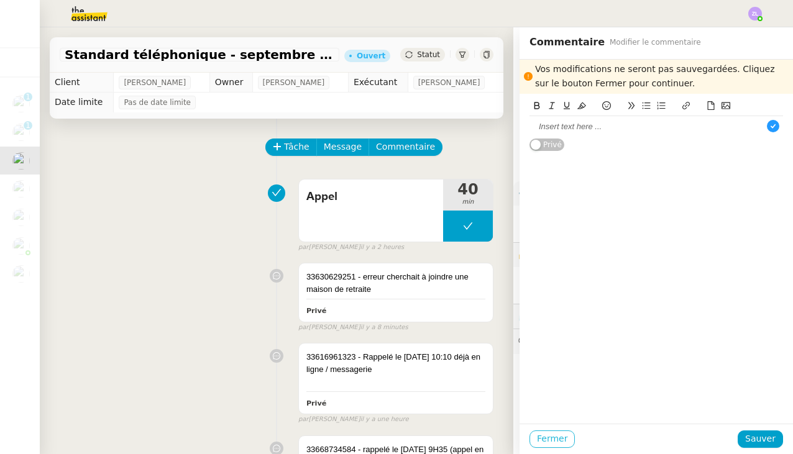
click at [557, 441] on span "Fermer" at bounding box center [552, 439] width 30 height 14
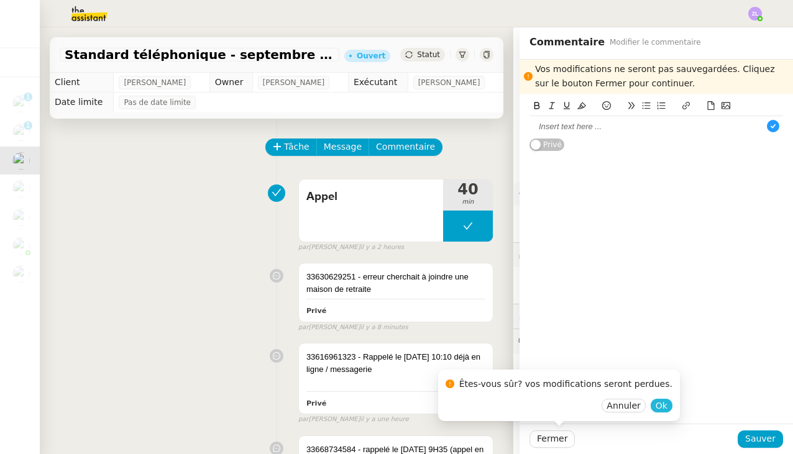
click at [655, 409] on span "Ok" at bounding box center [661, 405] width 12 height 12
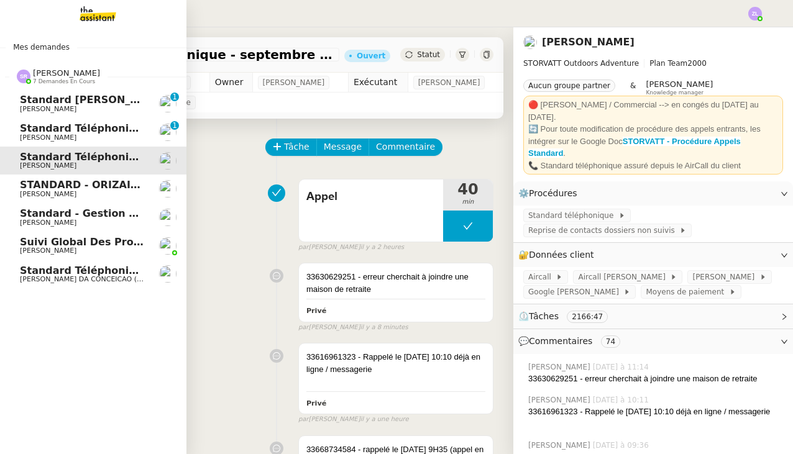
click at [35, 217] on link "Standard - Gestion des appels entrants - septembre 2025 Florian Parant" at bounding box center [93, 217] width 186 height 29
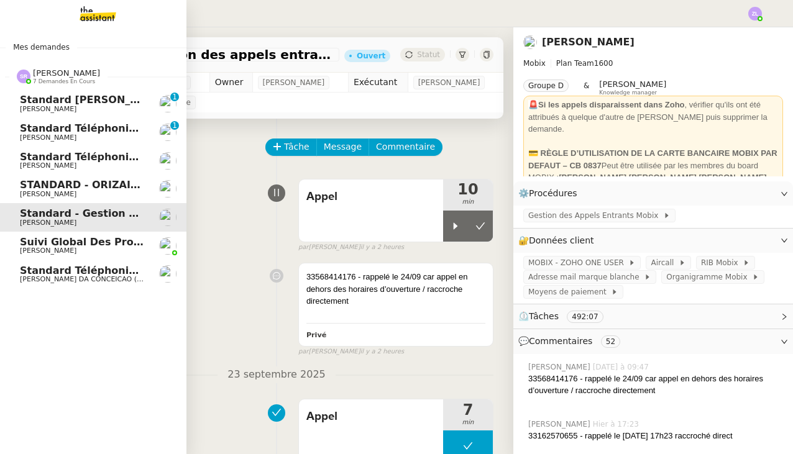
click at [11, 214] on link "Standard - Gestion des appels entrants - septembre 2025 Florian Parant" at bounding box center [93, 217] width 186 height 29
click at [37, 212] on span "Standard - Gestion des appels entrants - septembre 2025" at bounding box center [183, 213] width 327 height 12
click at [14, 212] on link "Standard - Gestion des appels entrants - septembre 2025 Florian Parant" at bounding box center [93, 217] width 186 height 29
click at [108, 216] on span "Standard - Gestion des appels entrants - septembre 2025" at bounding box center [183, 213] width 327 height 12
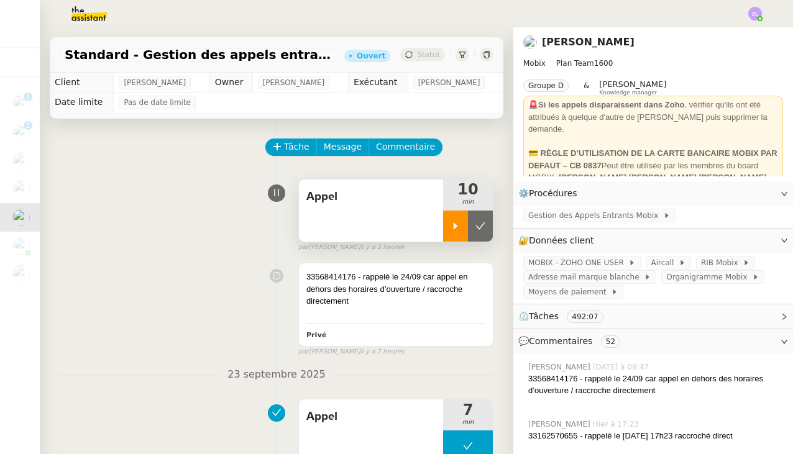
click at [451, 229] on icon at bounding box center [455, 226] width 10 height 10
click at [457, 224] on div at bounding box center [468, 226] width 50 height 31
click at [481, 229] on icon at bounding box center [480, 226] width 10 height 10
click at [444, 230] on button at bounding box center [468, 226] width 50 height 31
click at [449, 230] on div at bounding box center [455, 226] width 25 height 31
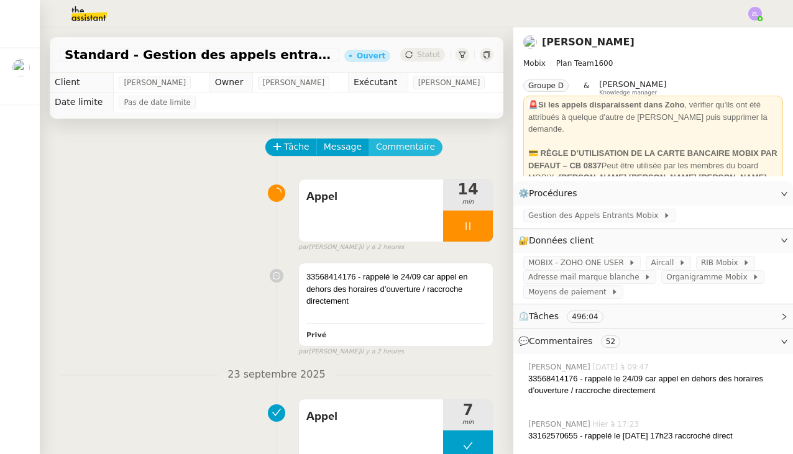
click at [404, 147] on span "Commentaire" at bounding box center [405, 147] width 59 height 14
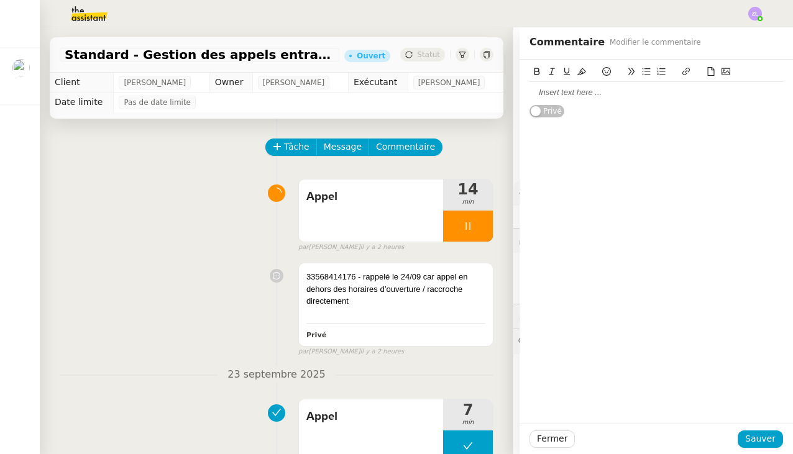
click at [544, 93] on div at bounding box center [655, 92] width 253 height 11
click at [758, 439] on span "Sauver" at bounding box center [760, 439] width 30 height 14
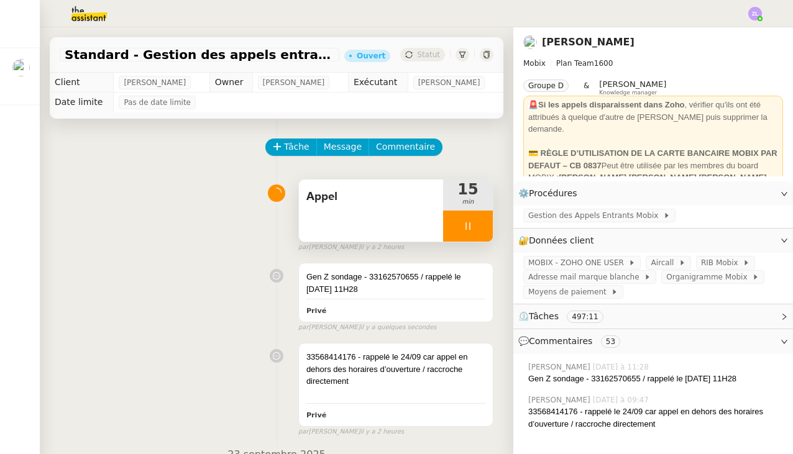
click at [458, 224] on div at bounding box center [468, 226] width 50 height 31
click at [477, 227] on icon at bounding box center [480, 225] width 9 height 7
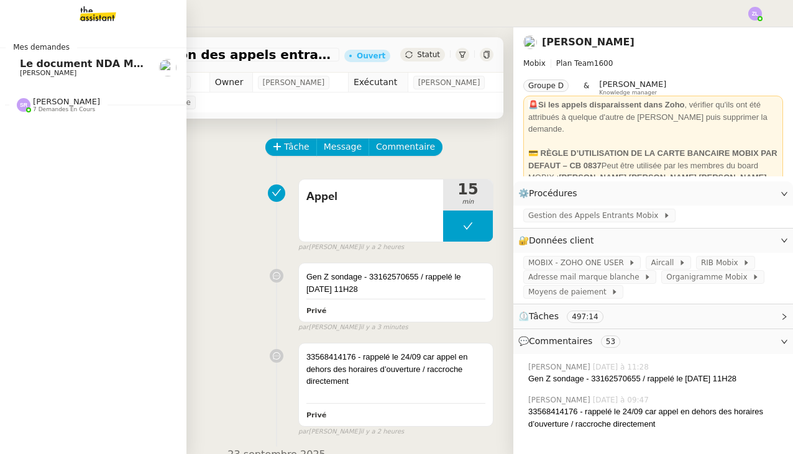
click at [57, 109] on span "7 demandes en cours" at bounding box center [64, 109] width 62 height 7
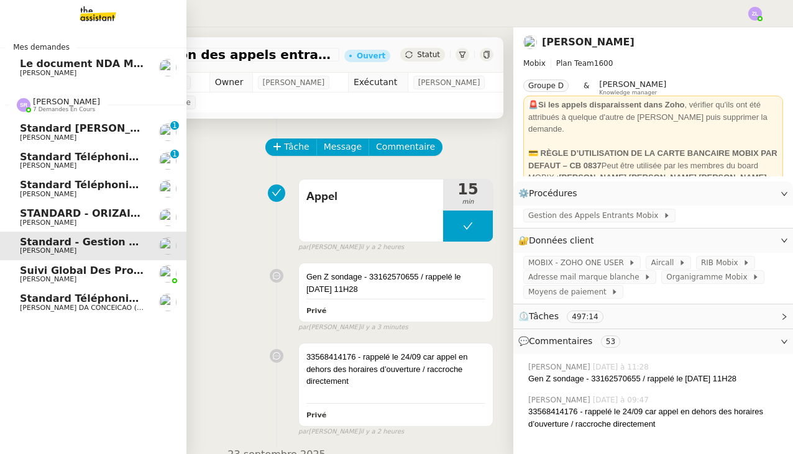
click at [107, 179] on span "Standard téléphonique - septembre 2025" at bounding box center [137, 185] width 234 height 12
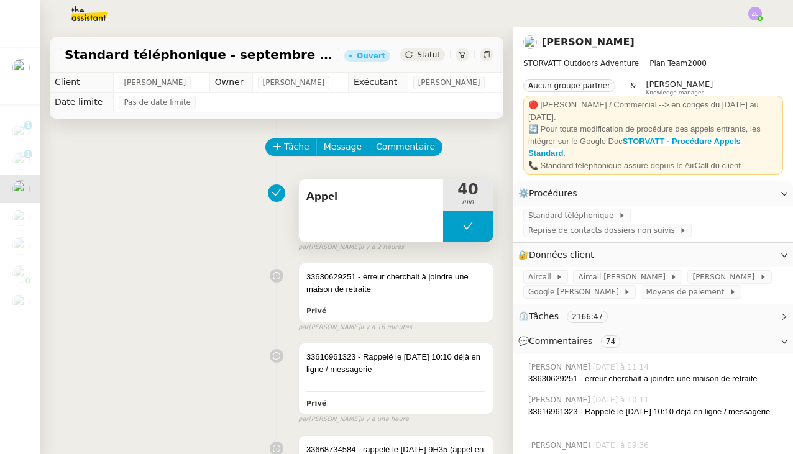
click at [450, 229] on button at bounding box center [468, 226] width 50 height 31
click at [450, 229] on icon at bounding box center [455, 226] width 10 height 10
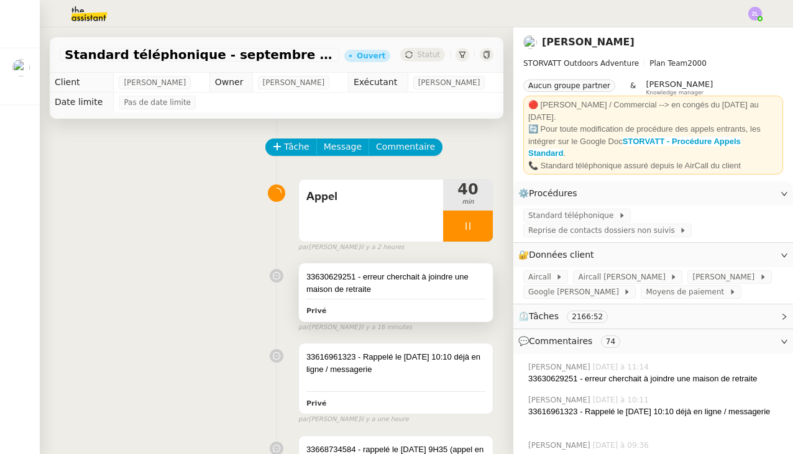
click at [431, 302] on div "33630629251 - erreur cherchait à joindre une maison de retraite Privé" at bounding box center [396, 292] width 194 height 58
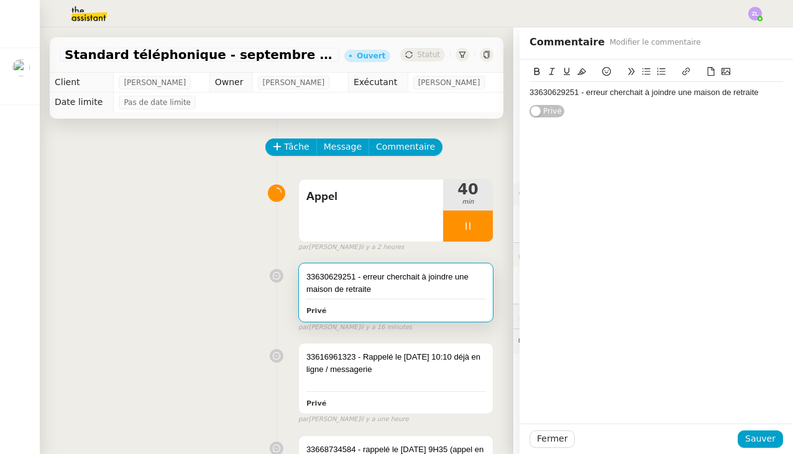
click at [769, 92] on div "33630629251 - erreur cherchait à joindre une maison de retraite" at bounding box center [655, 92] width 253 height 11
click at [760, 442] on span "Sauver" at bounding box center [760, 439] width 30 height 14
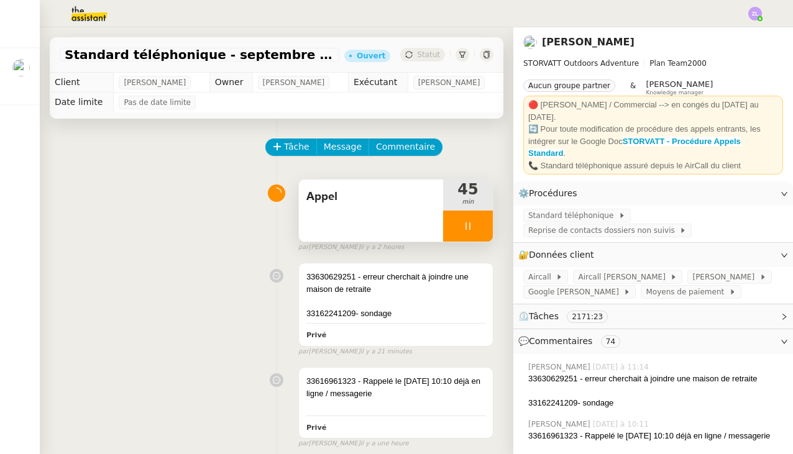
click at [454, 222] on div at bounding box center [468, 226] width 50 height 31
click at [478, 225] on icon at bounding box center [480, 226] width 10 height 10
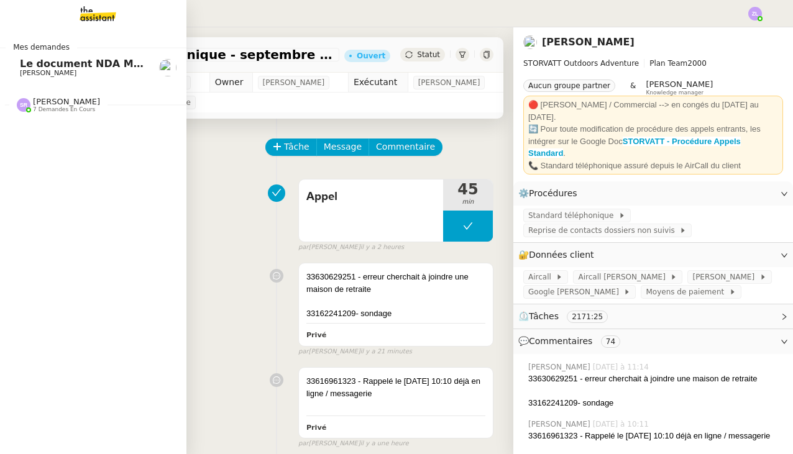
click at [28, 64] on span "Le document NDA MOBIX - IN ILLO TEMPORE 08 09 2025.pdf a été signé" at bounding box center [209, 64] width 378 height 12
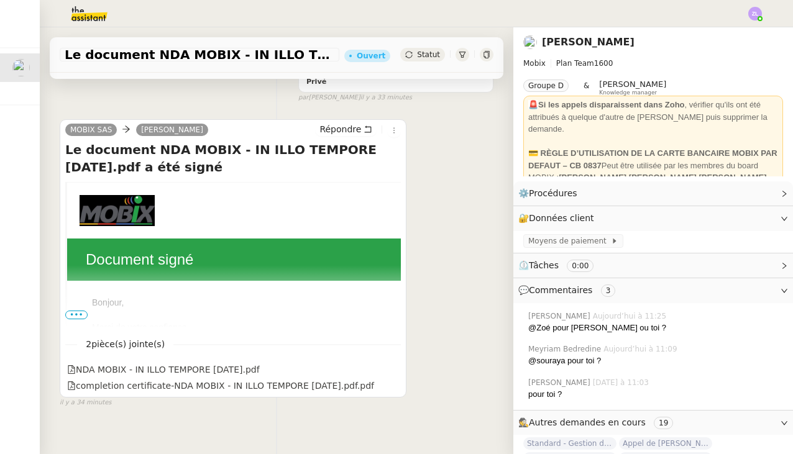
scroll to position [481, 0]
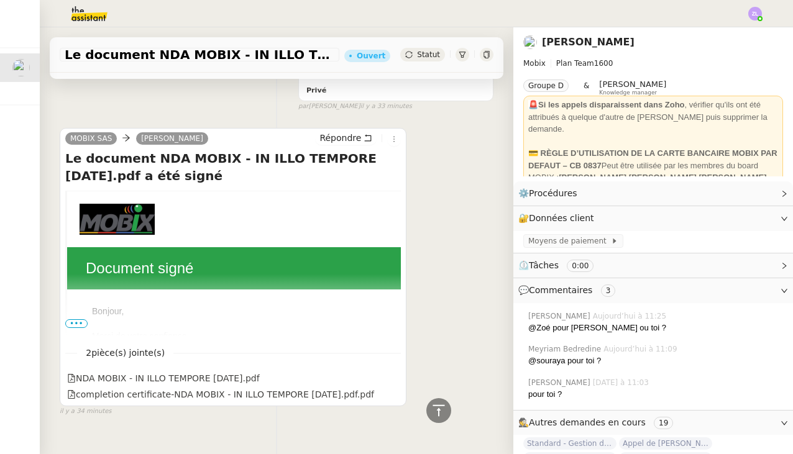
click at [78, 319] on span "•••" at bounding box center [76, 323] width 22 height 9
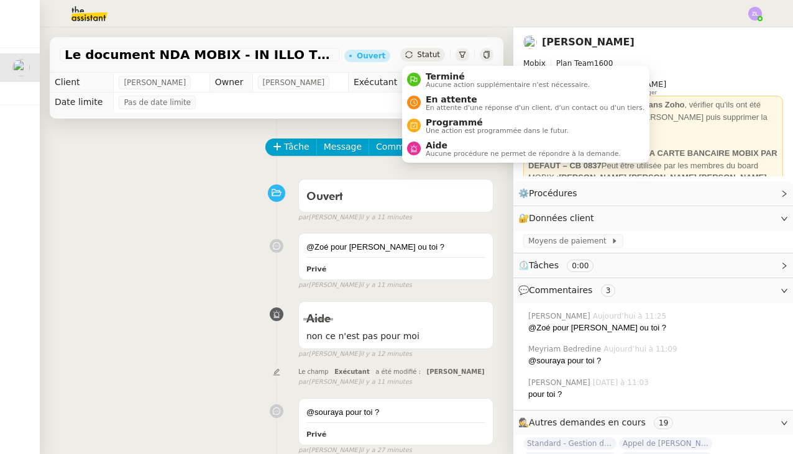
scroll to position [0, 0]
click at [416, 50] on div "Statut" at bounding box center [422, 55] width 45 height 14
click at [440, 151] on span "Aucune procédure ne permet de répondre à la demande." at bounding box center [523, 153] width 195 height 7
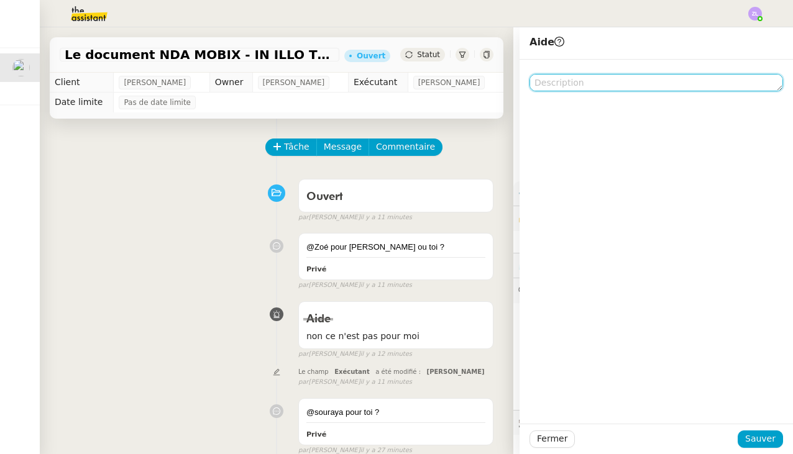
click at [544, 81] on textarea at bounding box center [655, 82] width 253 height 17
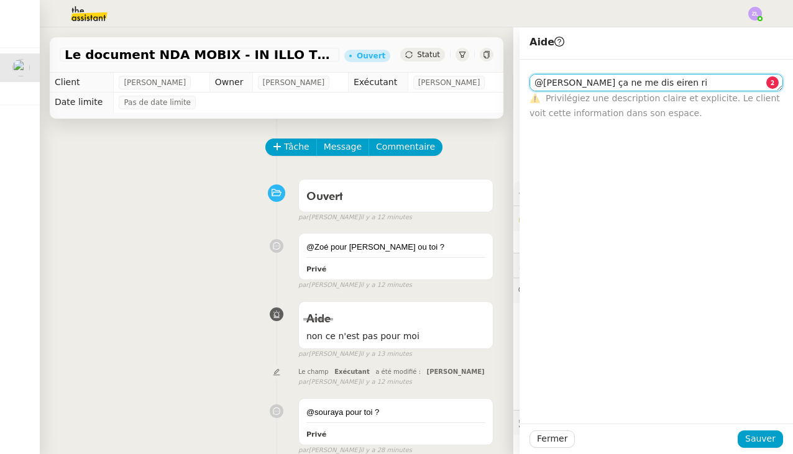
drag, startPoint x: 638, startPoint y: 83, endPoint x: 673, endPoint y: 83, distance: 34.8
click at [673, 83] on textarea "@frederique ça ne me dis eiren ri" at bounding box center [655, 82] width 253 height 17
type textarea "@frederique ça ne me dis n"
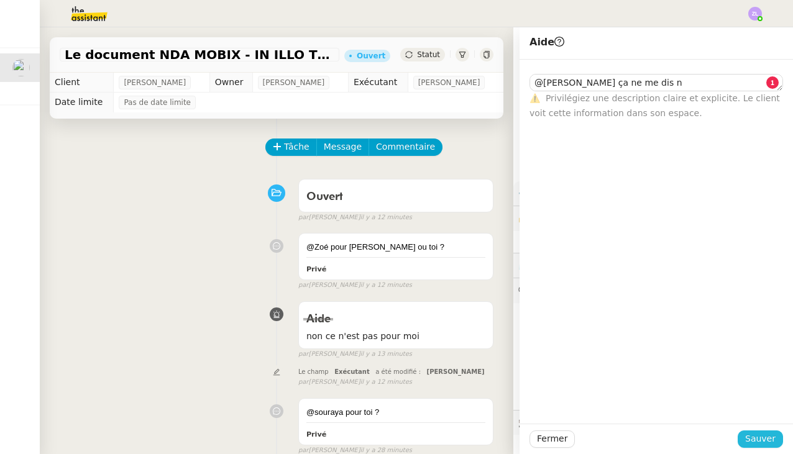
click at [765, 447] on button "Sauver" at bounding box center [759, 438] width 45 height 17
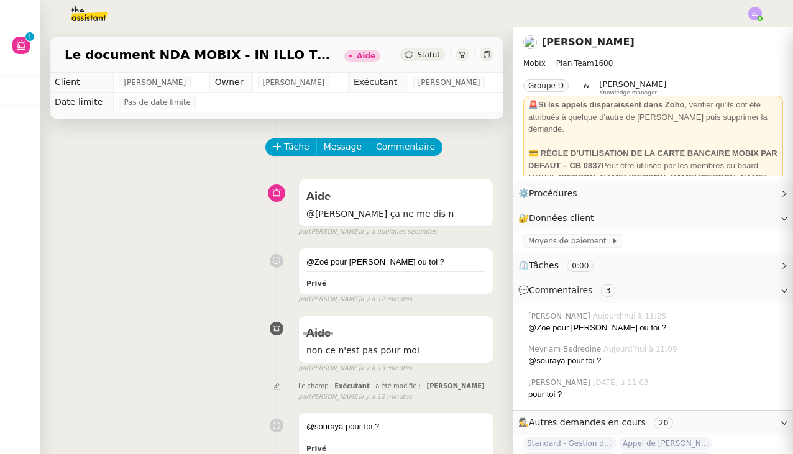
drag, startPoint x: 680, startPoint y: 429, endPoint x: 754, endPoint y: 437, distance: 74.3
click at [682, 437] on span "Appel de Suivi Mohamed Berrada - MAGELLAN TRANSIT" at bounding box center [665, 443] width 93 height 12
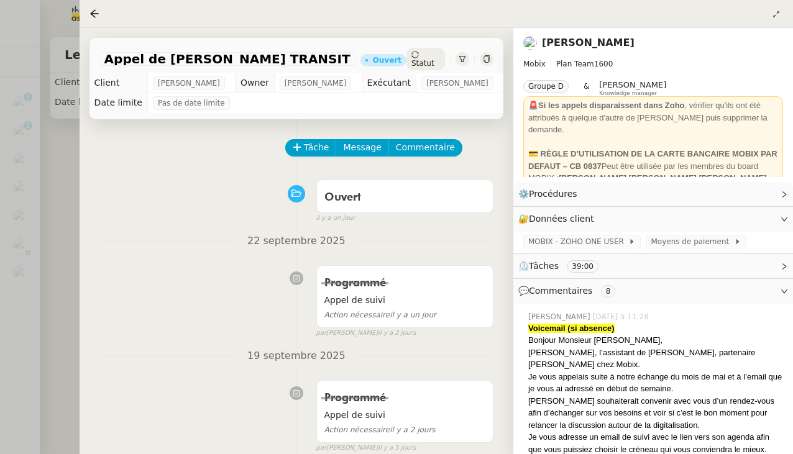
click at [68, 197] on div at bounding box center [396, 227] width 793 height 454
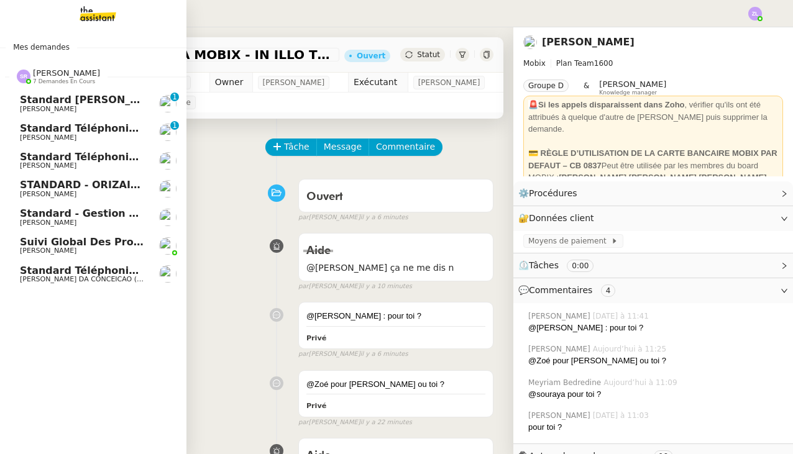
click at [61, 162] on span "[PERSON_NAME]" at bounding box center [48, 166] width 57 height 8
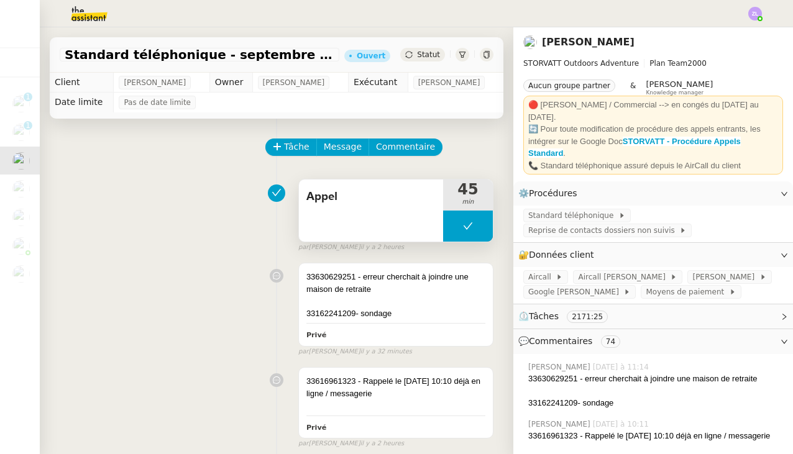
click at [457, 225] on button at bounding box center [468, 226] width 50 height 31
click at [457, 225] on icon at bounding box center [455, 226] width 10 height 10
click at [449, 238] on div at bounding box center [468, 226] width 50 height 31
click at [476, 234] on button at bounding box center [480, 226] width 25 height 31
click at [455, 223] on button at bounding box center [468, 226] width 50 height 31
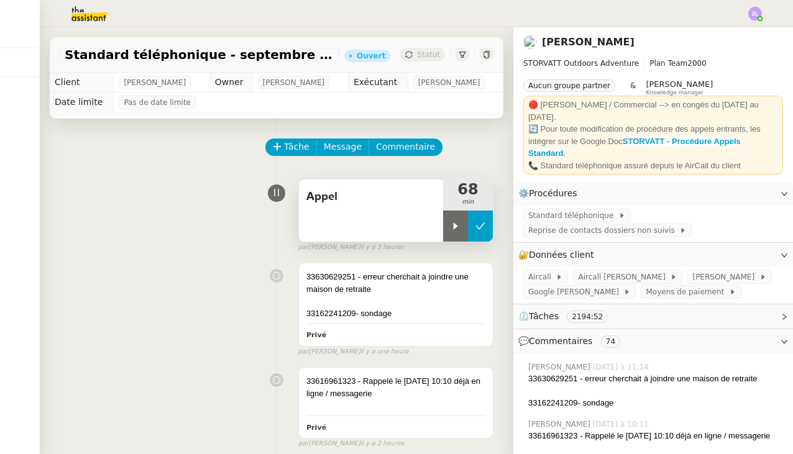
click at [455, 223] on icon at bounding box center [455, 226] width 10 height 10
click at [453, 230] on div at bounding box center [468, 226] width 50 height 31
click at [478, 230] on icon at bounding box center [480, 226] width 10 height 10
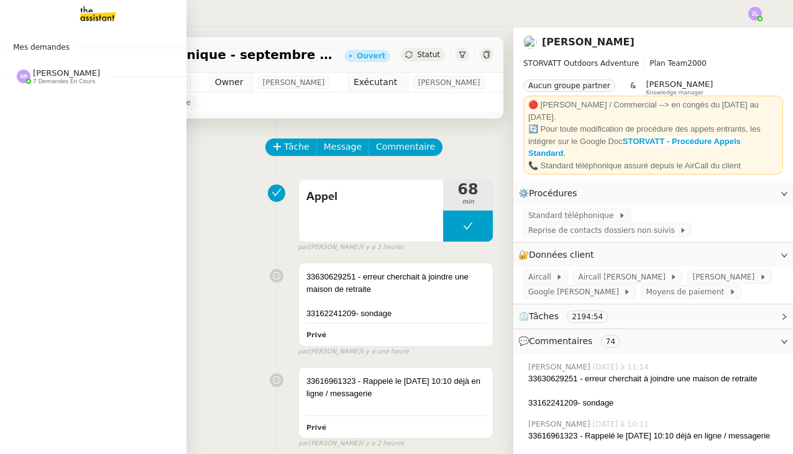
click at [47, 78] on span "7 demandes en cours" at bounding box center [64, 81] width 62 height 7
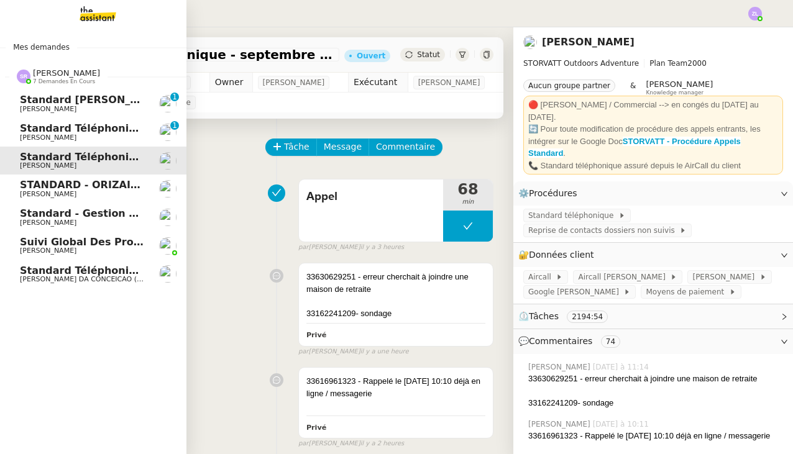
click at [68, 221] on span "[PERSON_NAME]" at bounding box center [82, 222] width 125 height 7
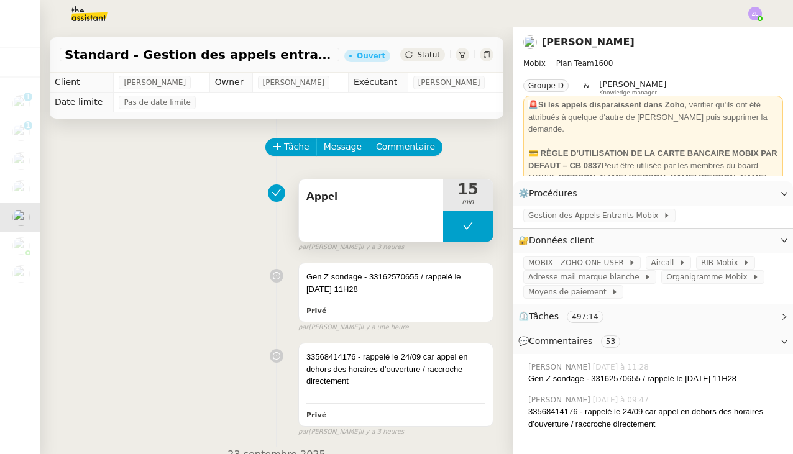
click at [448, 230] on button at bounding box center [468, 226] width 50 height 31
click at [448, 230] on div at bounding box center [455, 226] width 25 height 31
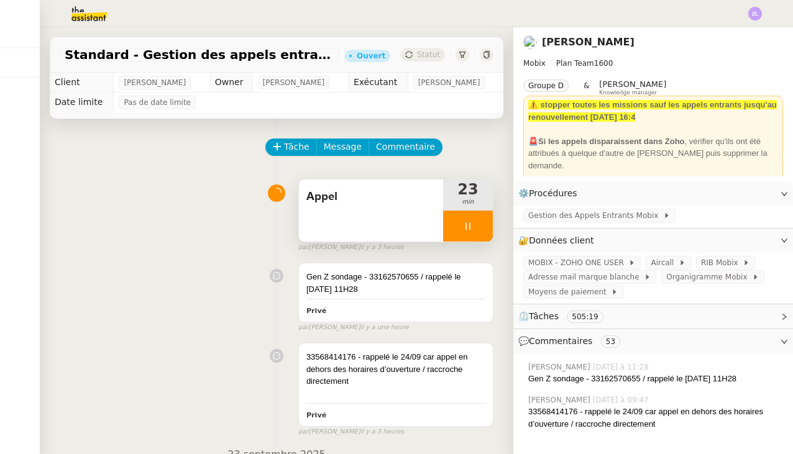
click at [457, 224] on div at bounding box center [468, 226] width 50 height 31
click at [482, 224] on icon at bounding box center [480, 226] width 10 height 10
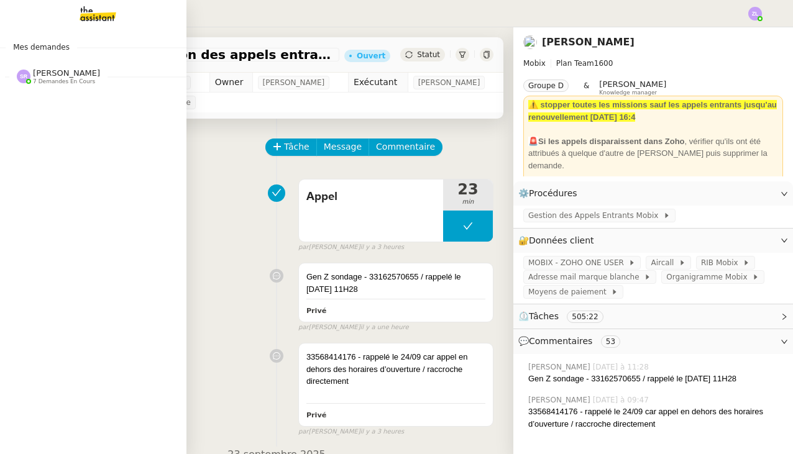
click at [71, 75] on span "[PERSON_NAME]" at bounding box center [66, 72] width 67 height 9
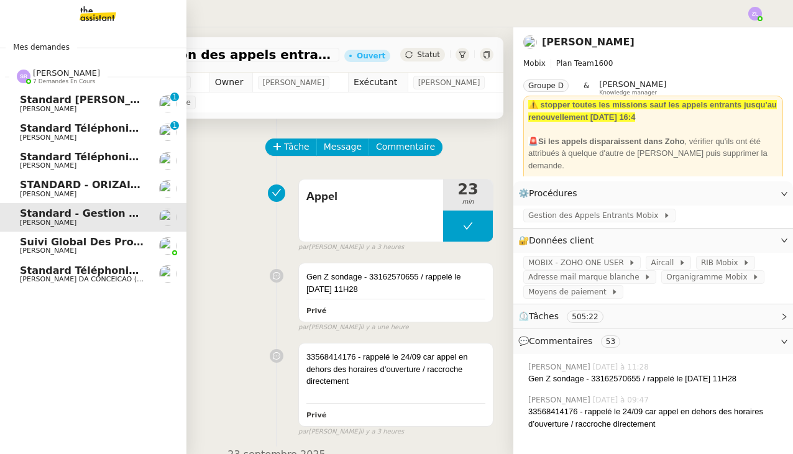
click at [76, 163] on span "[PERSON_NAME]" at bounding box center [48, 166] width 57 height 8
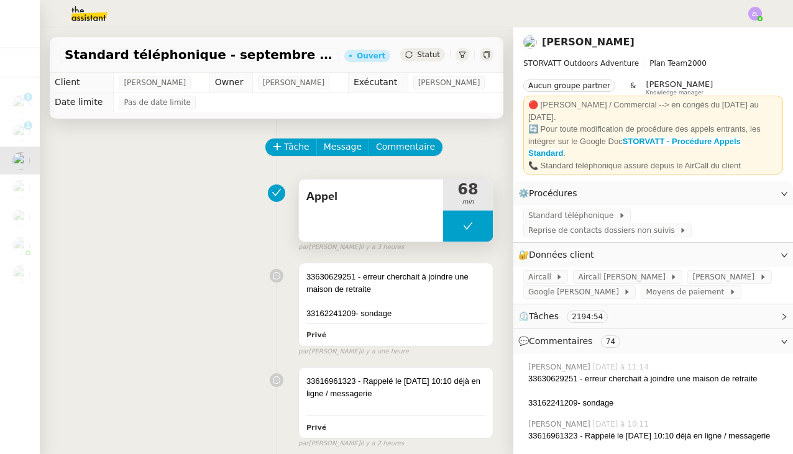
click at [464, 237] on button at bounding box center [468, 226] width 50 height 31
click at [464, 237] on div at bounding box center [455, 226] width 25 height 31
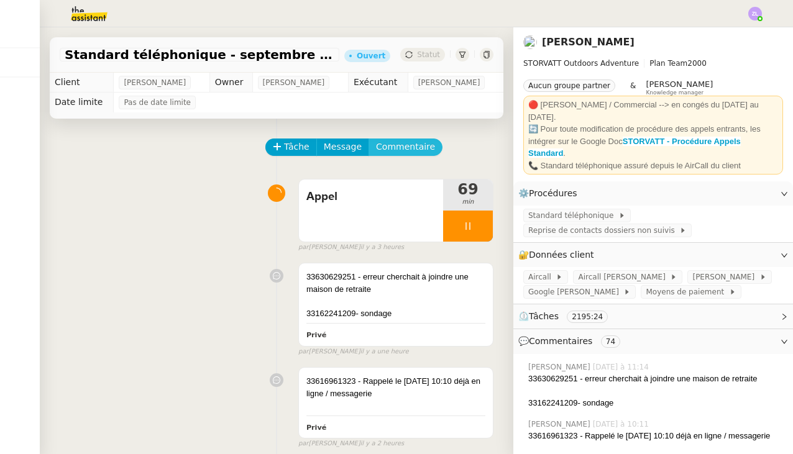
click at [413, 145] on span "Commentaire" at bounding box center [405, 147] width 59 height 14
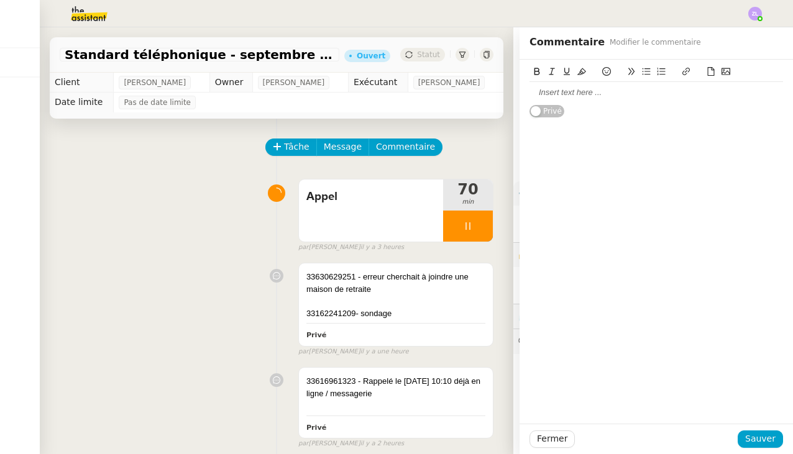
click at [541, 91] on div at bounding box center [655, 92] width 253 height 11
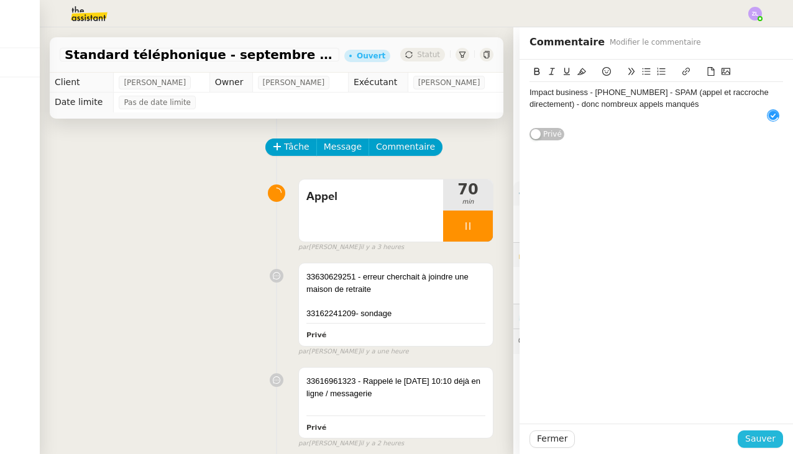
click at [762, 444] on span "Sauver" at bounding box center [760, 439] width 30 height 14
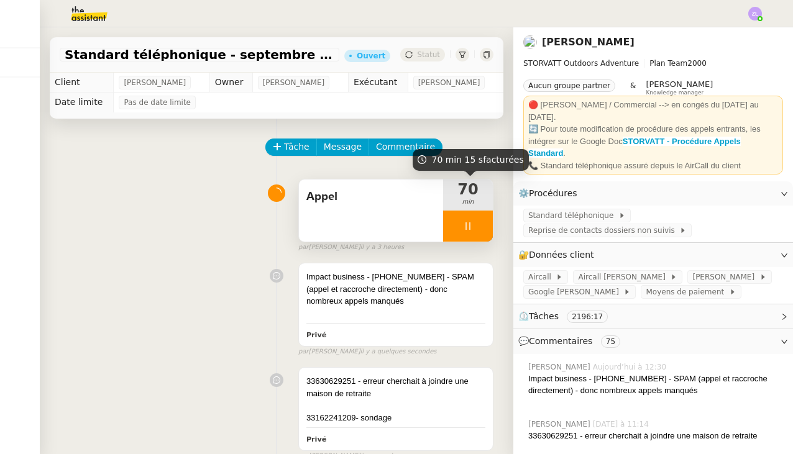
click at [454, 227] on div at bounding box center [468, 226] width 50 height 31
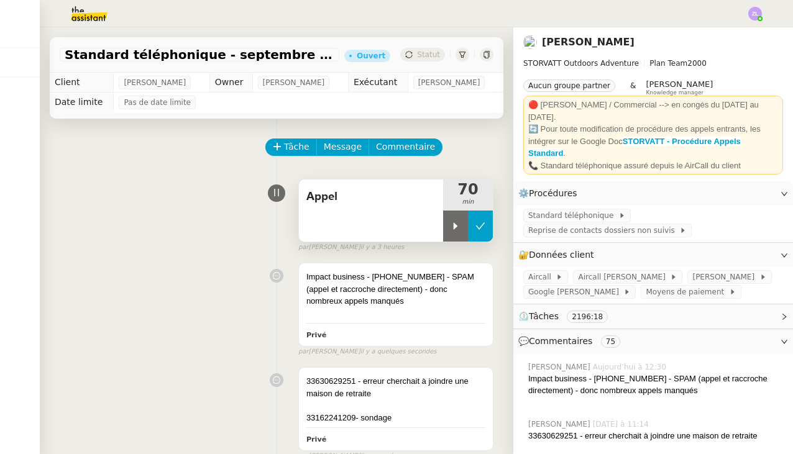
click at [482, 235] on button at bounding box center [480, 226] width 25 height 31
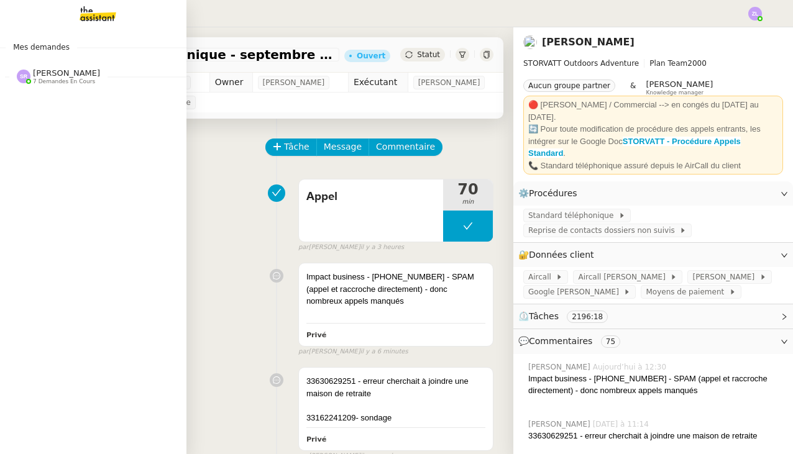
click at [68, 72] on span "[PERSON_NAME]" at bounding box center [66, 72] width 67 height 9
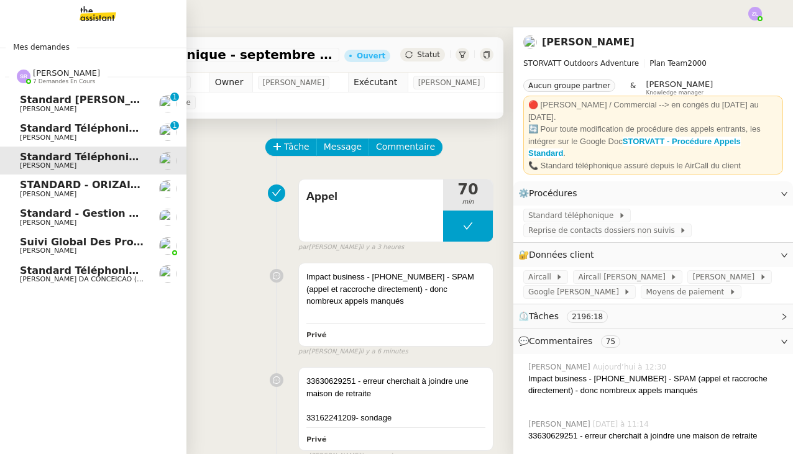
click at [113, 136] on span "[PERSON_NAME]" at bounding box center [82, 137] width 125 height 7
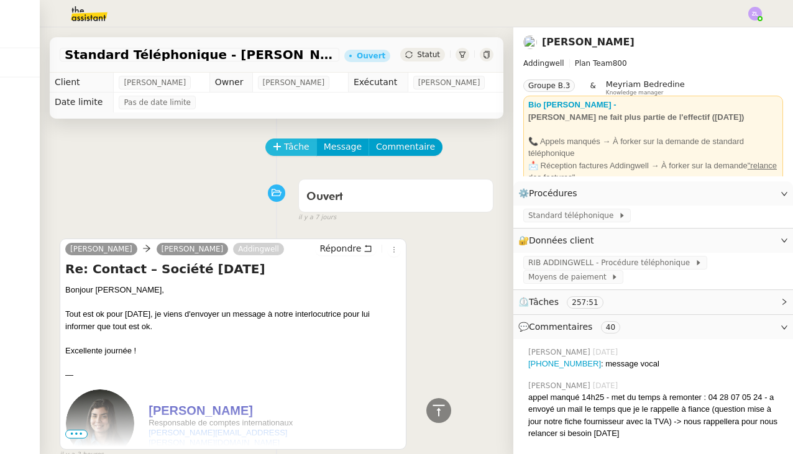
click at [286, 150] on span "Tâche" at bounding box center [296, 147] width 25 height 14
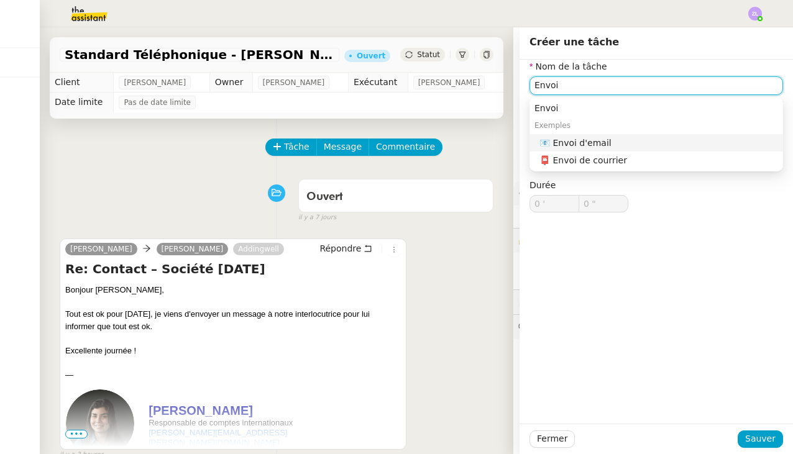
click at [615, 137] on div "📧 Envoi d'email" at bounding box center [658, 142] width 239 height 11
type input "Envoi d'email"
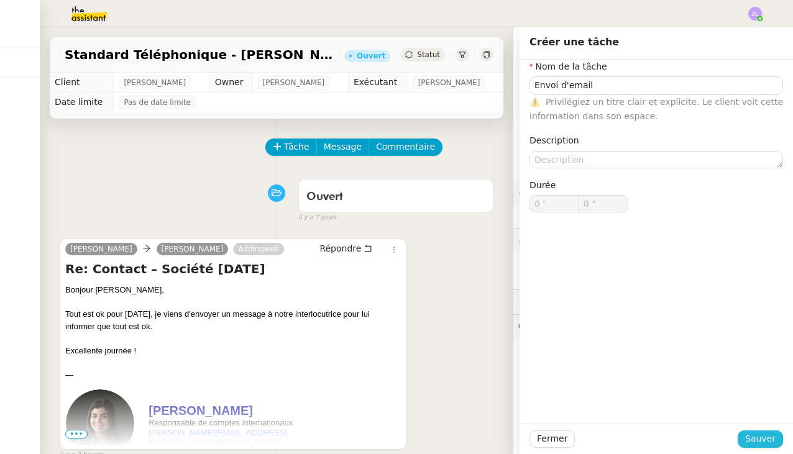
click at [755, 434] on span "Sauver" at bounding box center [760, 439] width 30 height 14
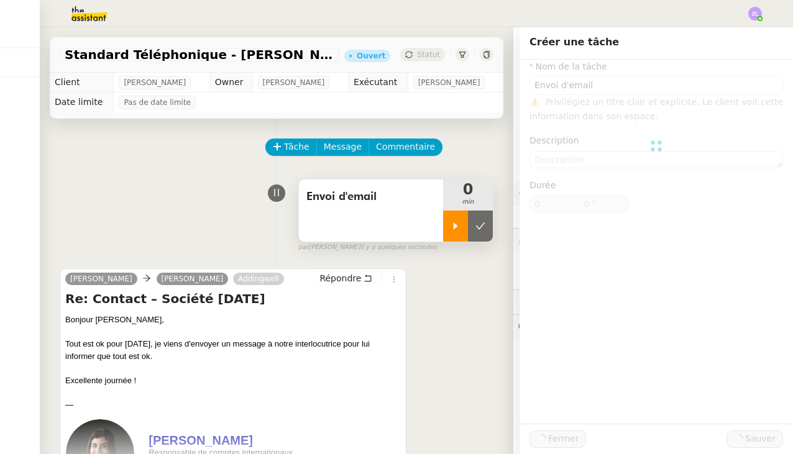
click at [456, 223] on icon at bounding box center [455, 226] width 10 height 10
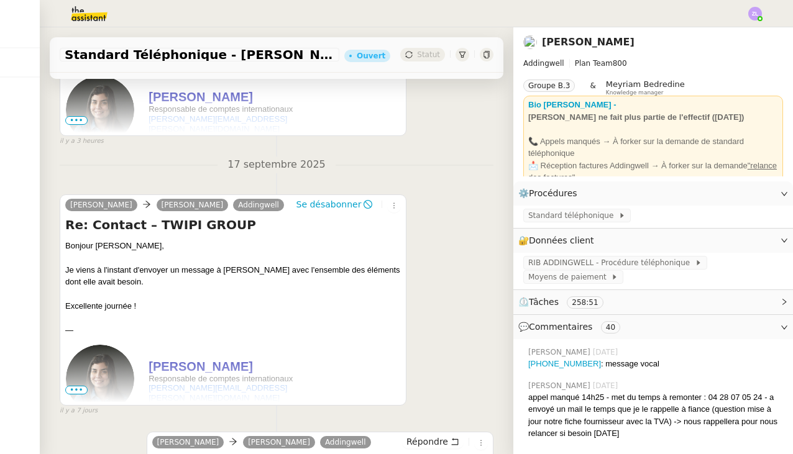
scroll to position [344, 0]
drag, startPoint x: 156, startPoint y: 309, endPoint x: 62, endPoint y: 241, distance: 116.1
click at [62, 241] on div "[PERSON_NAME] Se désabonner Re: Contact – TWIPI GROUP Bonjour [PERSON_NAME], Je…" at bounding box center [233, 299] width 347 height 211
copy div "Bonjour [PERSON_NAME], Je viens à l'instant d'envoyer un message à [PERSON_NAME…"
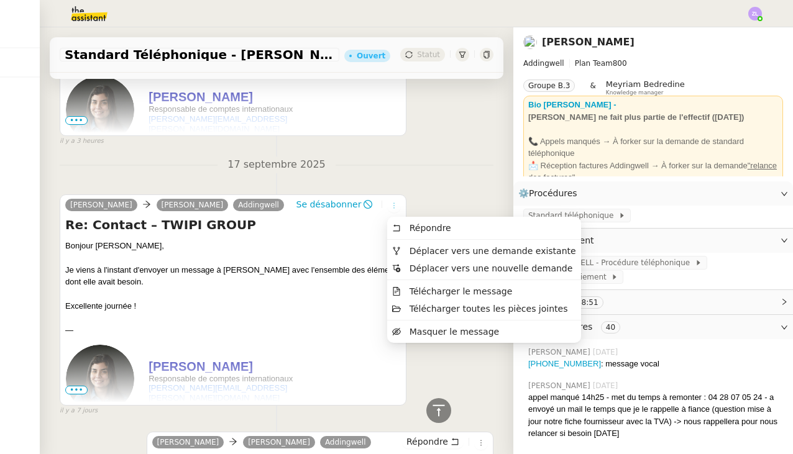
click at [394, 202] on icon at bounding box center [394, 205] width 14 height 7
click at [414, 233] on span "Répondre" at bounding box center [421, 227] width 58 height 11
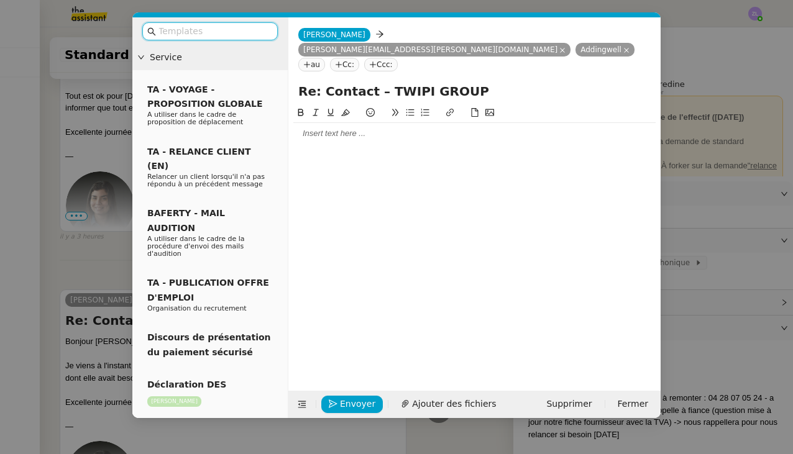
click at [307, 123] on div at bounding box center [474, 133] width 362 height 21
click at [95, 306] on nz-modal-container "Service TA - VOYAGE - PROPOSITION GLOBALE A utiliser dans le cadre de propositi…" at bounding box center [396, 227] width 793 height 454
click at [84, 366] on nz-modal-container "Service TA - VOYAGE - PROPOSITION GLOBALE A utiliser dans le cadre de propositi…" at bounding box center [396, 227] width 793 height 454
click at [76, 393] on nz-modal-container "Service TA - VOYAGE - PROPOSITION GLOBALE A utiliser dans le cadre de propositi…" at bounding box center [396, 227] width 793 height 454
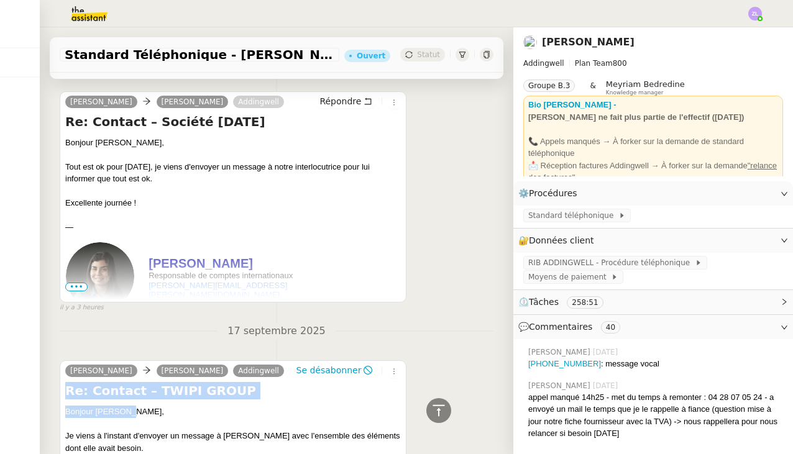
drag, startPoint x: 143, startPoint y: 406, endPoint x: 61, endPoint y: 393, distance: 83.1
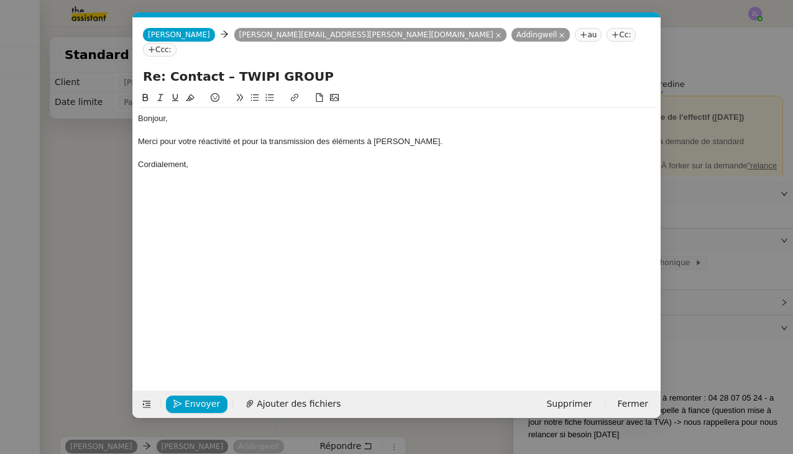
scroll to position [0, 27]
click at [164, 113] on div "Bonjour," at bounding box center [396, 118] width 517 height 11
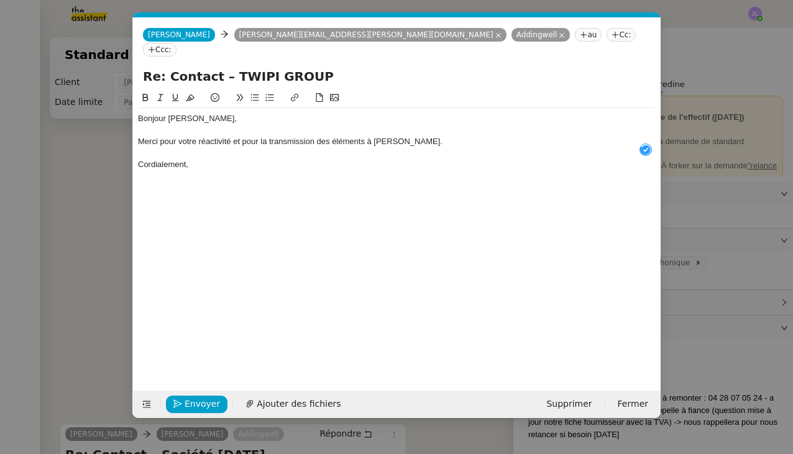
click at [116, 149] on nz-modal-container "Service TA - VOYAGE - PROPOSITION GLOBALE A utiliser dans le cadre de propositi…" at bounding box center [396, 227] width 793 height 454
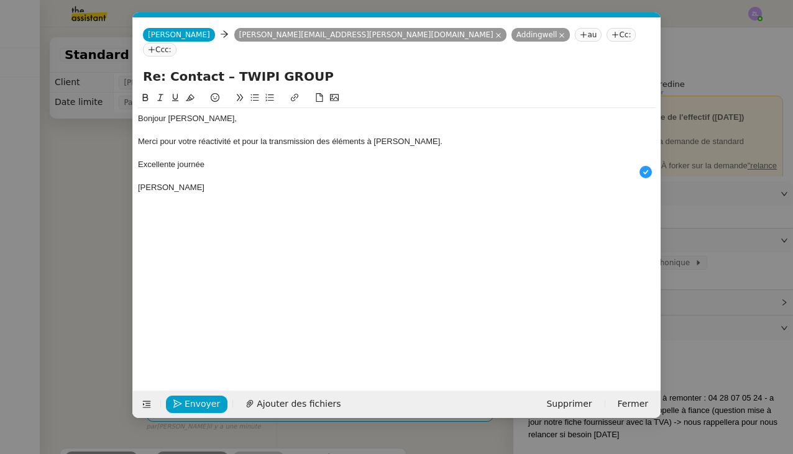
click at [194, 404] on span "Envoyer" at bounding box center [201, 404] width 35 height 14
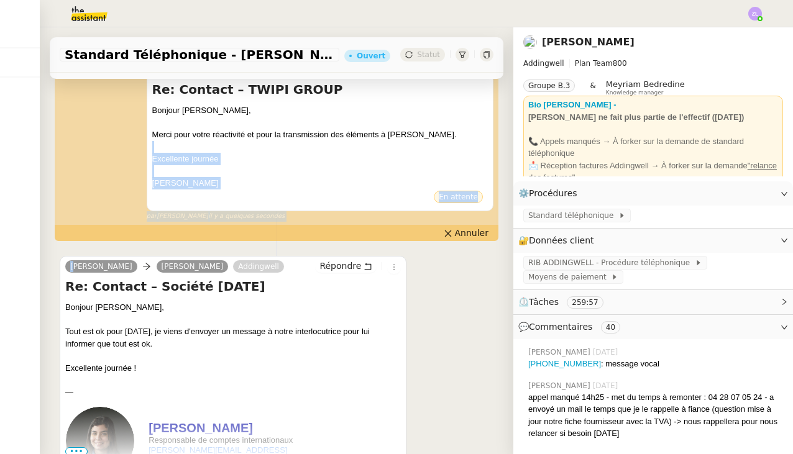
scroll to position [209, 0]
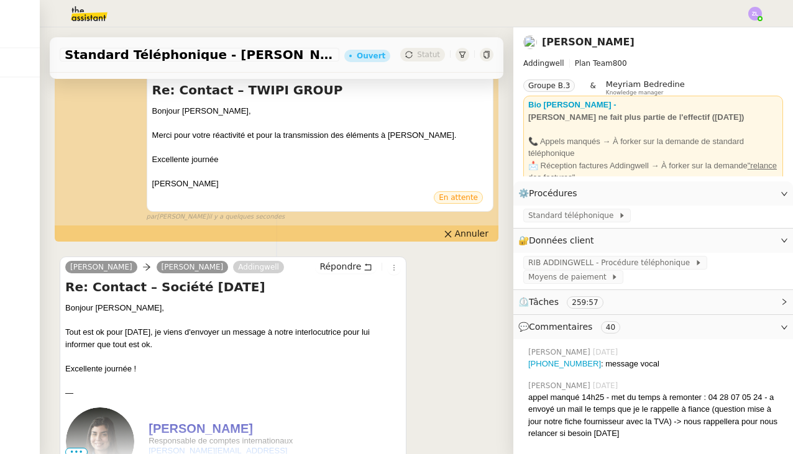
click at [286, 363] on div "Excellente journée !" at bounding box center [232, 369] width 335 height 12
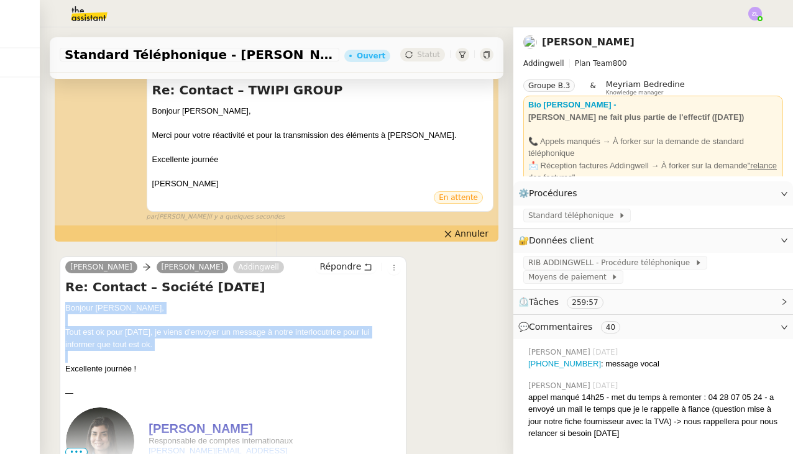
drag, startPoint x: 156, startPoint y: 373, endPoint x: 42, endPoint y: 306, distance: 132.5
copy div "Bonjour [PERSON_NAME], Tout est ok pour [DATE], je viens d'envoyer un message à…"
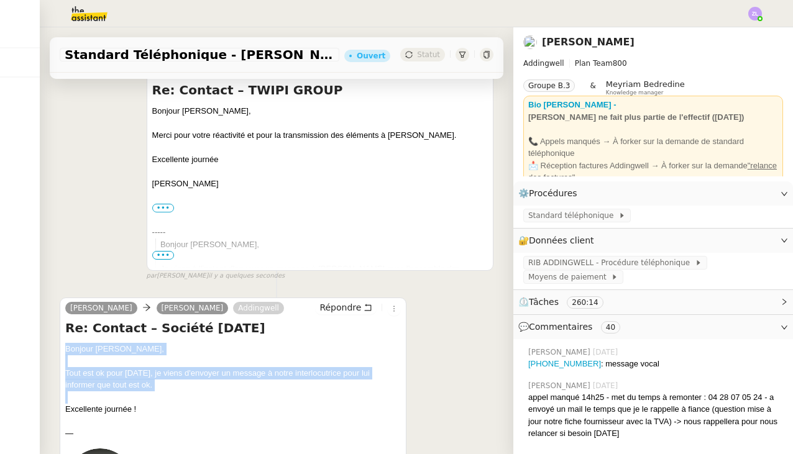
click at [165, 349] on div "Bonjour [PERSON_NAME]," at bounding box center [232, 349] width 335 height 12
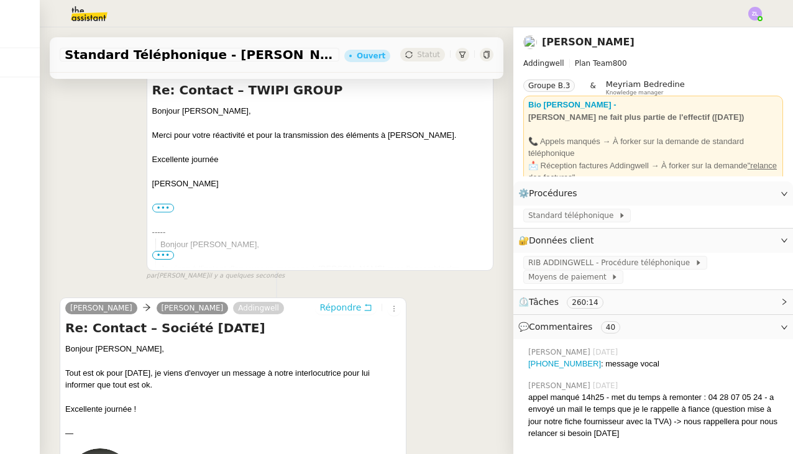
click at [347, 306] on span "Répondre" at bounding box center [340, 307] width 42 height 12
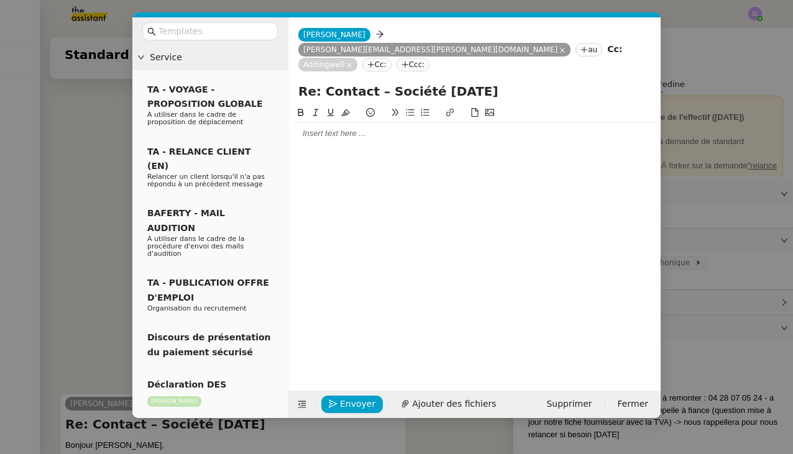
click at [311, 128] on div at bounding box center [474, 133] width 362 height 11
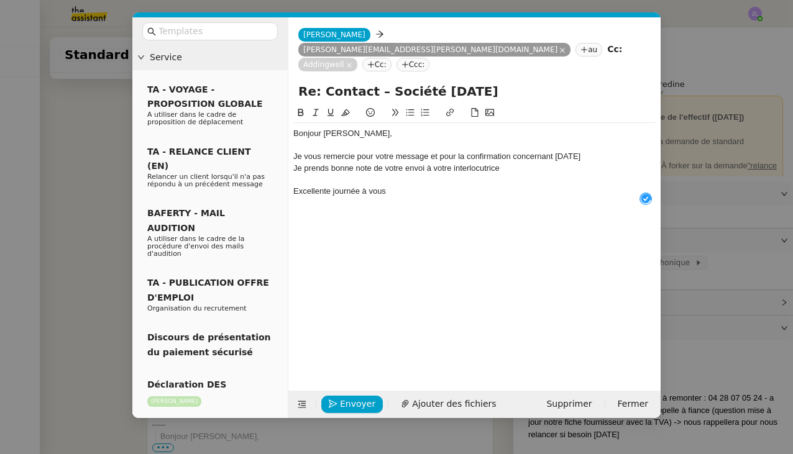
scroll to position [6, 0]
click at [585, 151] on div "Je vous remercie pour votre message et pour la confirmation concernant [DATE]" at bounding box center [474, 156] width 362 height 11
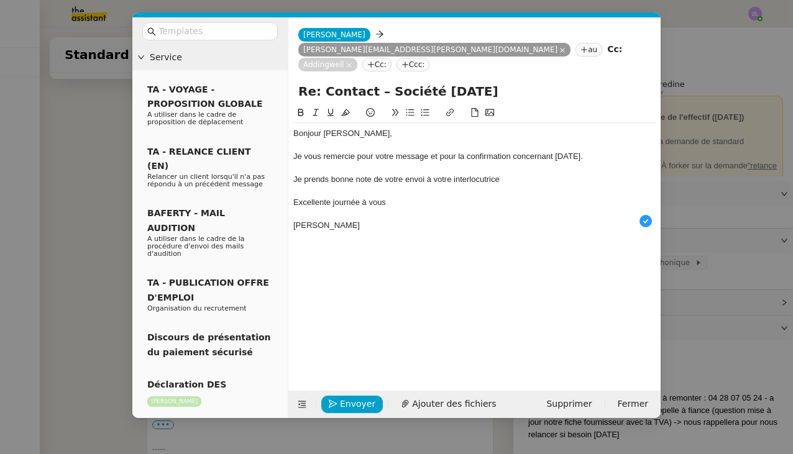
click at [520, 174] on div "Je prends bonne note de votre envoi à votre interlocutrice" at bounding box center [474, 179] width 362 height 11
click at [64, 199] on nz-modal-container "Service TA - VOYAGE - PROPOSITION GLOBALE A utiliser dans le cadre de propositi…" at bounding box center [396, 227] width 793 height 454
click at [55, 195] on nz-modal-container "Service TA - VOYAGE - PROPOSITION GLOBALE A utiliser dans le cadre de propositi…" at bounding box center [396, 227] width 793 height 454
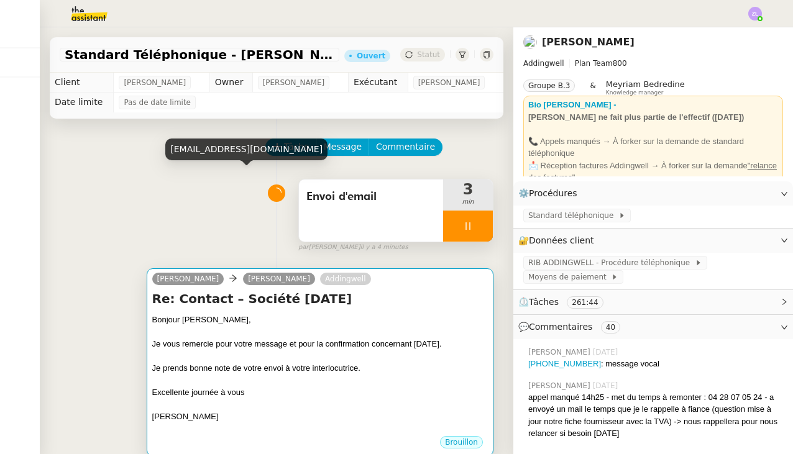
scroll to position [0, 0]
click at [275, 378] on div at bounding box center [319, 381] width 335 height 12
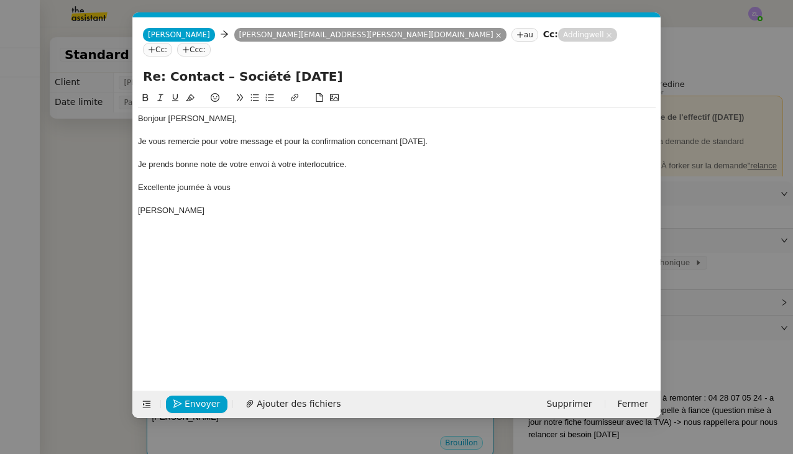
scroll to position [0, 27]
click at [183, 403] on button "Envoyer" at bounding box center [196, 404] width 61 height 17
click at [183, 403] on button "Confirmer l'envoi" at bounding box center [216, 404] width 101 height 17
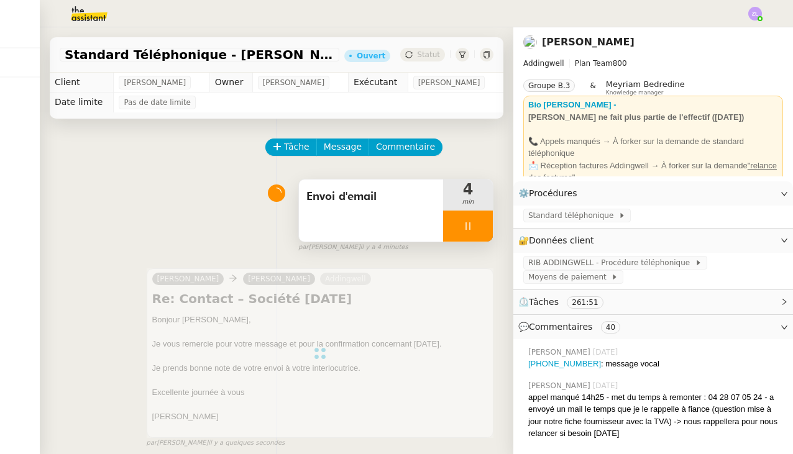
click at [455, 227] on div at bounding box center [468, 226] width 50 height 31
click at [481, 229] on icon at bounding box center [480, 226] width 10 height 10
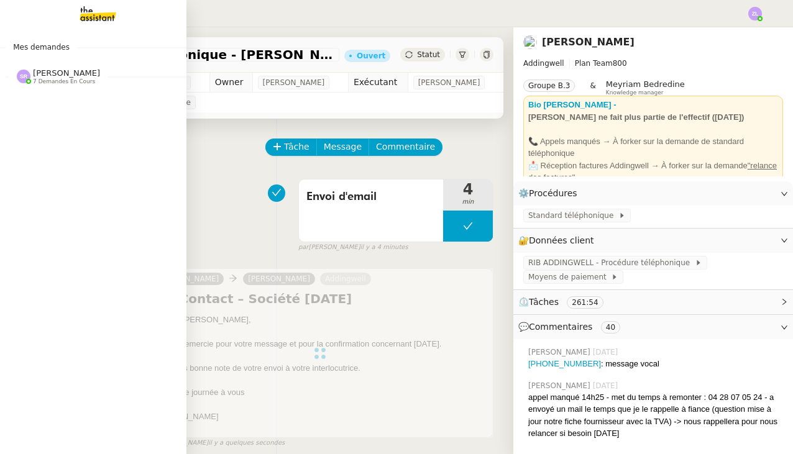
click at [45, 76] on span "[PERSON_NAME]" at bounding box center [66, 72] width 67 height 9
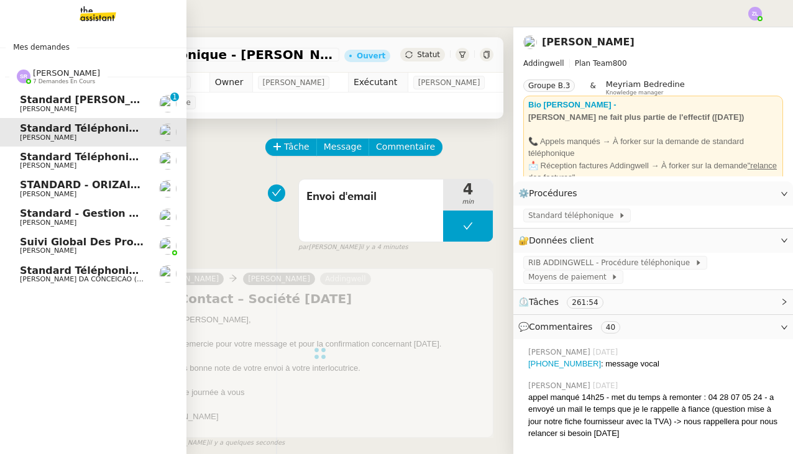
click at [82, 94] on span "Standard [PERSON_NAME]" at bounding box center [93, 100] width 147 height 12
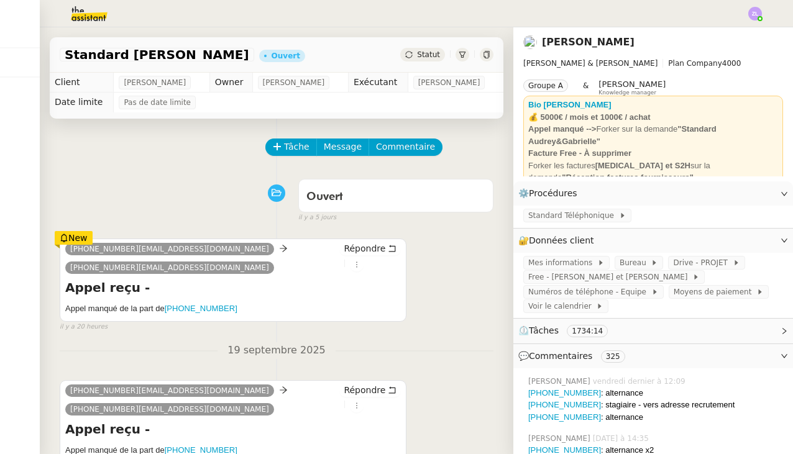
click at [86, 237] on div "New" at bounding box center [74, 238] width 38 height 14
drag, startPoint x: 225, startPoint y: 310, endPoint x: 167, endPoint y: 310, distance: 58.4
click at [167, 310] on h5 "Appel manqué de la part de [PHONE_NUMBER]" at bounding box center [232, 309] width 335 height 12
copy h5 "Appel manqué de la part de [PHONE_NUMBER]"
click at [291, 152] on span "Tâche" at bounding box center [296, 147] width 25 height 14
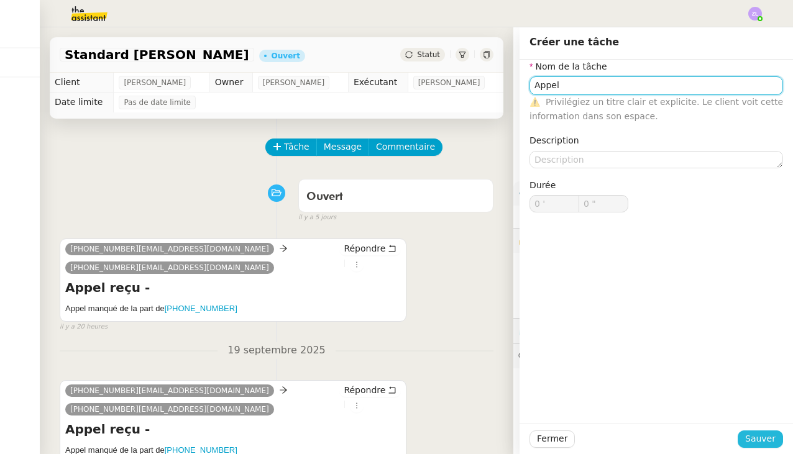
type input "Appel"
click at [748, 445] on span "Sauver" at bounding box center [760, 439] width 30 height 14
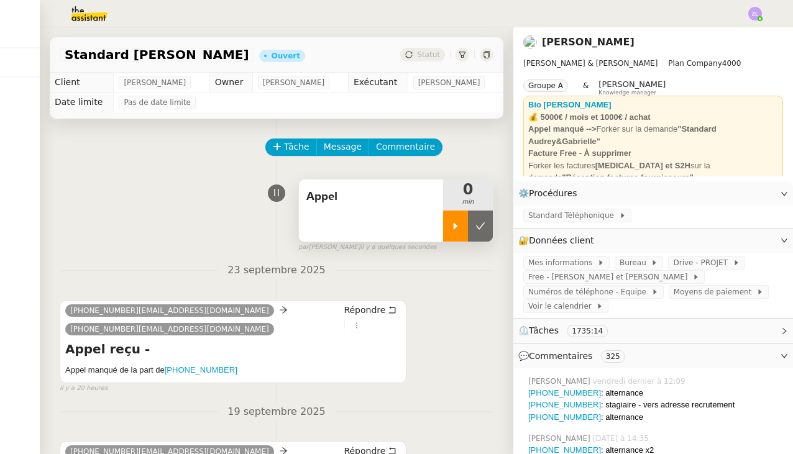
click at [455, 228] on icon at bounding box center [455, 225] width 4 height 7
click at [393, 152] on span "Commentaire" at bounding box center [405, 147] width 59 height 14
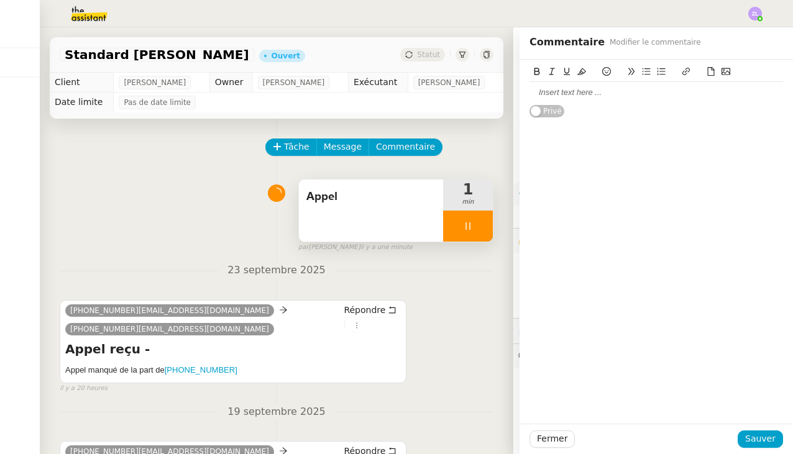
click at [573, 91] on div at bounding box center [655, 92] width 253 height 11
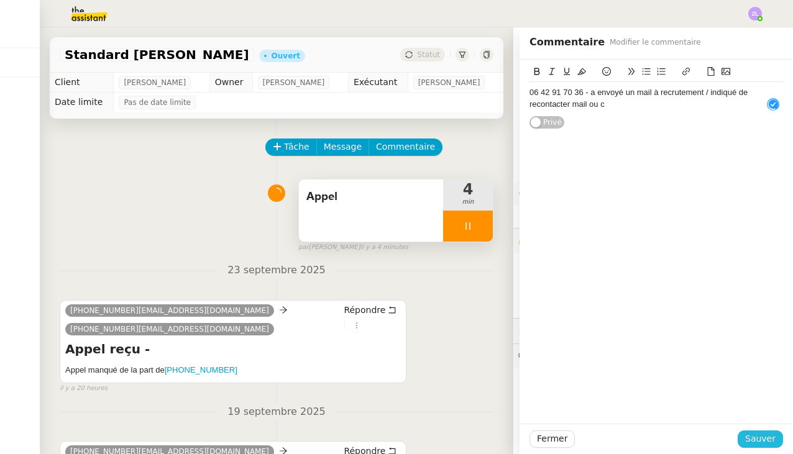
drag, startPoint x: 421, startPoint y: 336, endPoint x: 768, endPoint y: 437, distance: 361.7
click at [768, 437] on span "Sauver" at bounding box center [760, 439] width 30 height 14
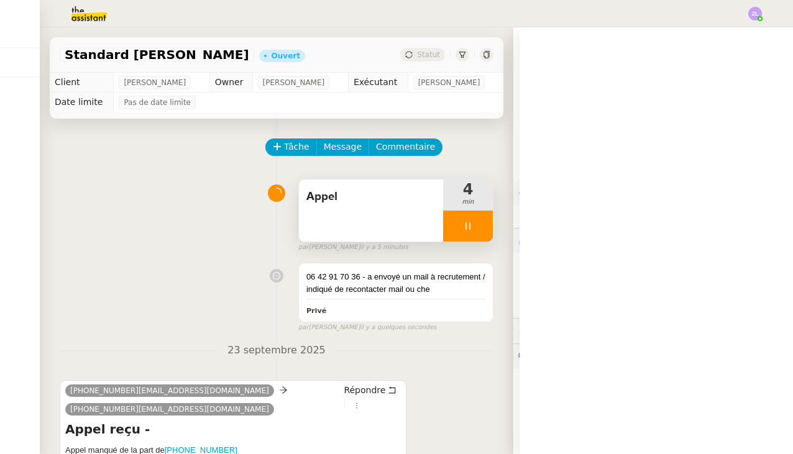
click at [768, 437] on div at bounding box center [655, 240] width 273 height 427
click at [513, 226] on div "Standard Téléphonique" at bounding box center [653, 217] width 280 height 22
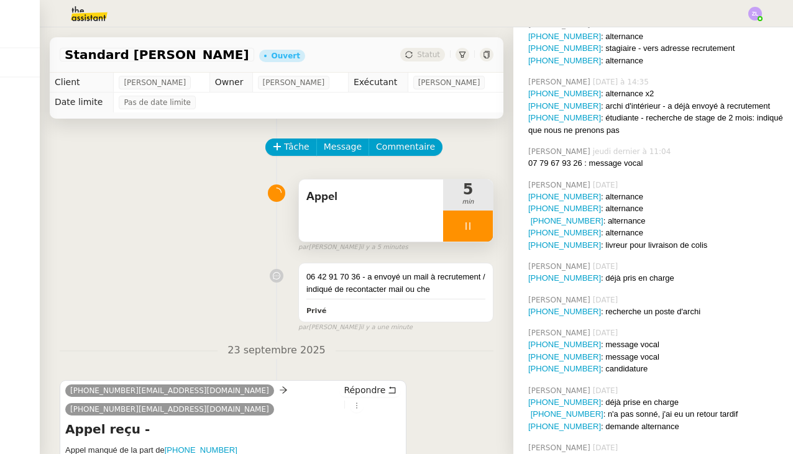
scroll to position [804, 0]
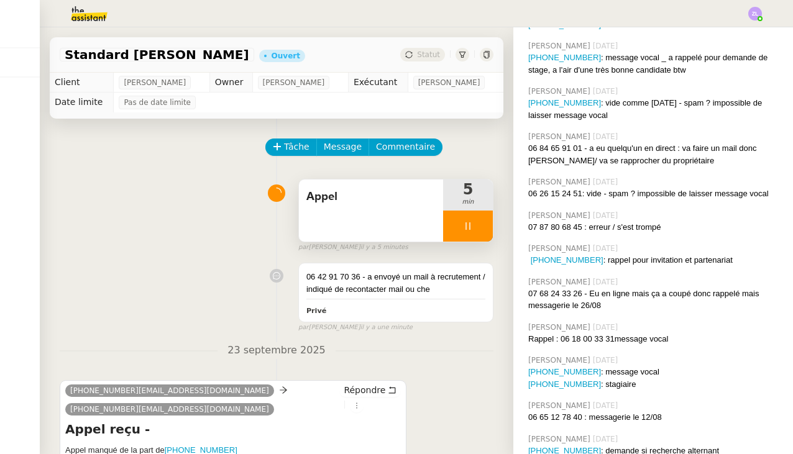
click at [452, 235] on div at bounding box center [468, 226] width 50 height 31
click at [468, 223] on div at bounding box center [455, 226] width 25 height 31
click at [452, 222] on div at bounding box center [468, 226] width 50 height 31
click at [452, 222] on icon at bounding box center [455, 226] width 10 height 10
click at [452, 222] on div at bounding box center [468, 226] width 50 height 31
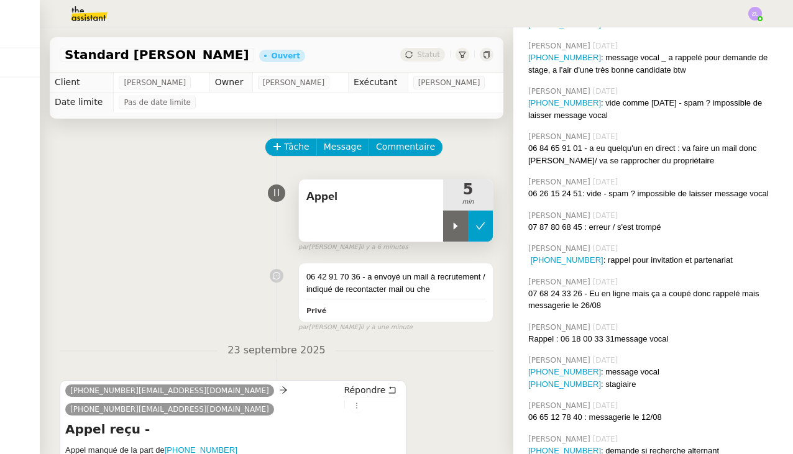
click at [482, 227] on icon at bounding box center [480, 226] width 10 height 10
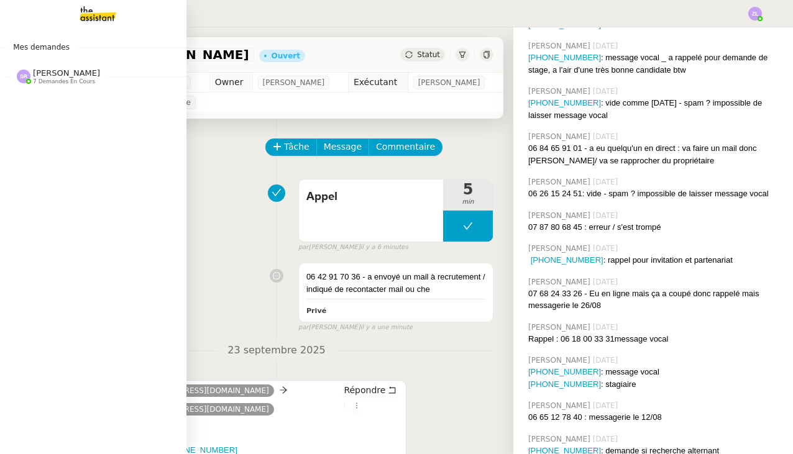
click at [76, 80] on span "7 demandes en cours" at bounding box center [64, 81] width 62 height 7
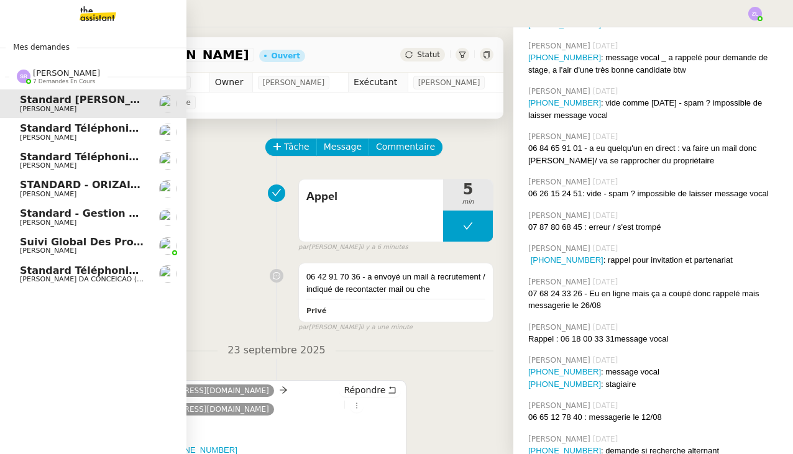
click at [76, 164] on span "[PERSON_NAME]" at bounding box center [48, 166] width 57 height 8
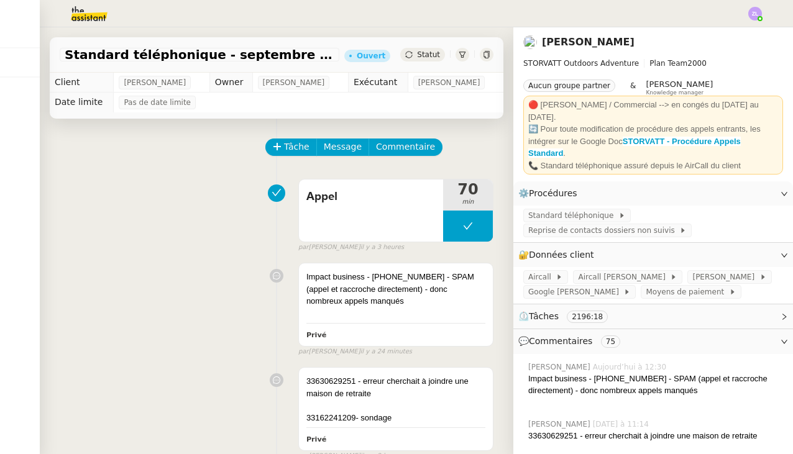
scroll to position [804, 0]
